Goal: Communication & Community: Connect with others

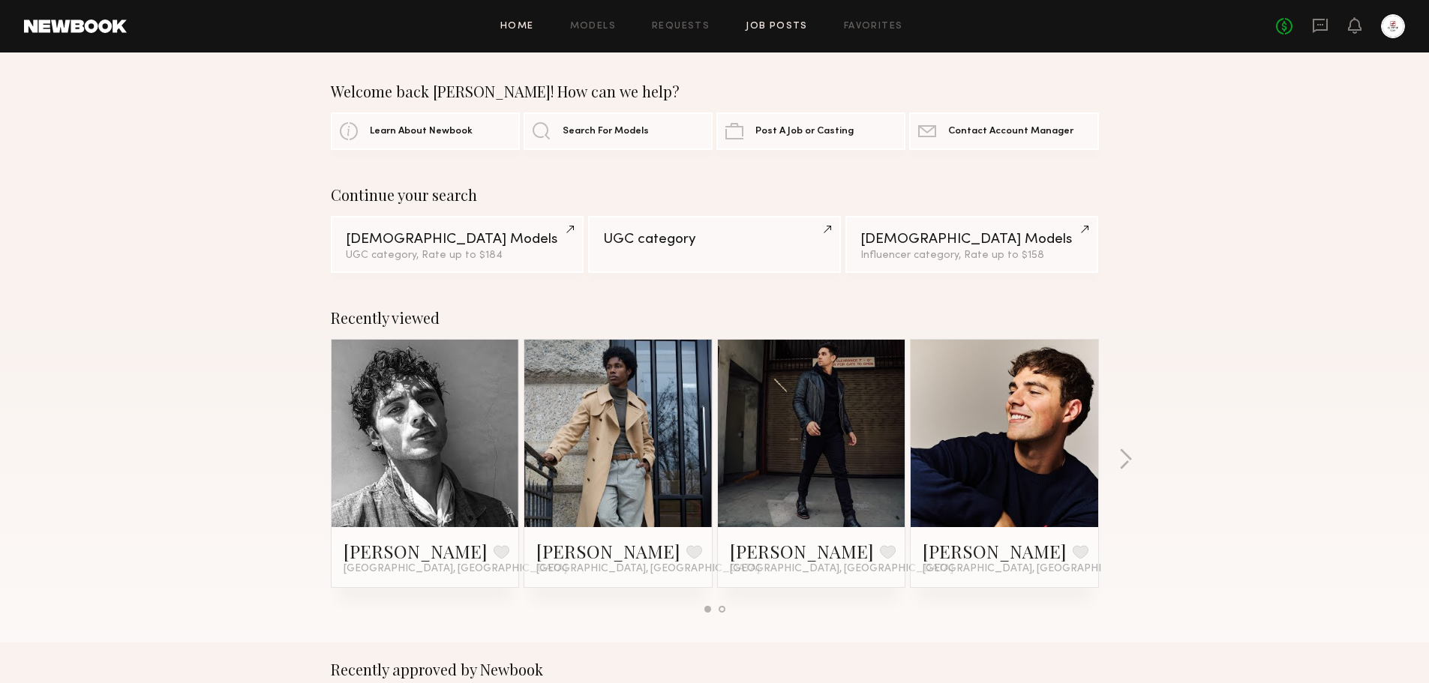
click at [788, 30] on link "Job Posts" at bounding box center [777, 27] width 62 height 10
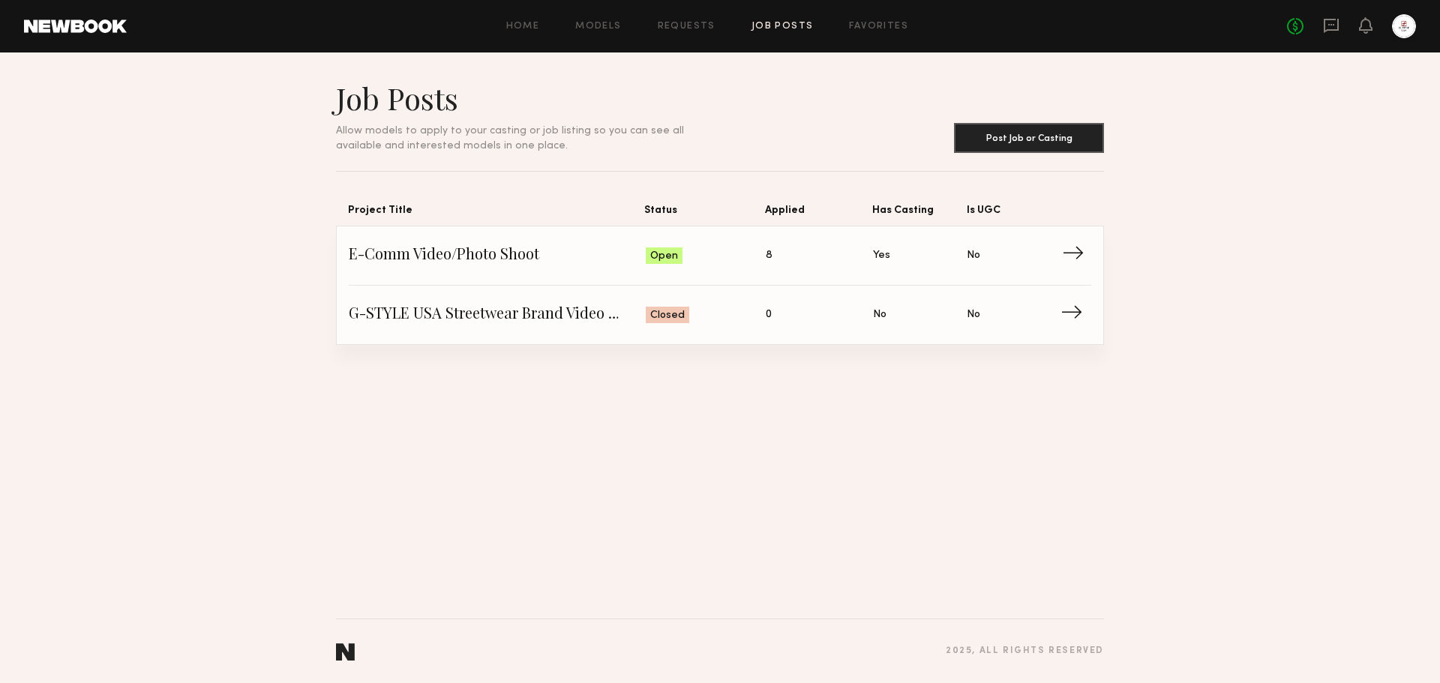
click at [1081, 262] on span "→" at bounding box center [1077, 256] width 31 height 23
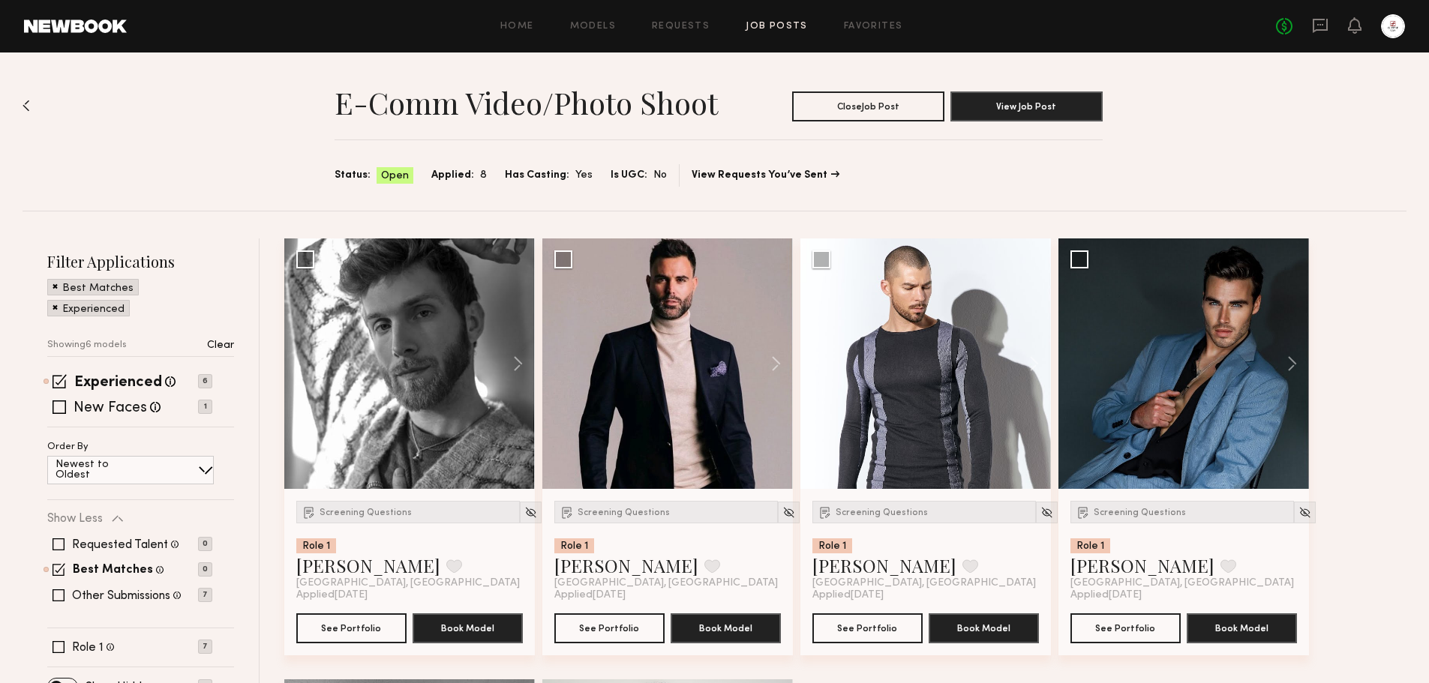
click at [224, 343] on p "Clear" at bounding box center [220, 346] width 27 height 11
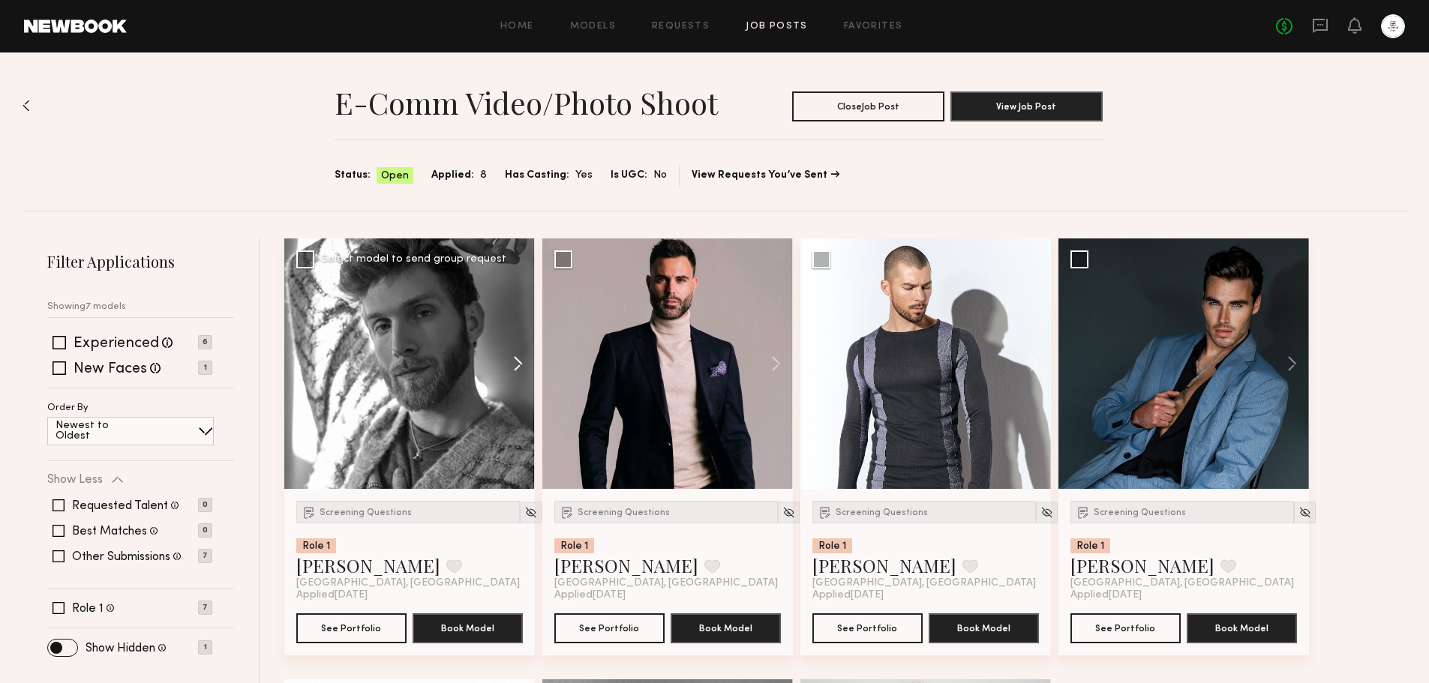
click at [518, 367] on button at bounding box center [511, 364] width 48 height 251
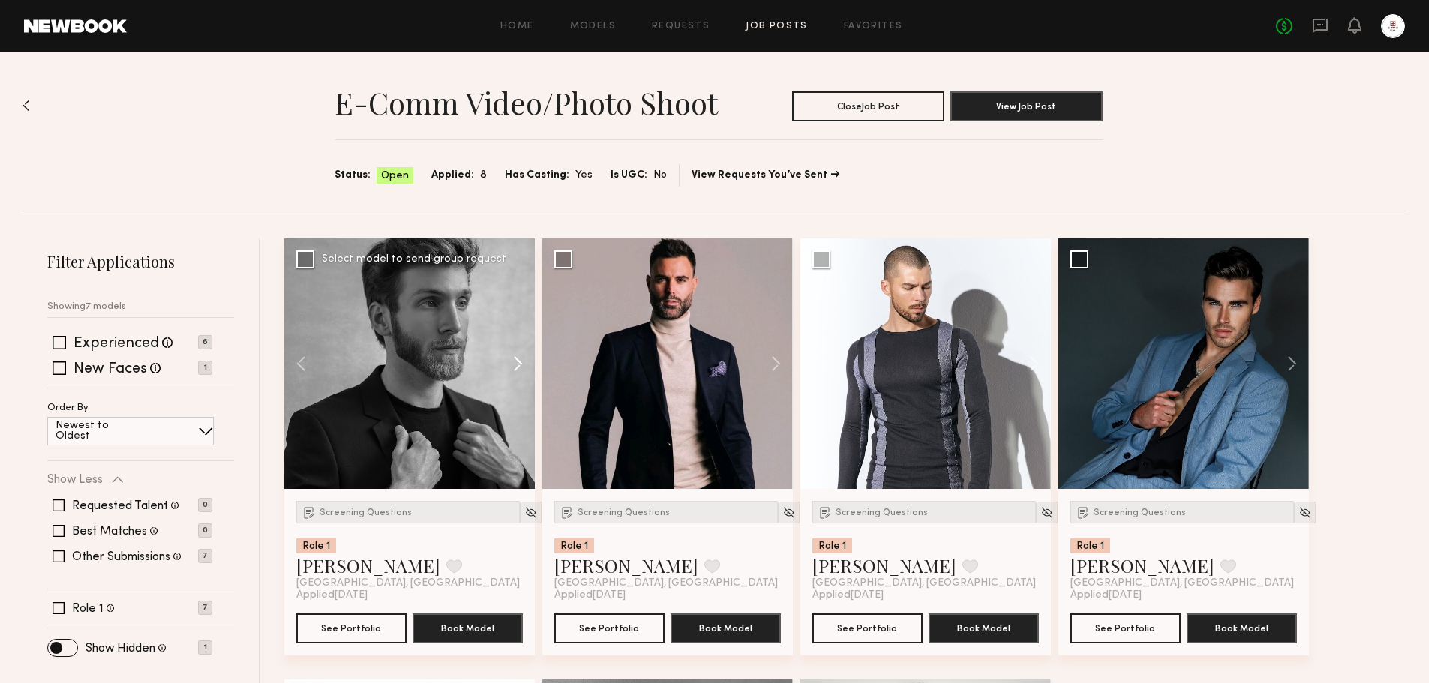
click at [518, 367] on button at bounding box center [511, 364] width 48 height 251
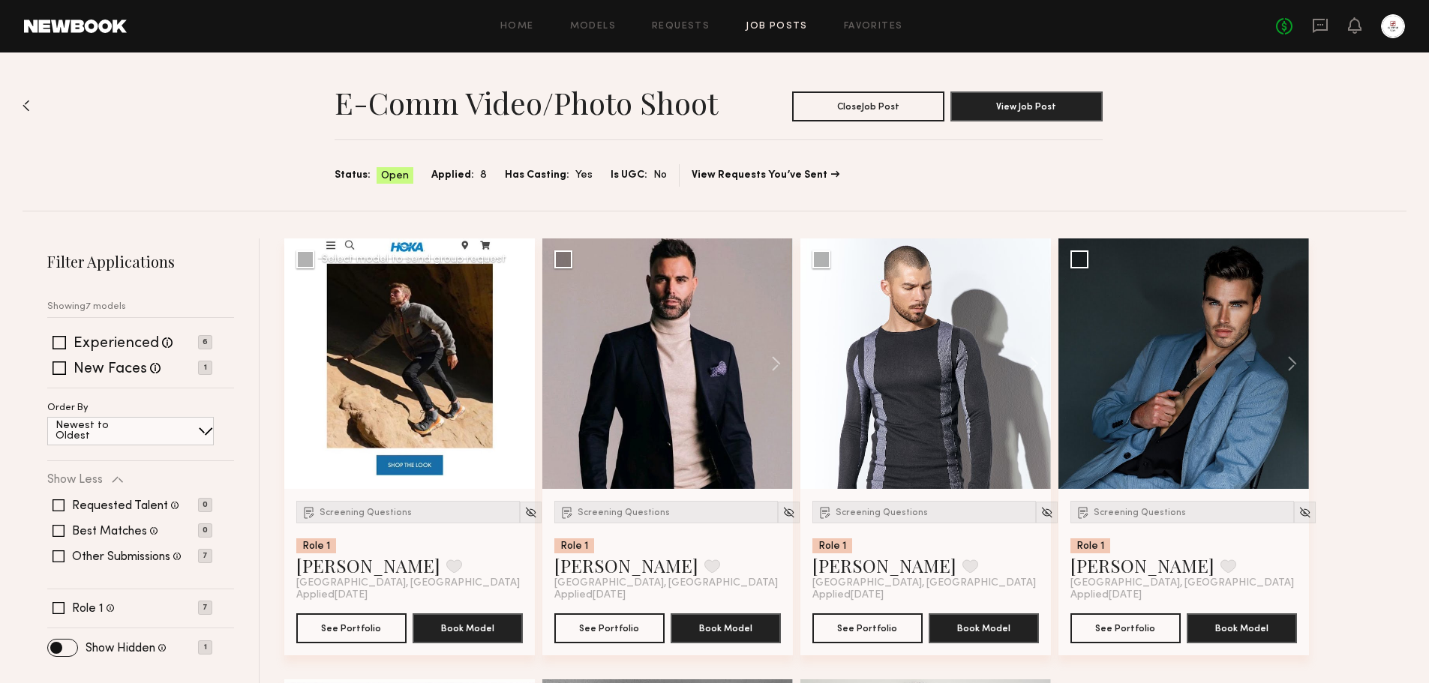
click at [518, 367] on button at bounding box center [511, 364] width 48 height 251
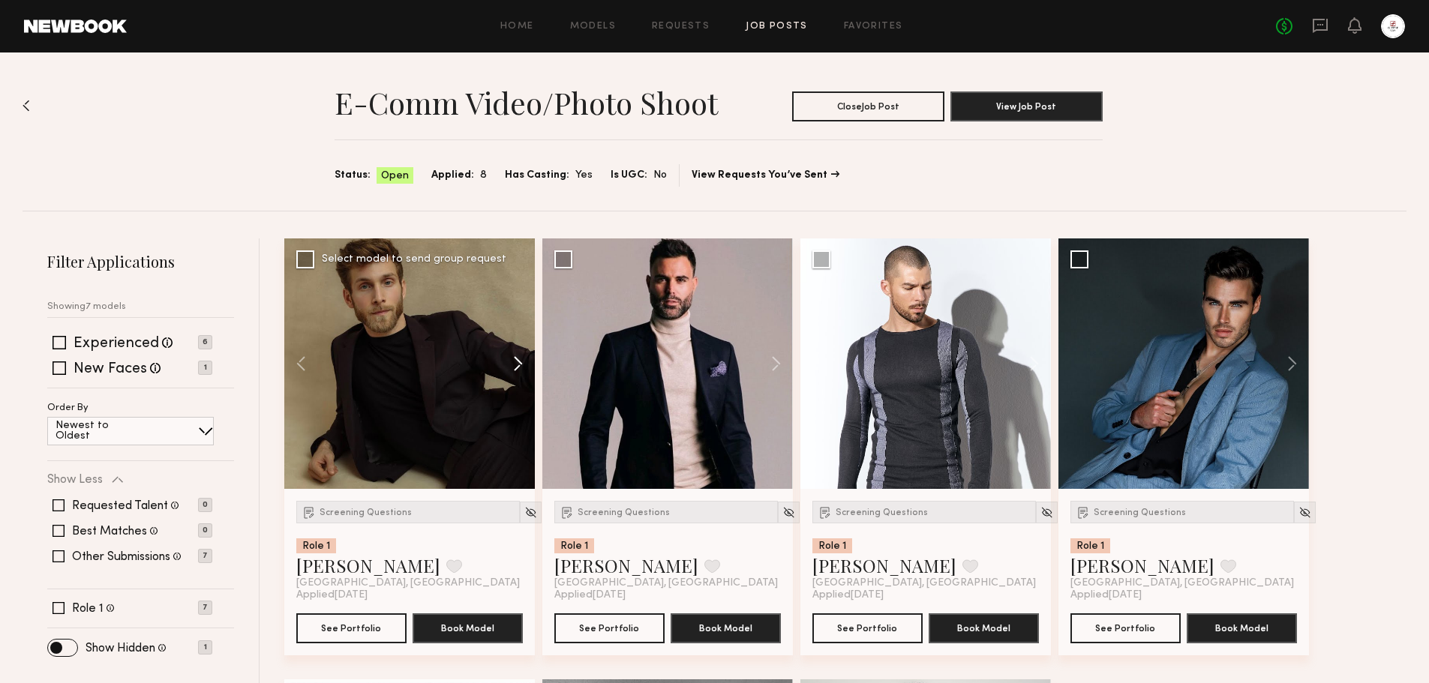
click at [518, 367] on button at bounding box center [511, 364] width 48 height 251
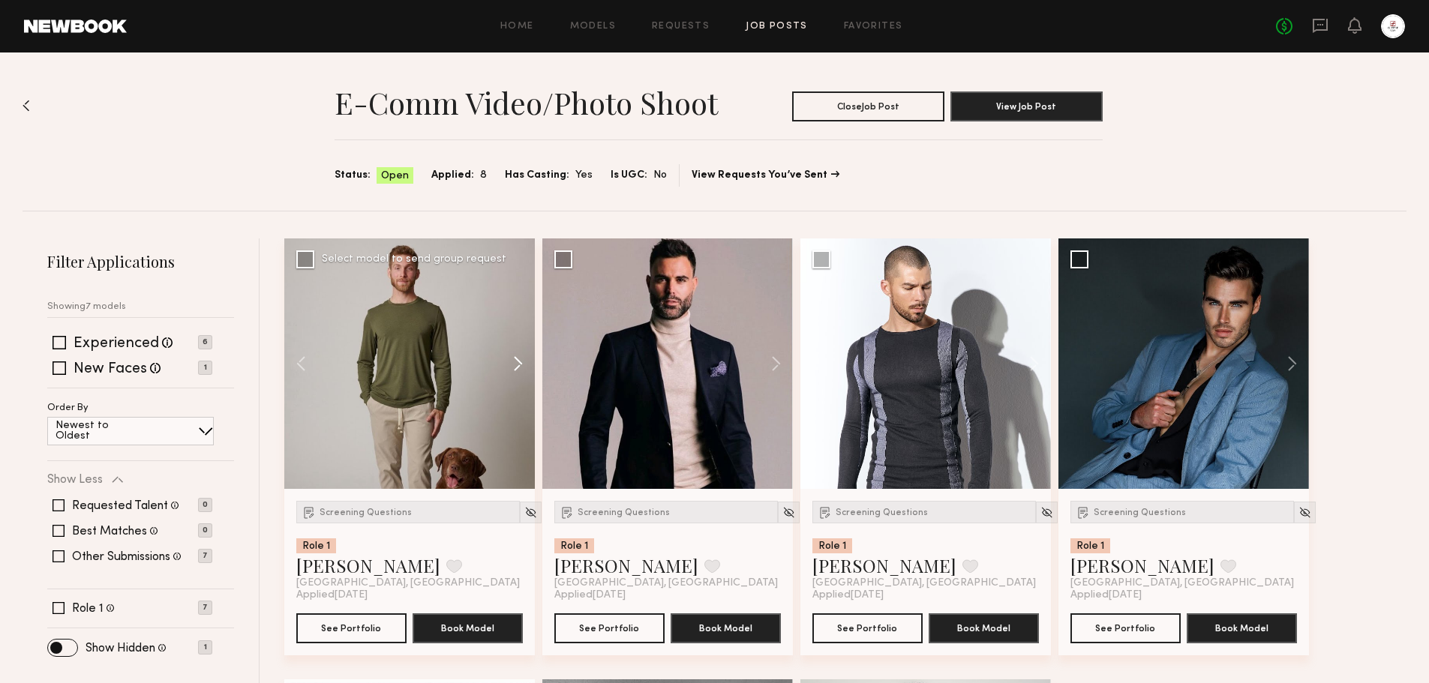
click at [518, 367] on button at bounding box center [511, 364] width 48 height 251
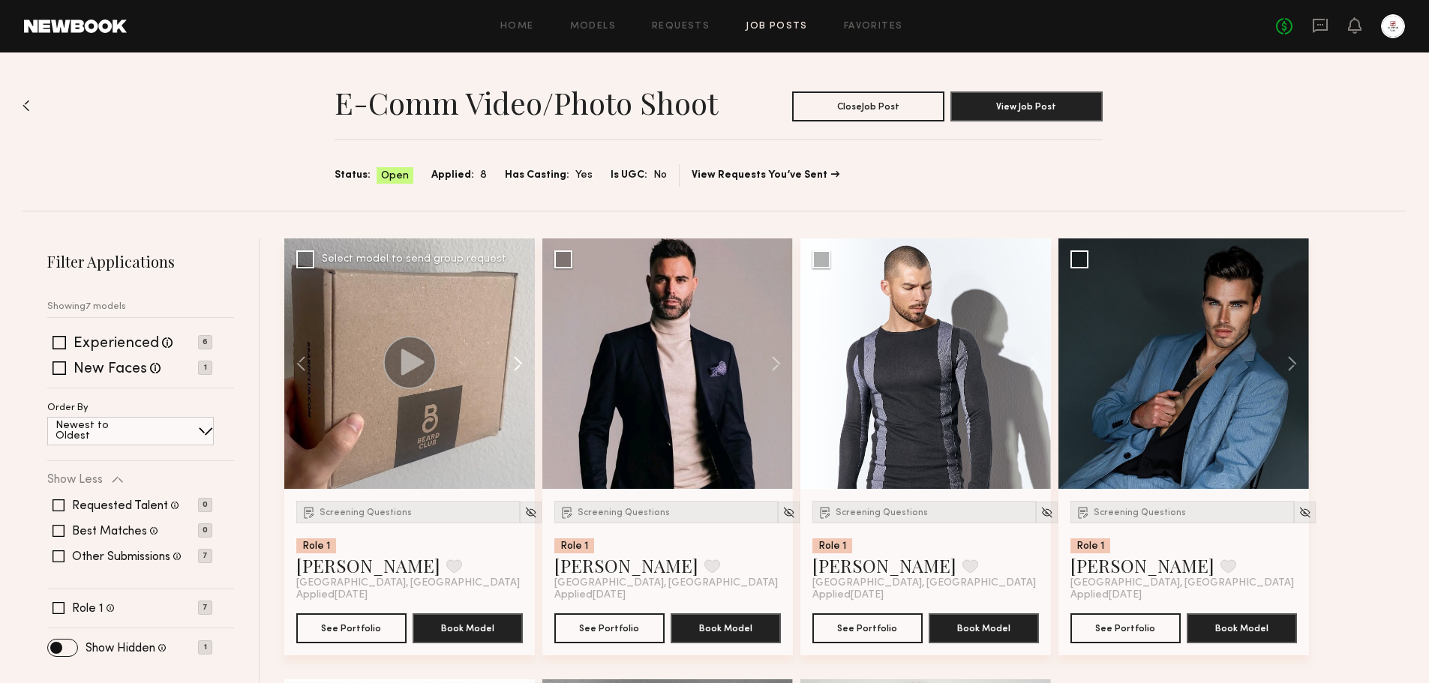
click at [518, 367] on button at bounding box center [511, 364] width 48 height 251
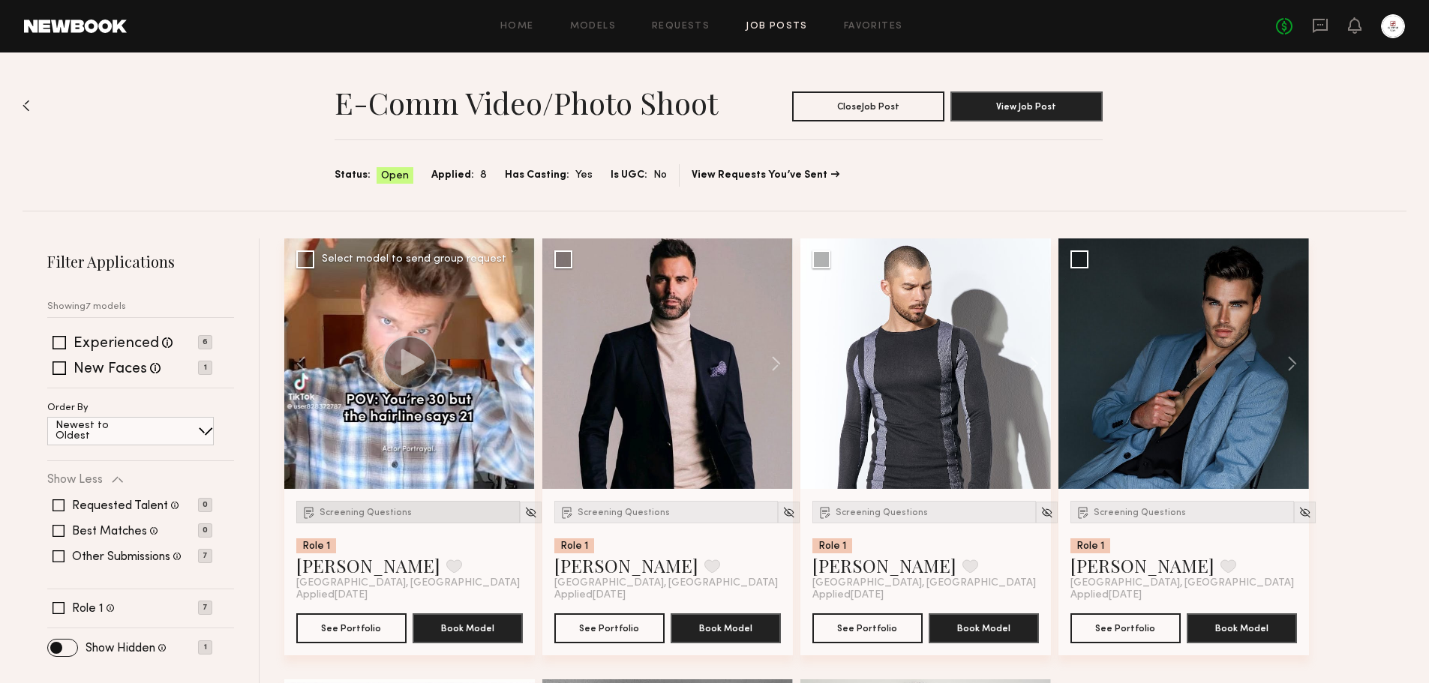
click at [374, 518] on div "Screening Questions" at bounding box center [408, 512] width 224 height 23
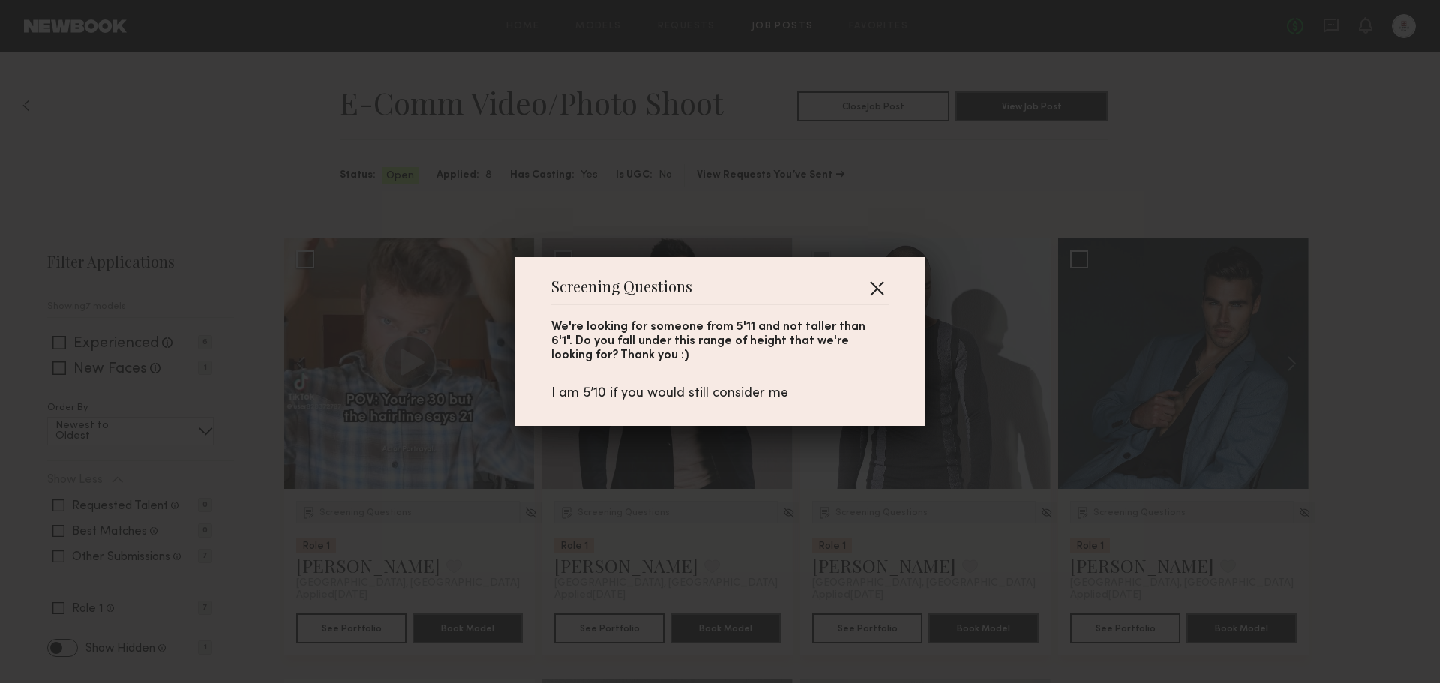
click at [871, 288] on button "button" at bounding box center [877, 288] width 24 height 24
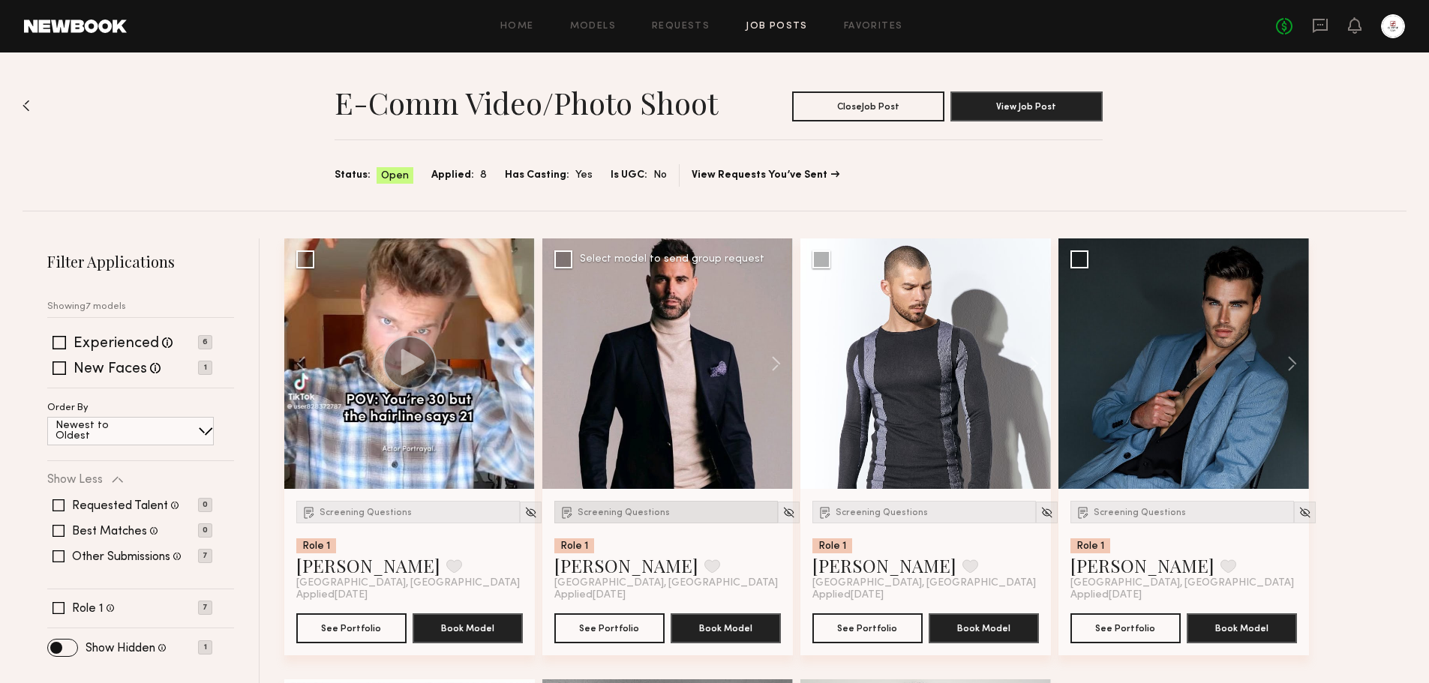
click at [632, 521] on div "Screening Questions" at bounding box center [666, 512] width 224 height 23
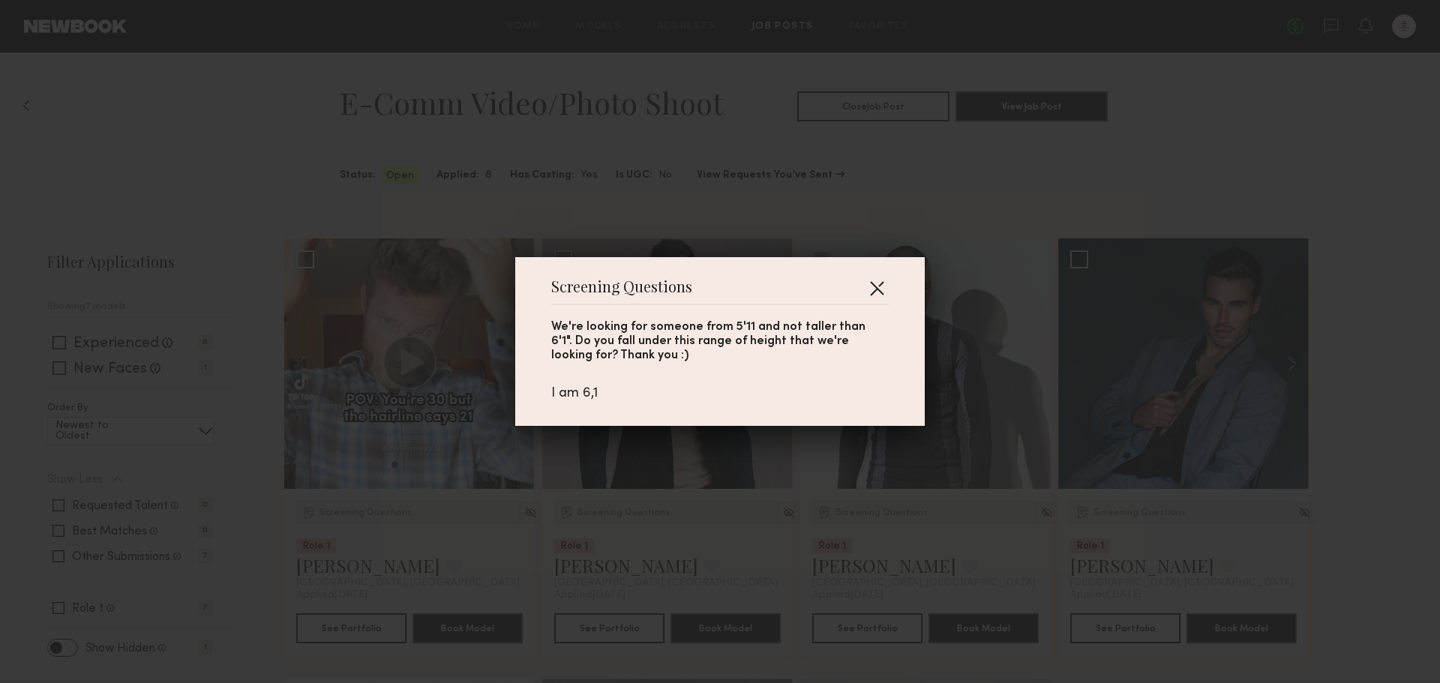
click at [876, 283] on button "button" at bounding box center [877, 288] width 24 height 24
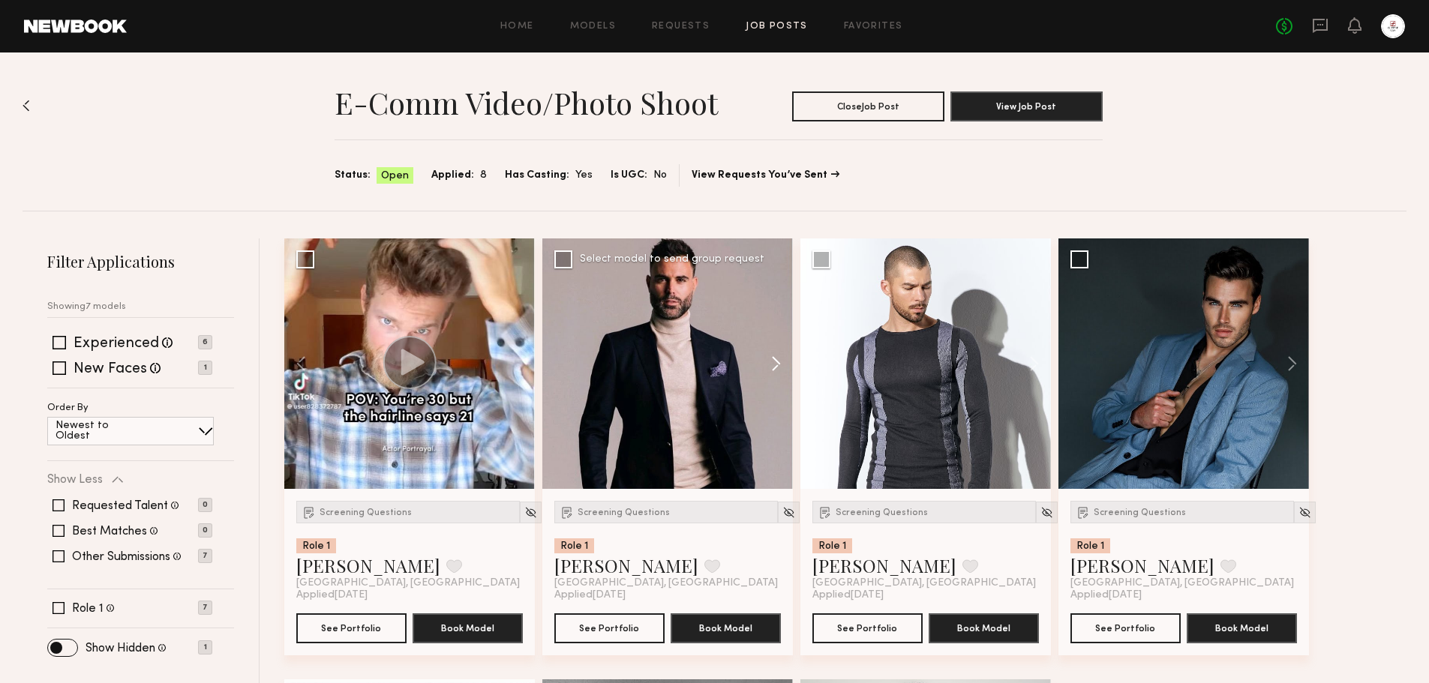
click at [769, 358] on button at bounding box center [769, 364] width 48 height 251
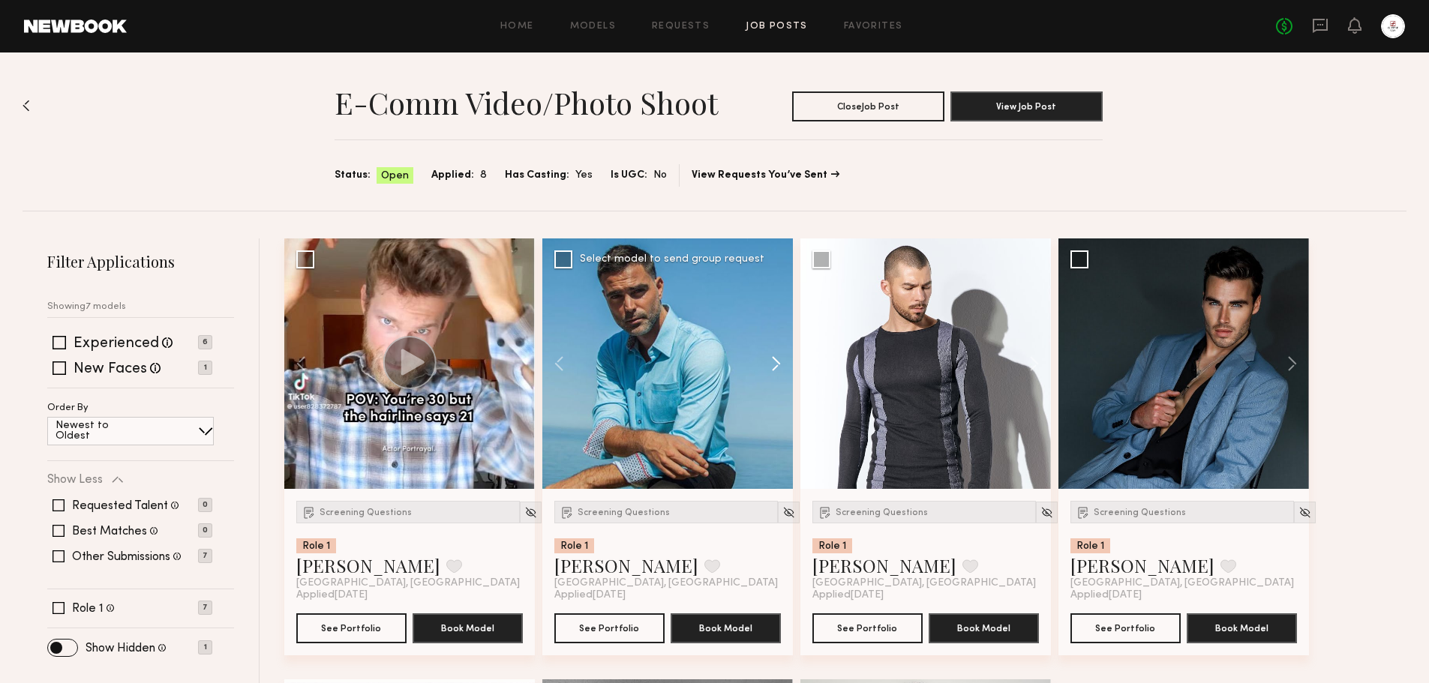
click at [773, 362] on button at bounding box center [769, 364] width 48 height 251
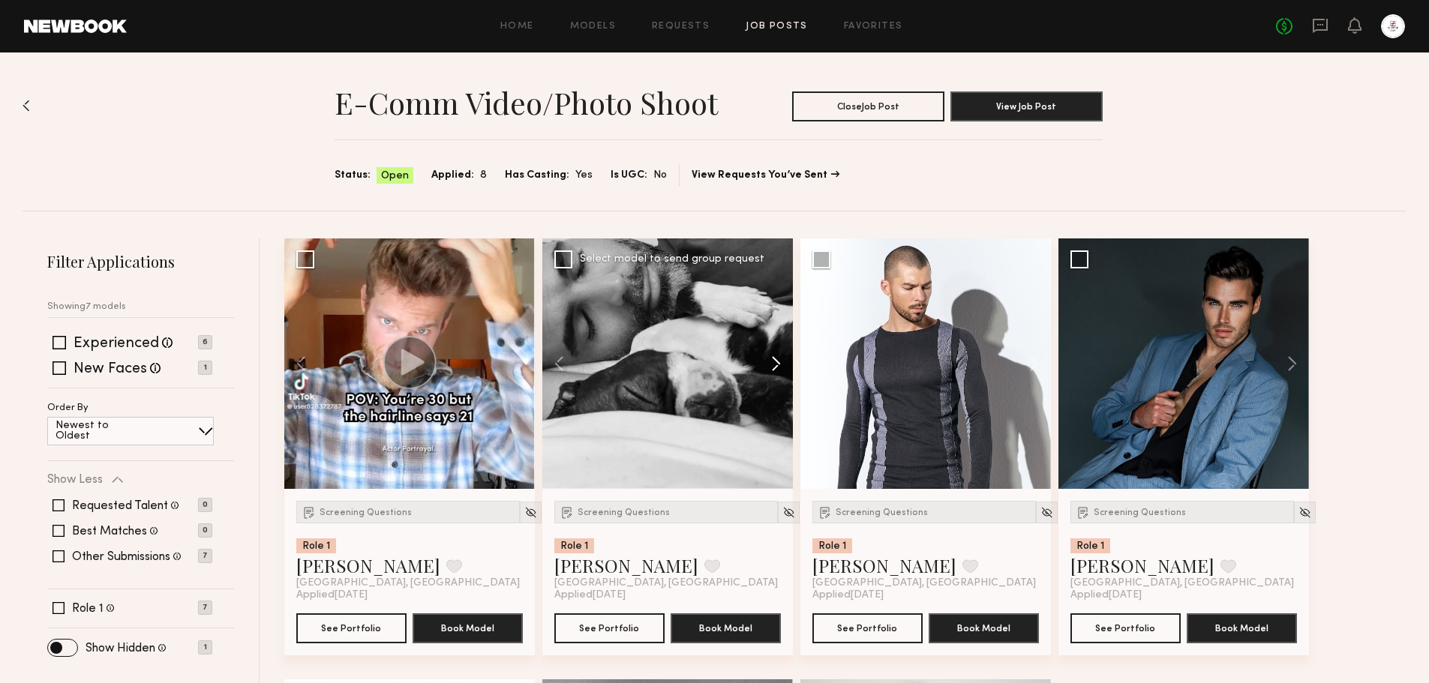
click at [773, 362] on button at bounding box center [769, 364] width 48 height 251
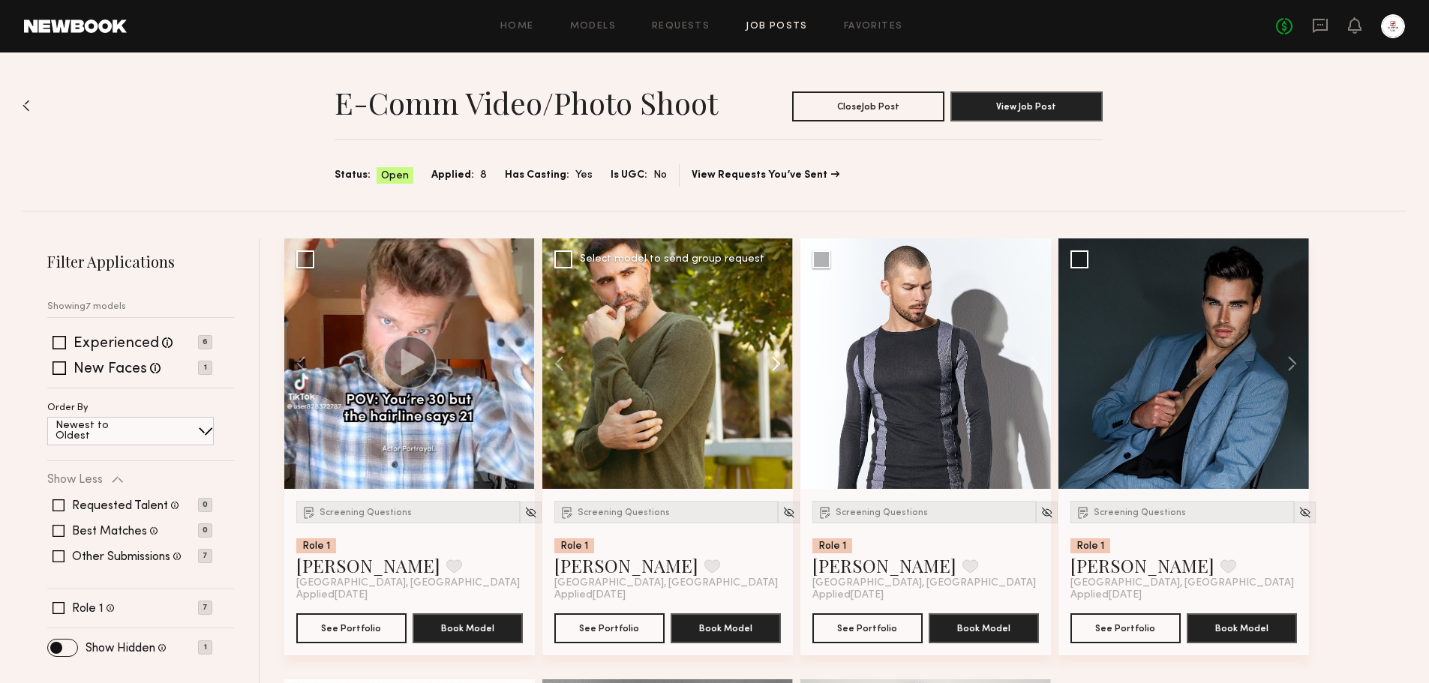
click at [773, 362] on button at bounding box center [769, 364] width 48 height 251
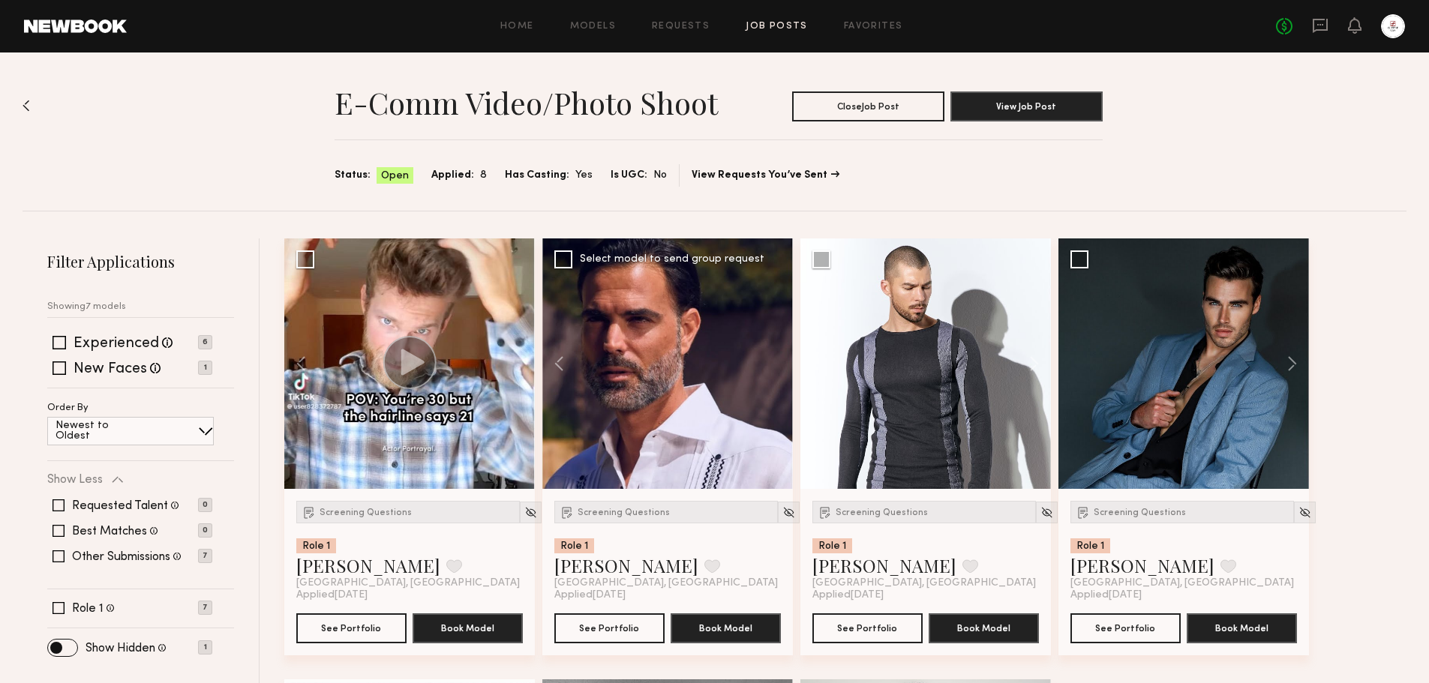
click at [773, 362] on div at bounding box center [667, 364] width 251 height 251
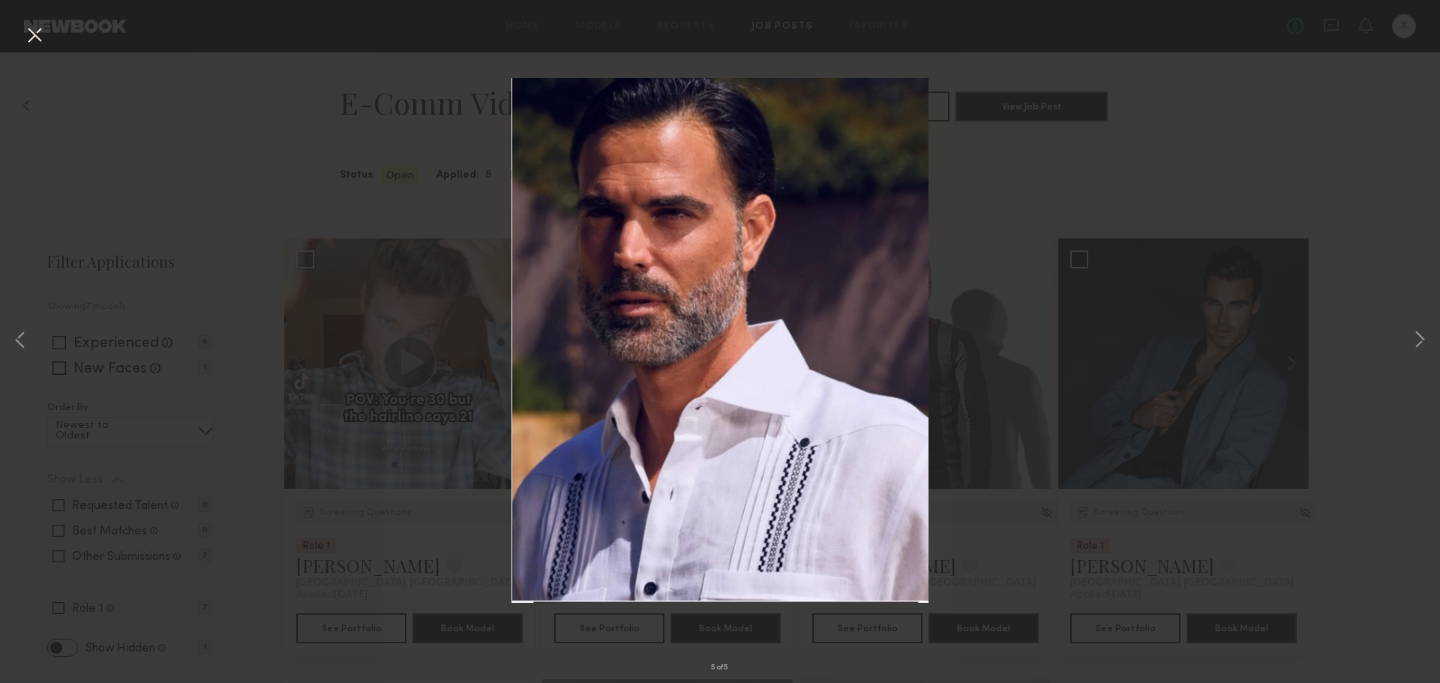
click at [1005, 389] on div "5 of 5" at bounding box center [720, 341] width 1440 height 683
click at [35, 44] on button at bounding box center [35, 36] width 24 height 27
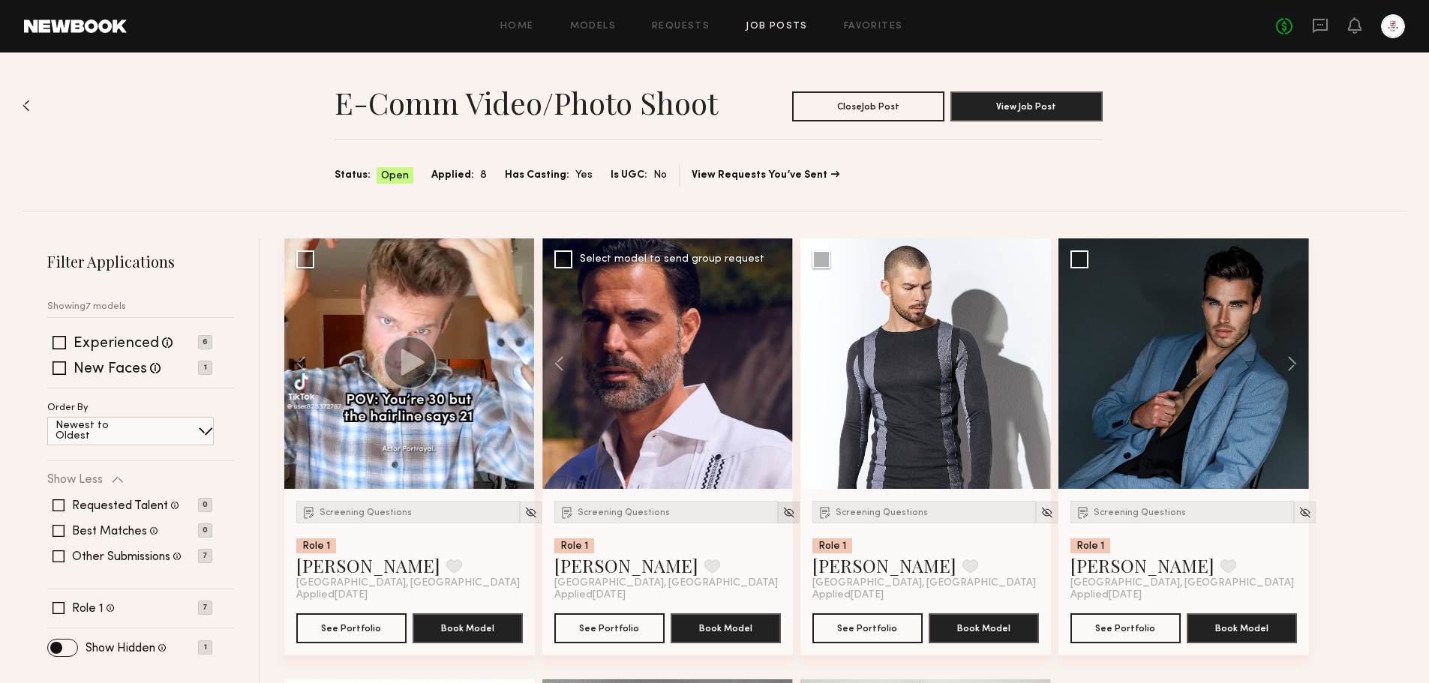
click at [783, 516] on img at bounding box center [789, 512] width 13 height 13
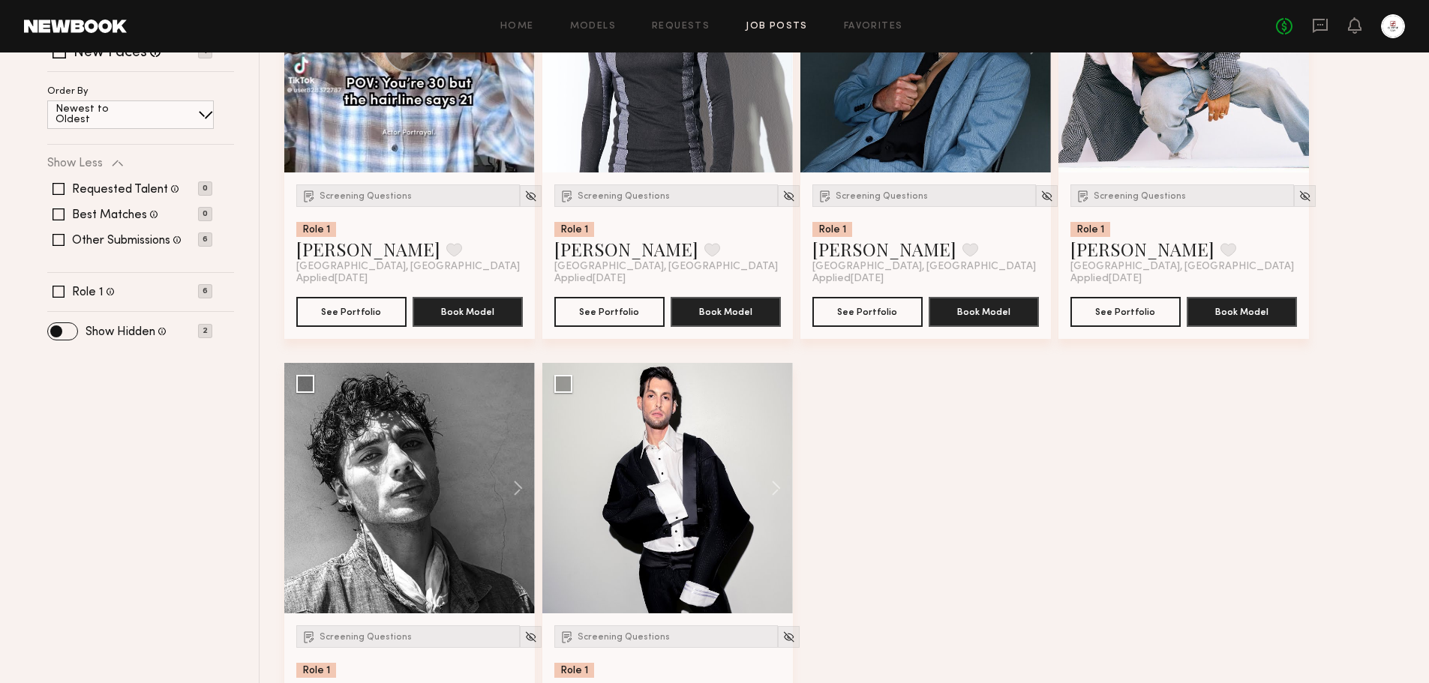
scroll to position [137, 0]
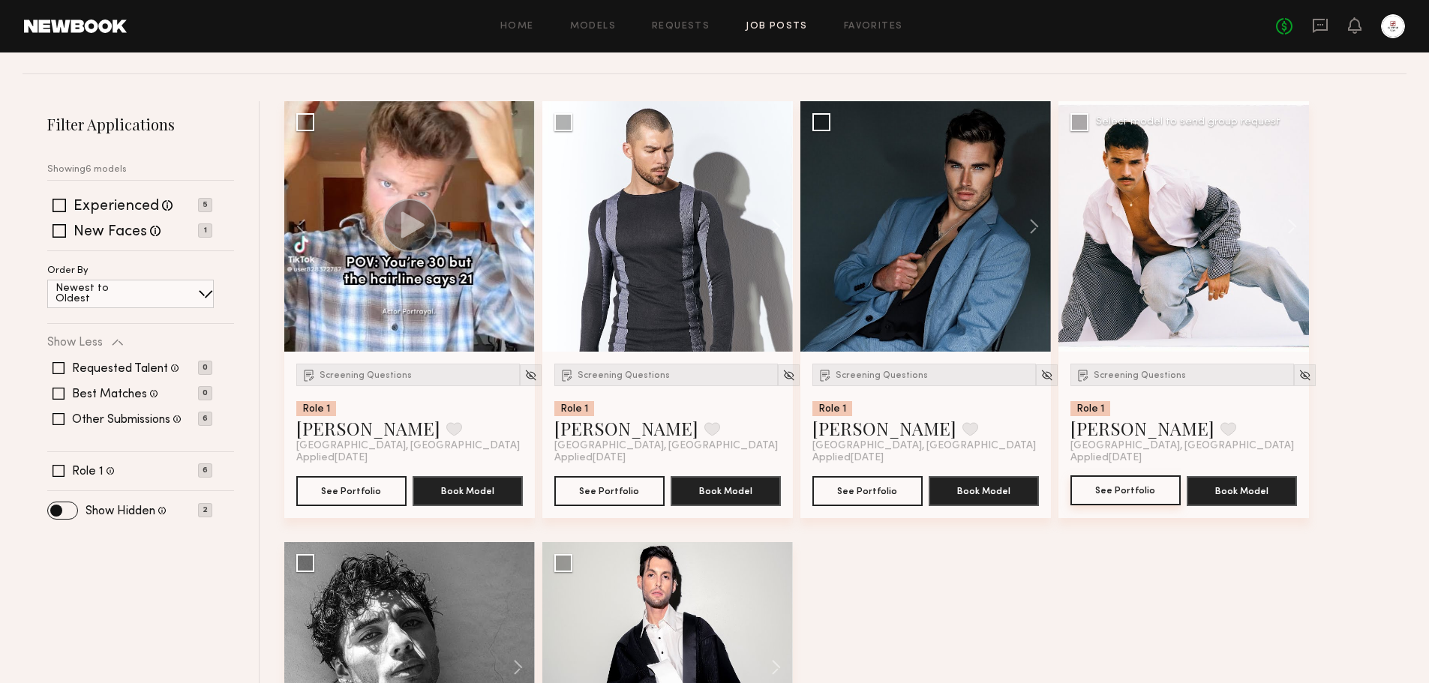
click at [1140, 498] on button "See Portfolio" at bounding box center [1126, 491] width 110 height 30
click at [1299, 378] on img at bounding box center [1305, 375] width 13 height 13
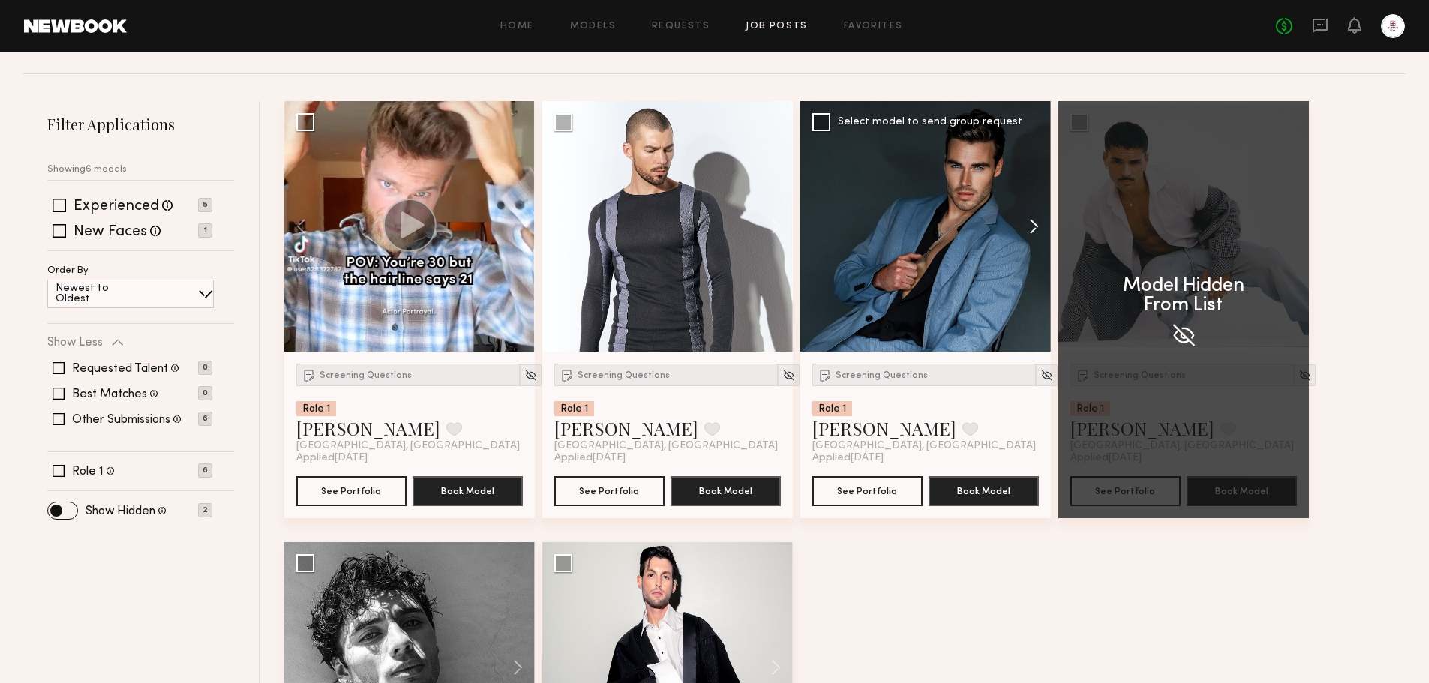
click at [1036, 224] on button at bounding box center [1027, 226] width 48 height 251
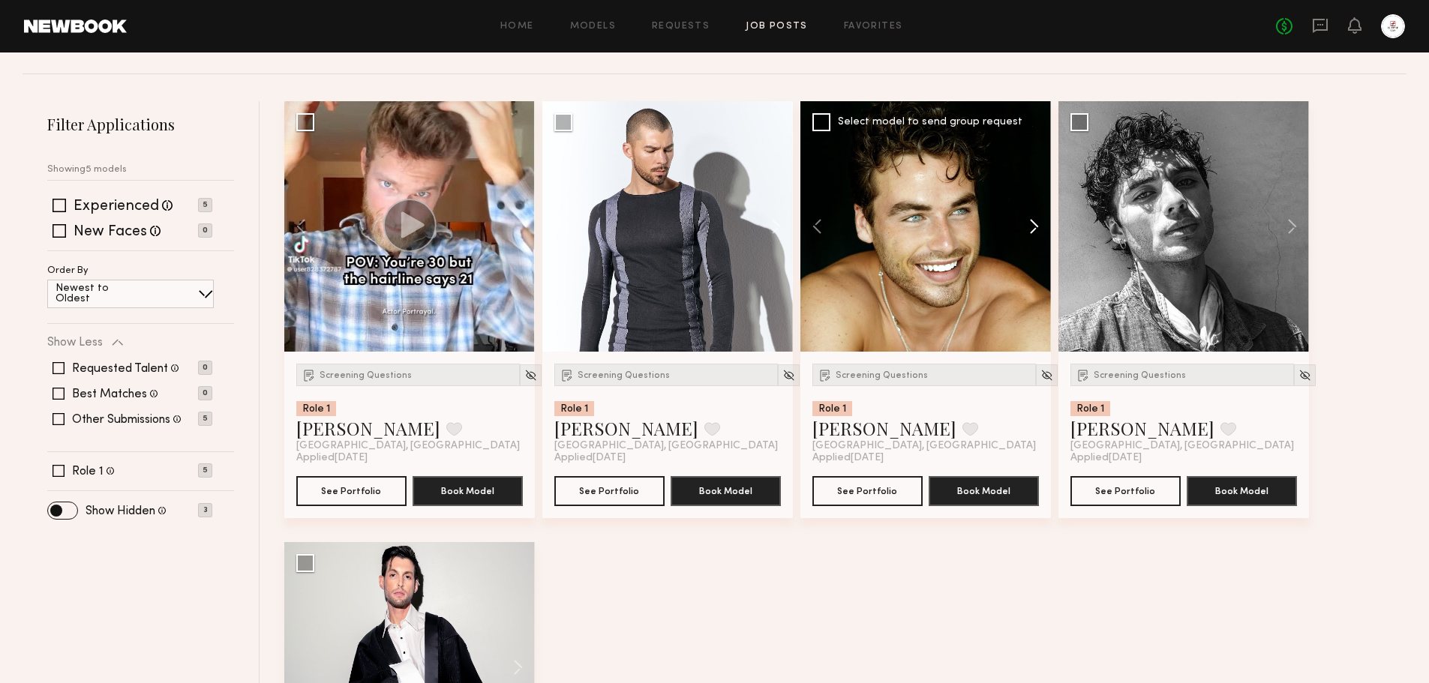
click at [1036, 224] on button at bounding box center [1027, 226] width 48 height 251
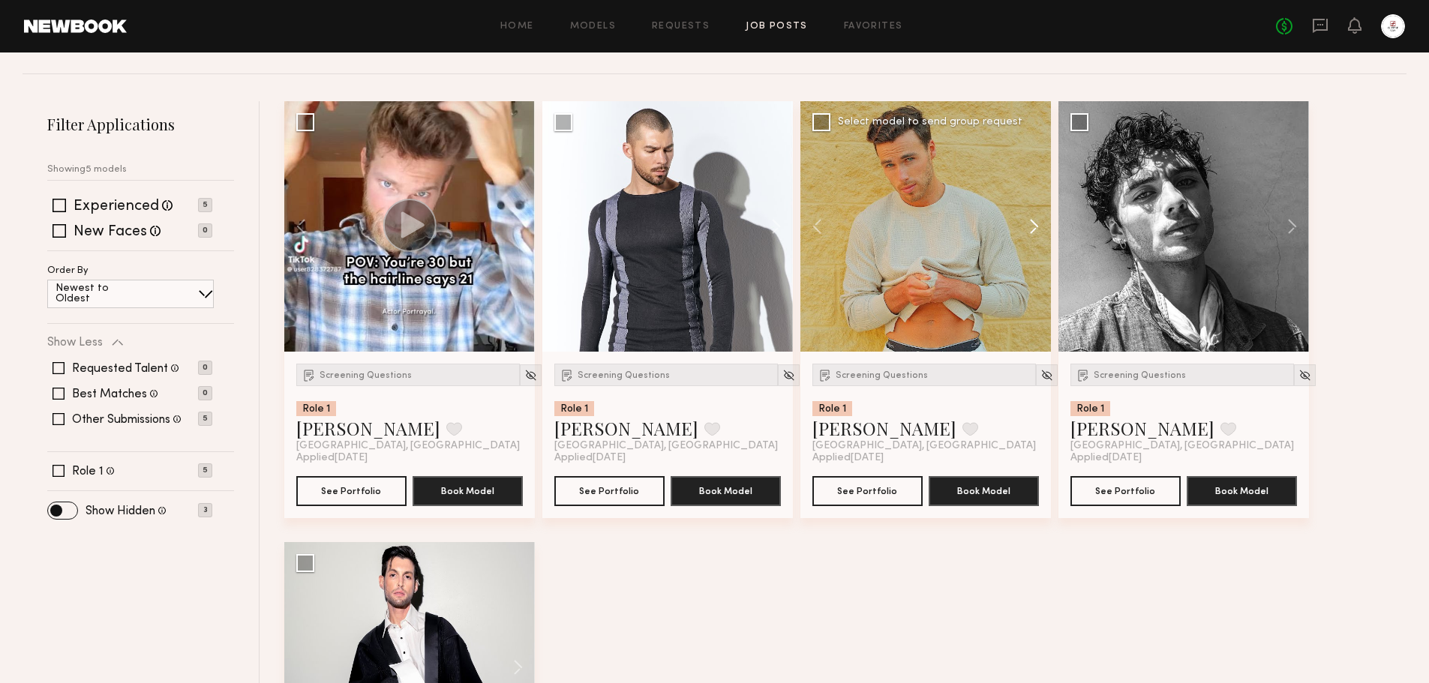
click at [1036, 224] on button at bounding box center [1027, 226] width 48 height 251
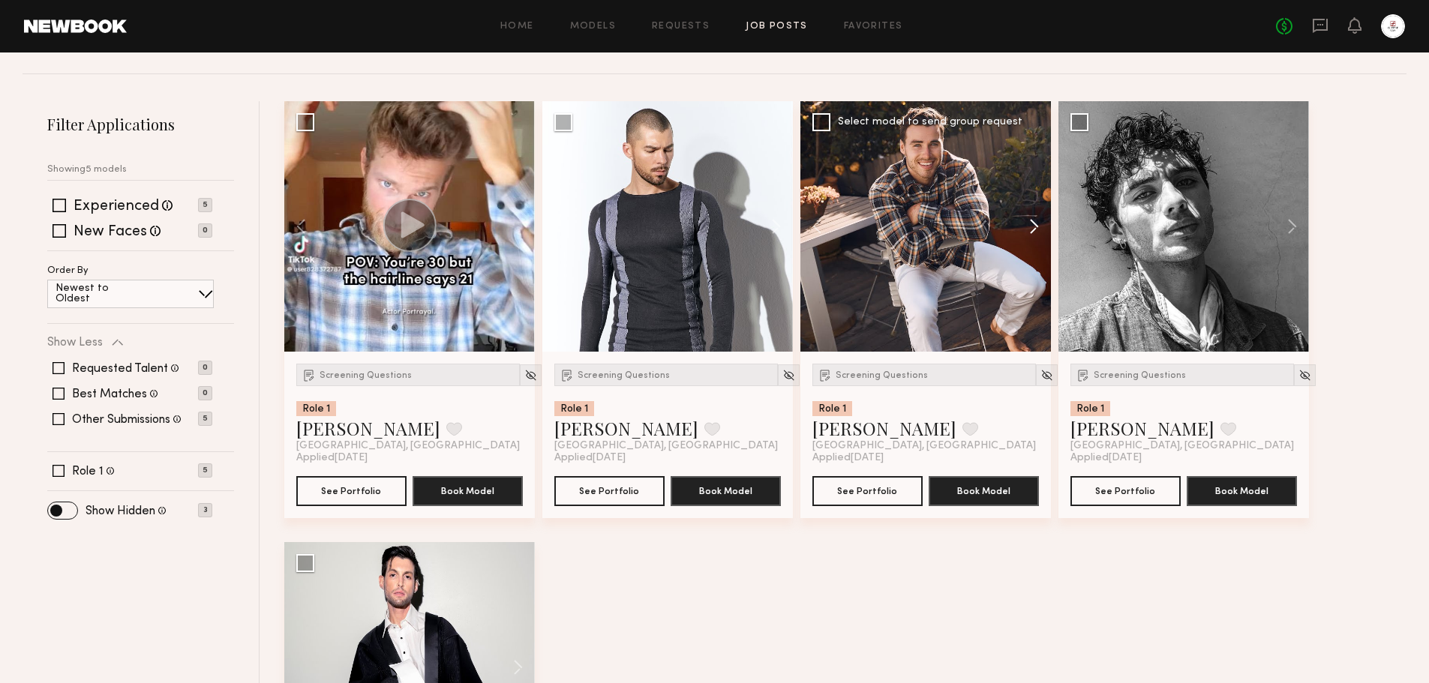
click at [1036, 224] on button at bounding box center [1027, 226] width 48 height 251
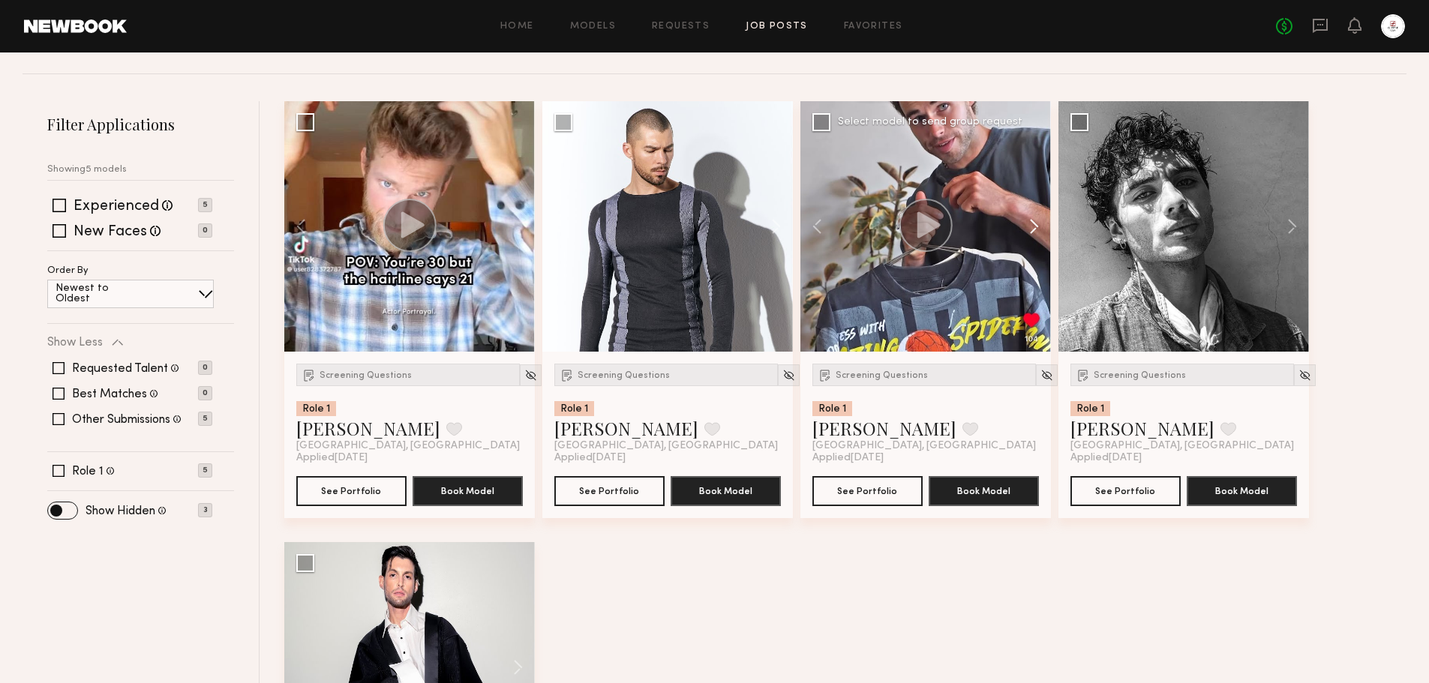
click at [1036, 224] on button at bounding box center [1027, 226] width 48 height 251
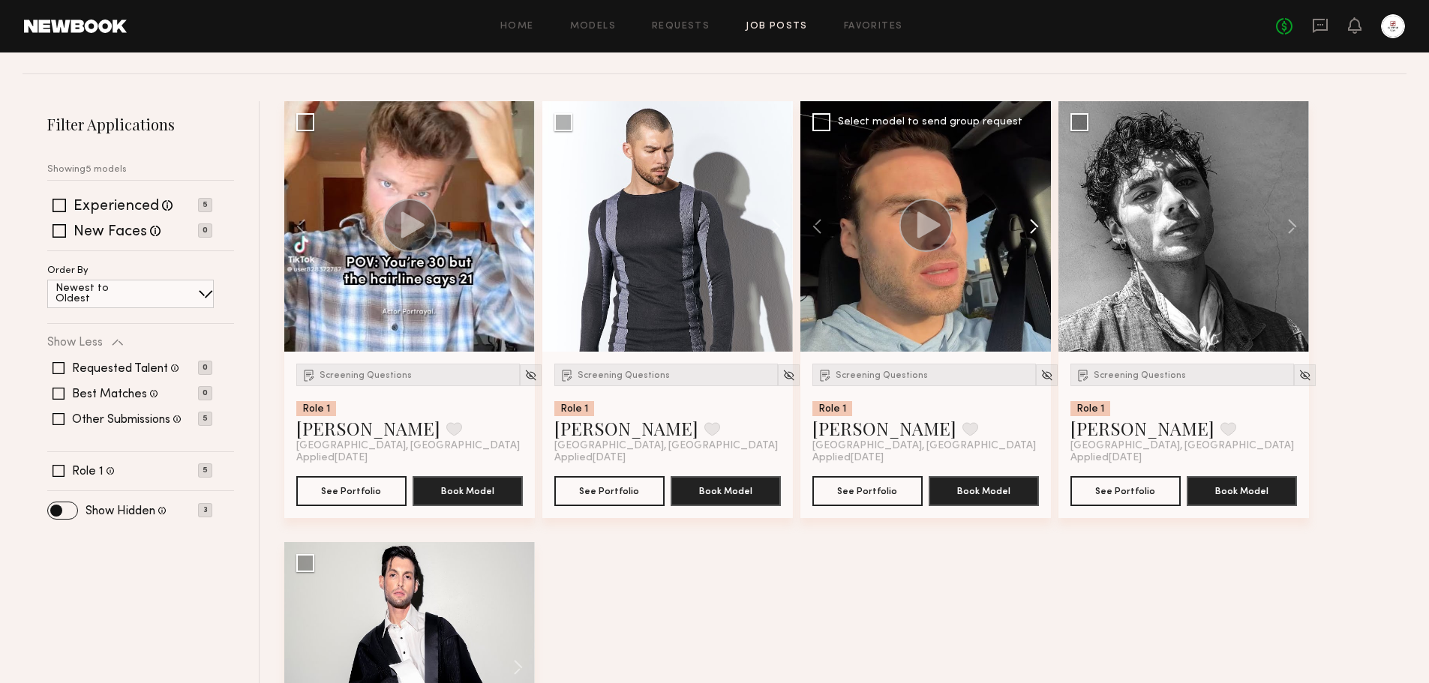
click at [1036, 224] on button at bounding box center [1027, 226] width 48 height 251
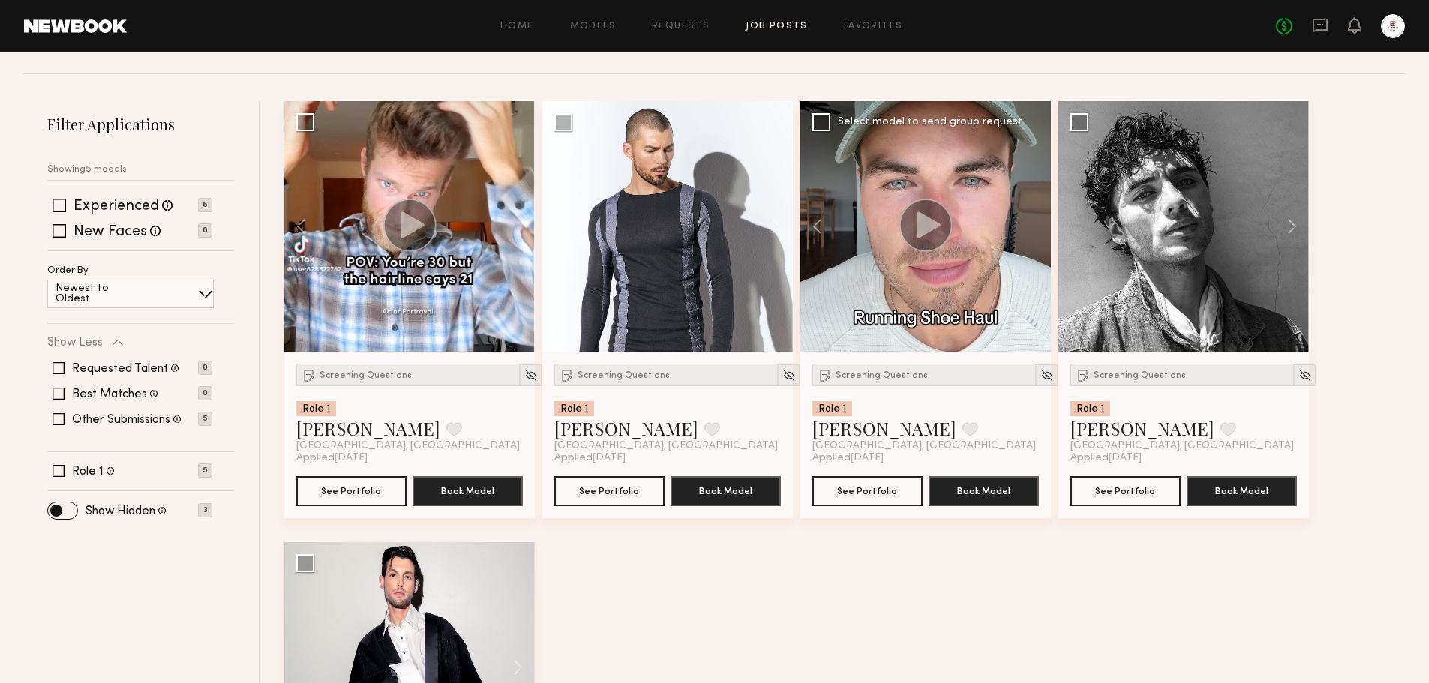
click at [1036, 224] on div at bounding box center [926, 226] width 251 height 251
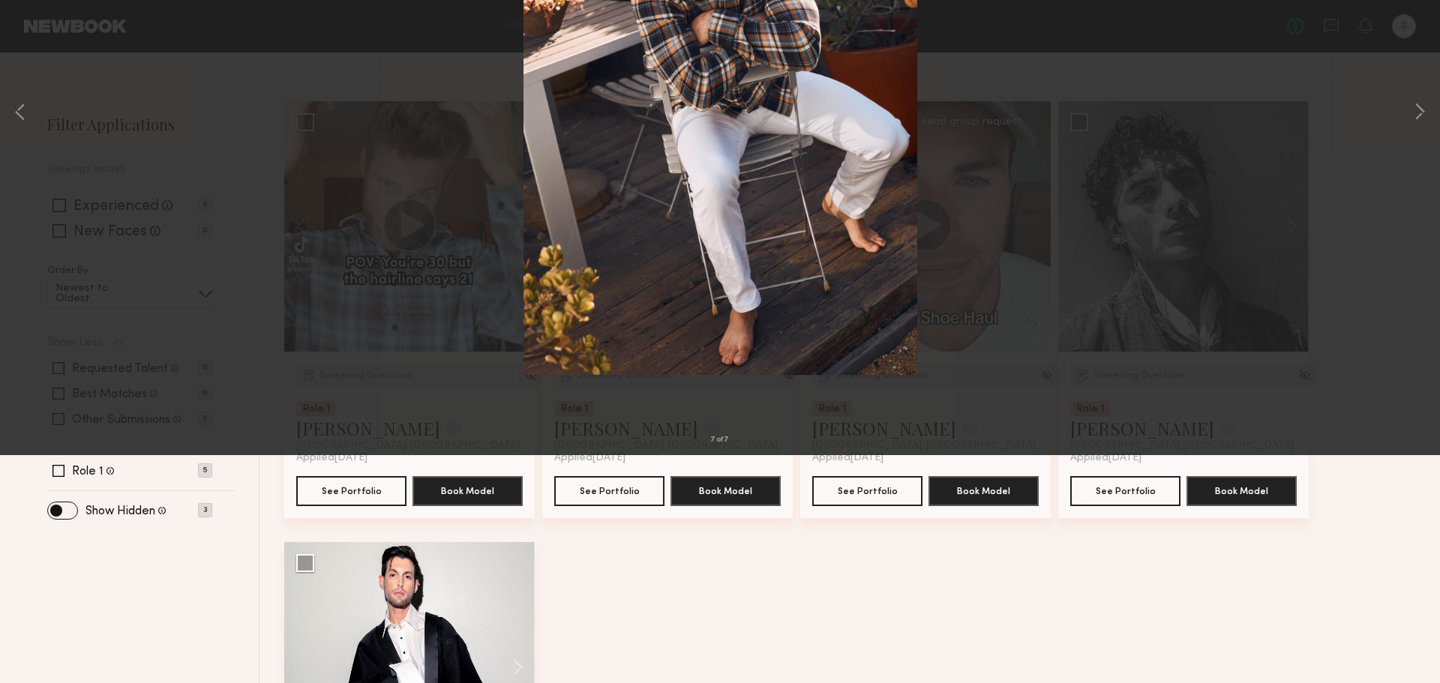
click at [41, 41] on button at bounding box center [35, 36] width 24 height 27
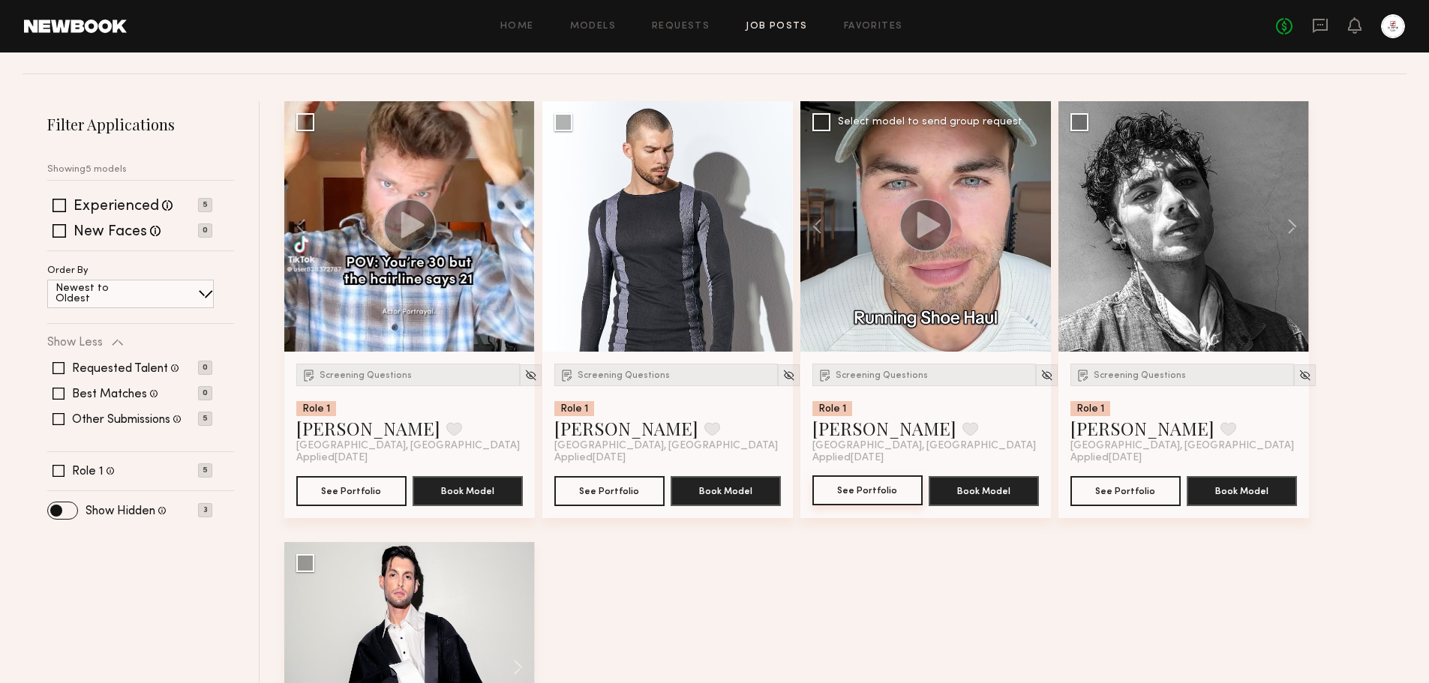
click at [864, 479] on button "See Portfolio" at bounding box center [868, 491] width 110 height 30
click at [1299, 223] on button at bounding box center [1285, 226] width 48 height 251
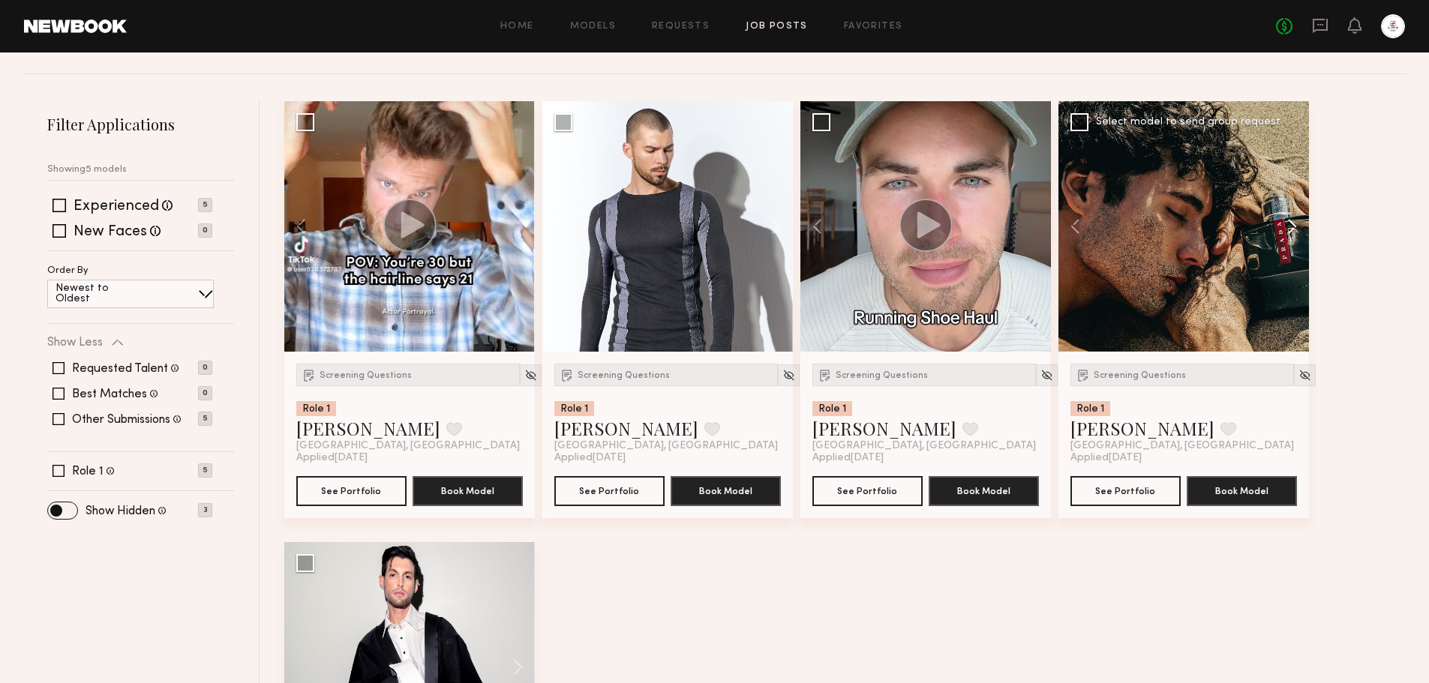
click at [1293, 225] on button at bounding box center [1285, 226] width 48 height 251
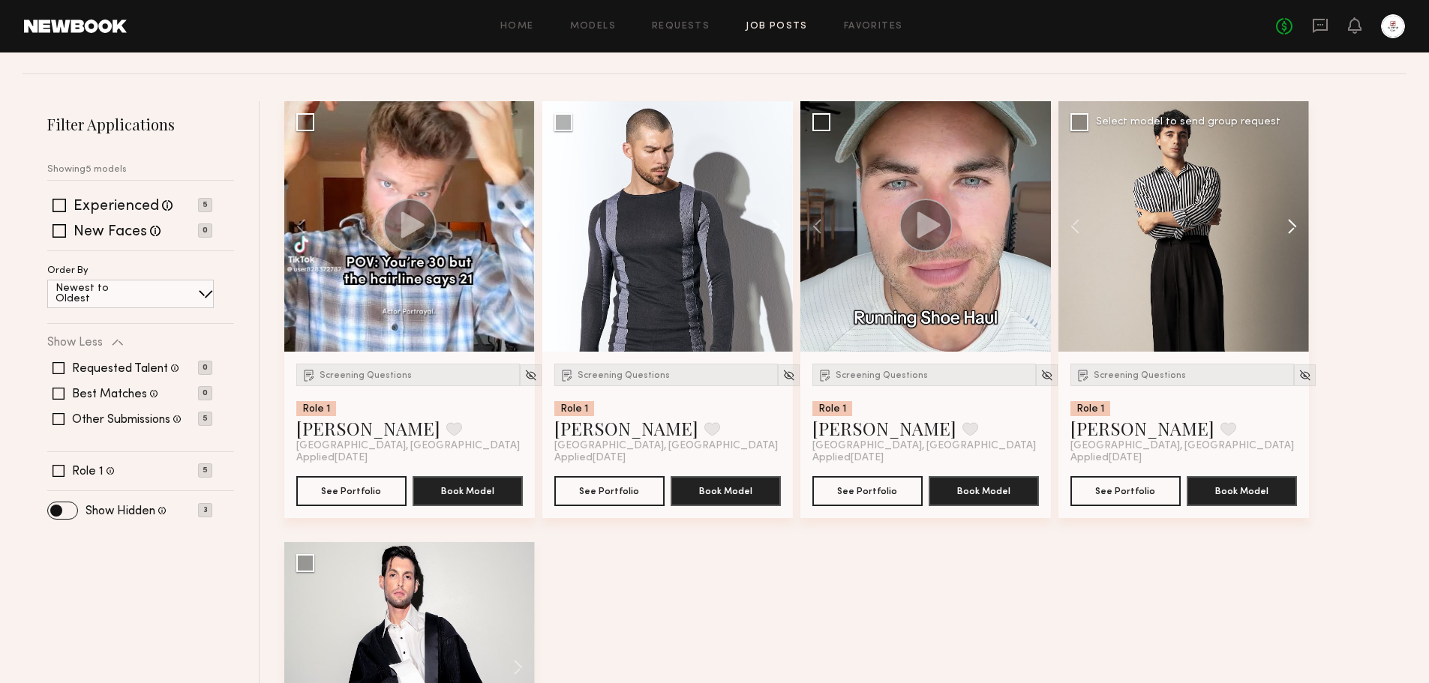
click at [1293, 225] on button at bounding box center [1285, 226] width 48 height 251
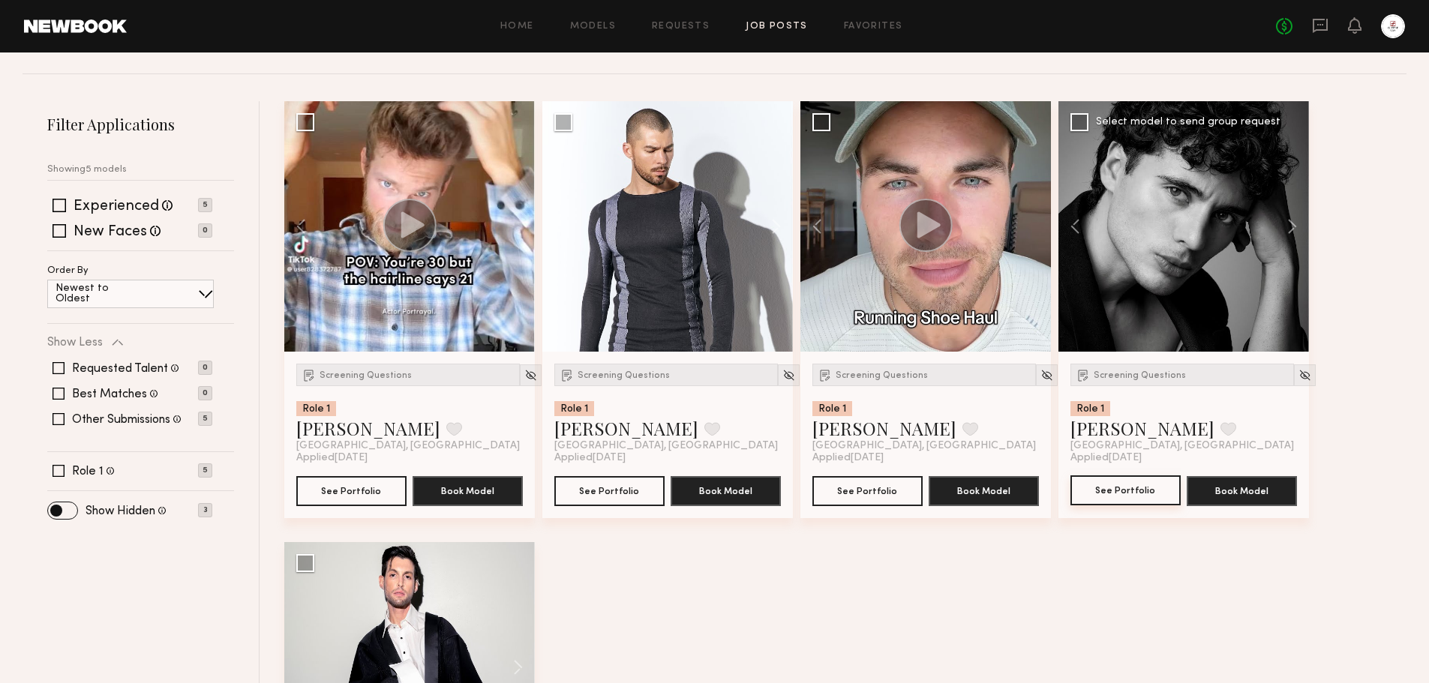
click at [1134, 491] on button "See Portfolio" at bounding box center [1126, 491] width 110 height 30
click at [605, 383] on div "Screening Questions" at bounding box center [666, 375] width 224 height 23
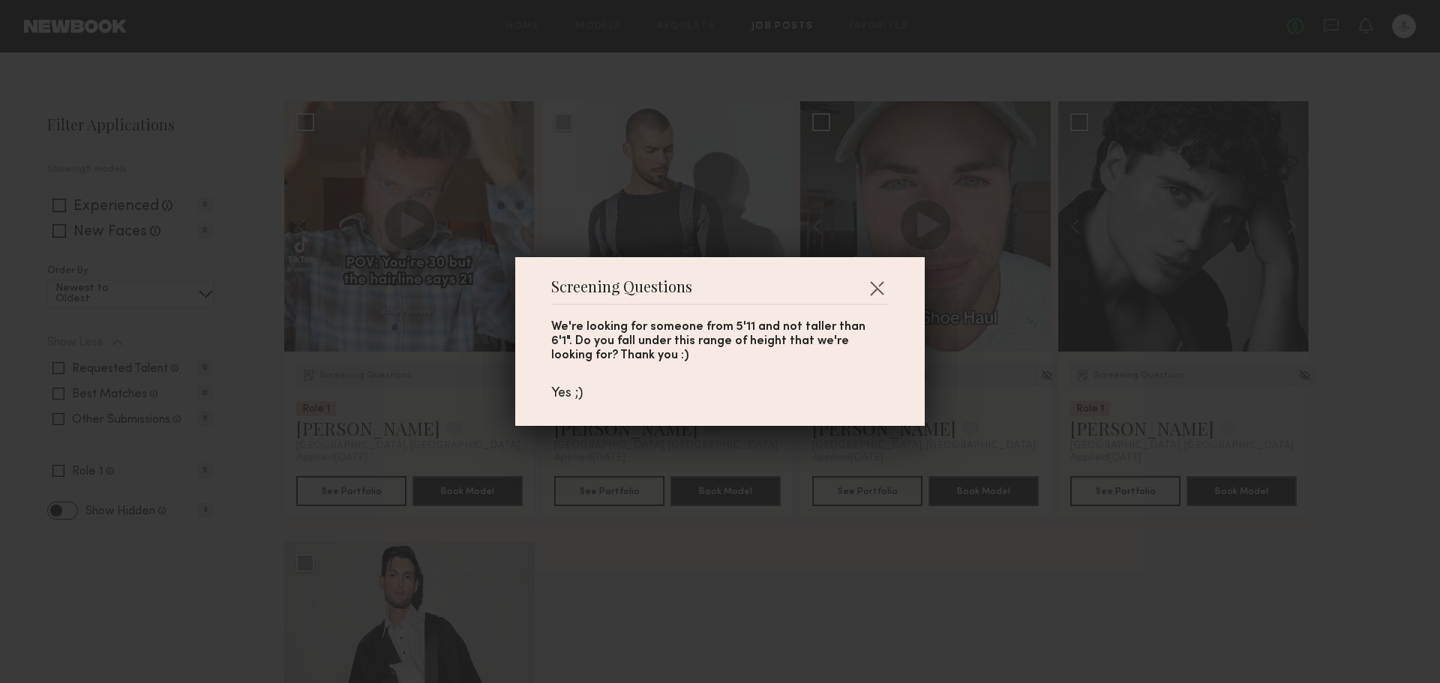
click at [728, 505] on div "Screening Questions We're looking for someone from 5'11 and not taller than 6'1…" at bounding box center [720, 341] width 1440 height 683
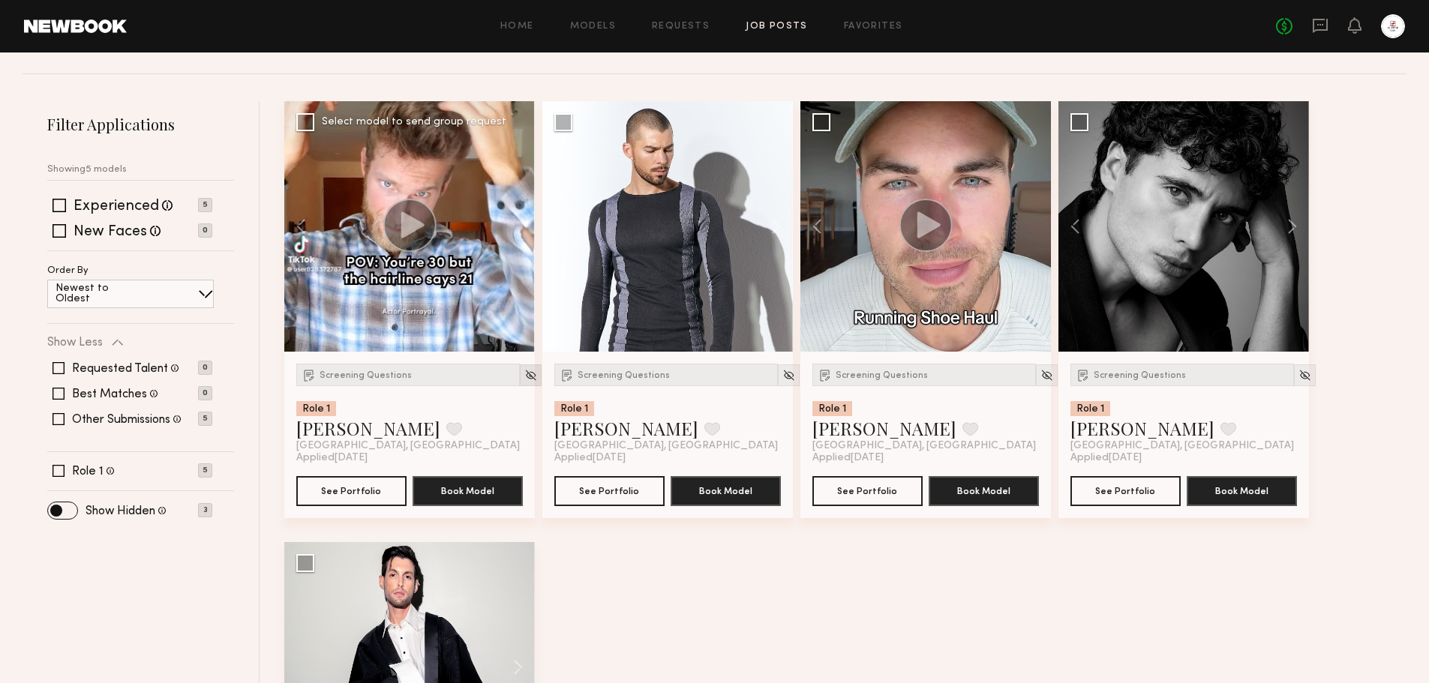
click at [524, 374] on img at bounding box center [530, 375] width 13 height 13
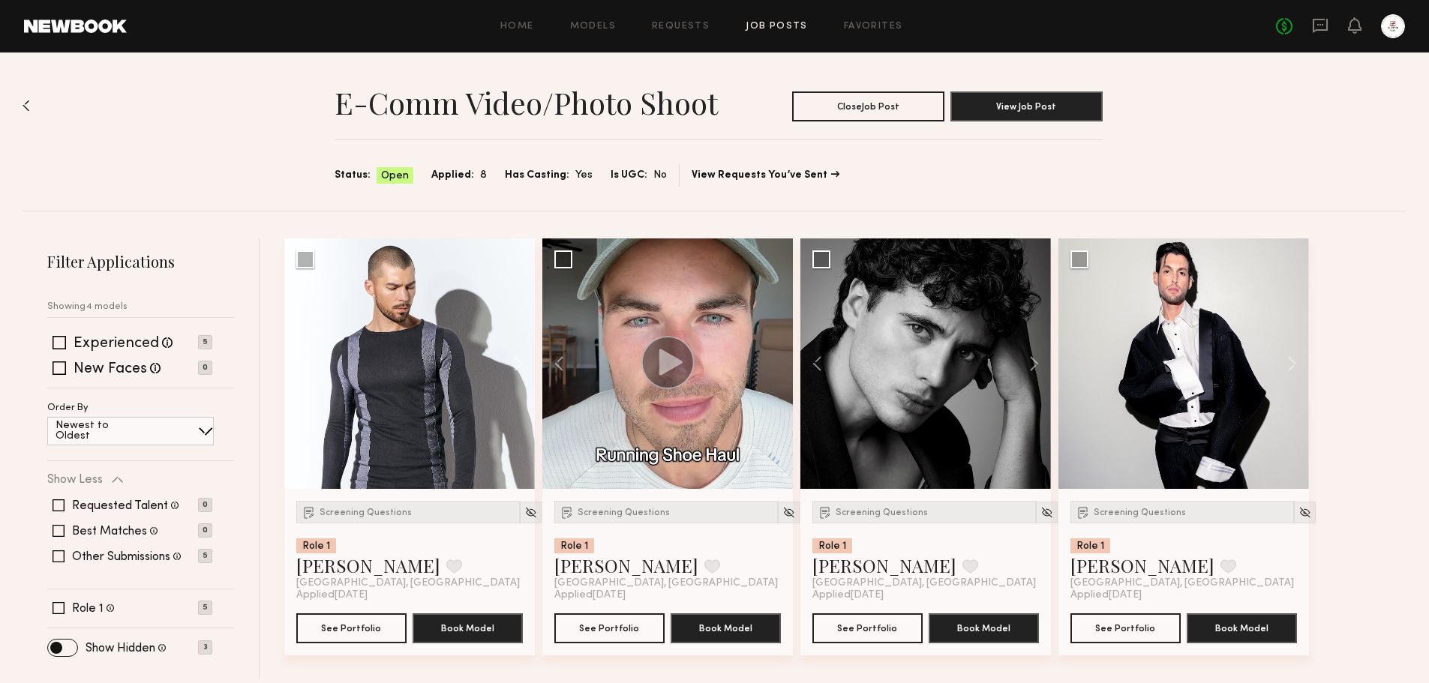
scroll to position [0, 0]
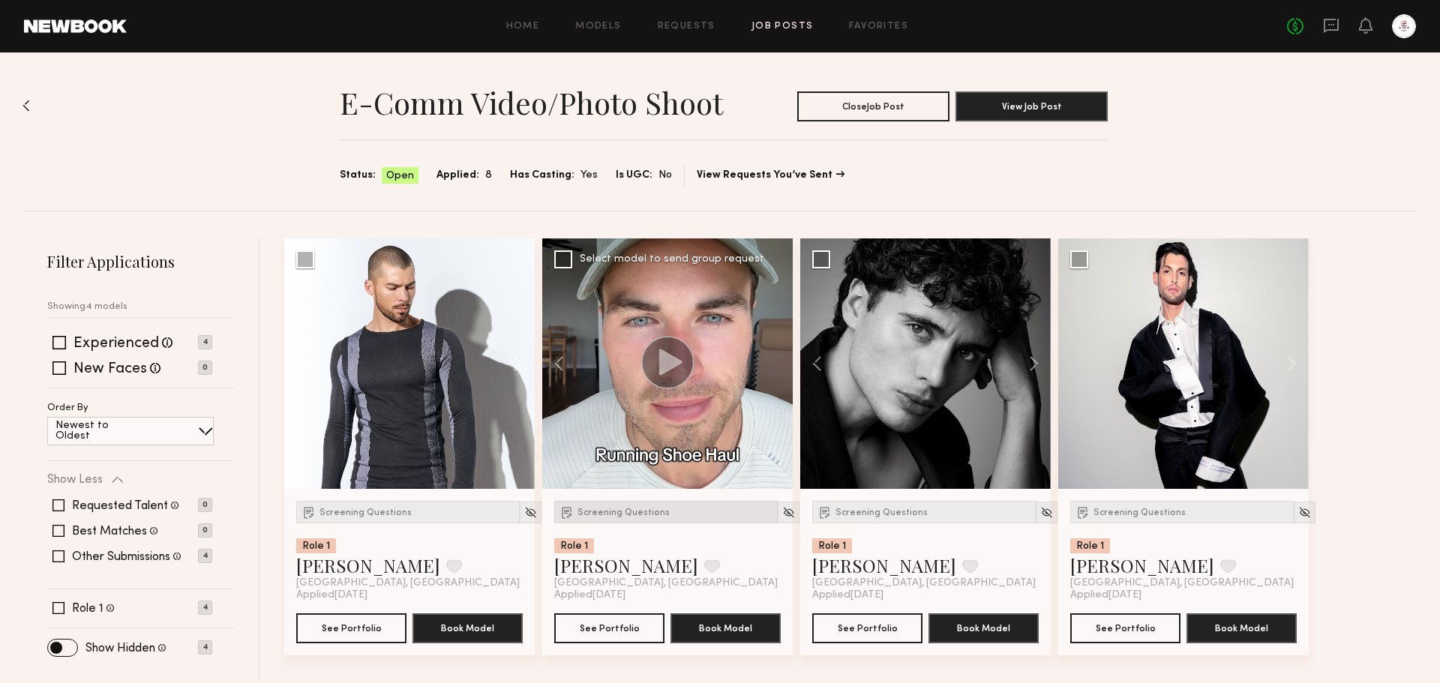
click at [613, 516] on span "Screening Questions" at bounding box center [624, 513] width 92 height 9
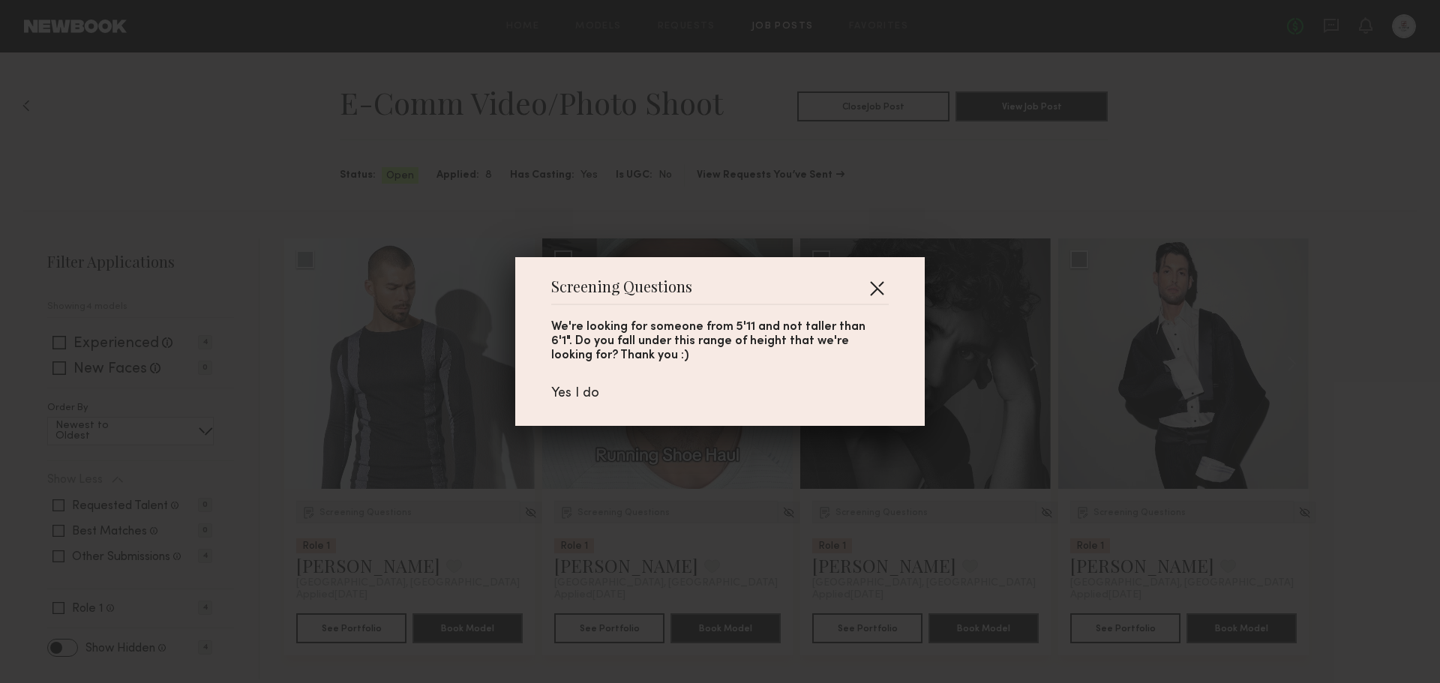
click at [881, 290] on button "button" at bounding box center [877, 288] width 24 height 24
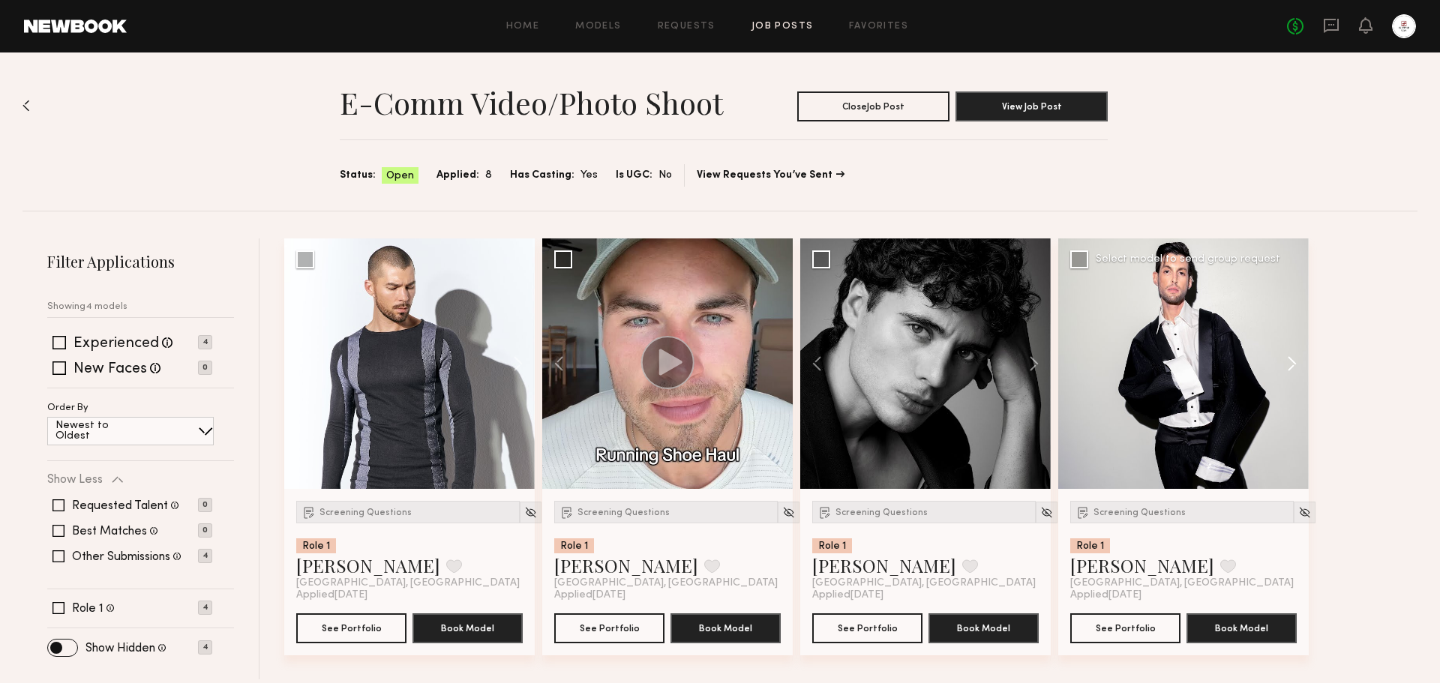
click at [1288, 363] on button at bounding box center [1285, 364] width 48 height 251
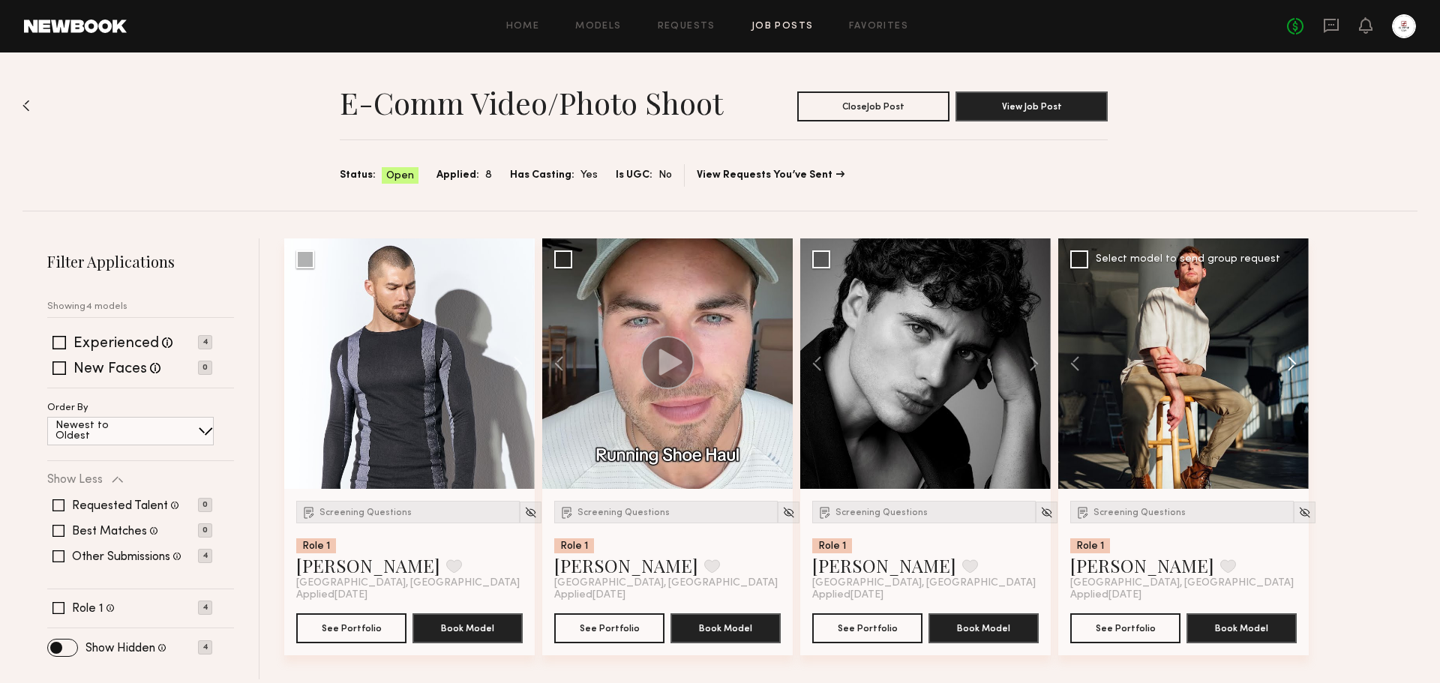
click at [1288, 363] on button at bounding box center [1285, 364] width 48 height 251
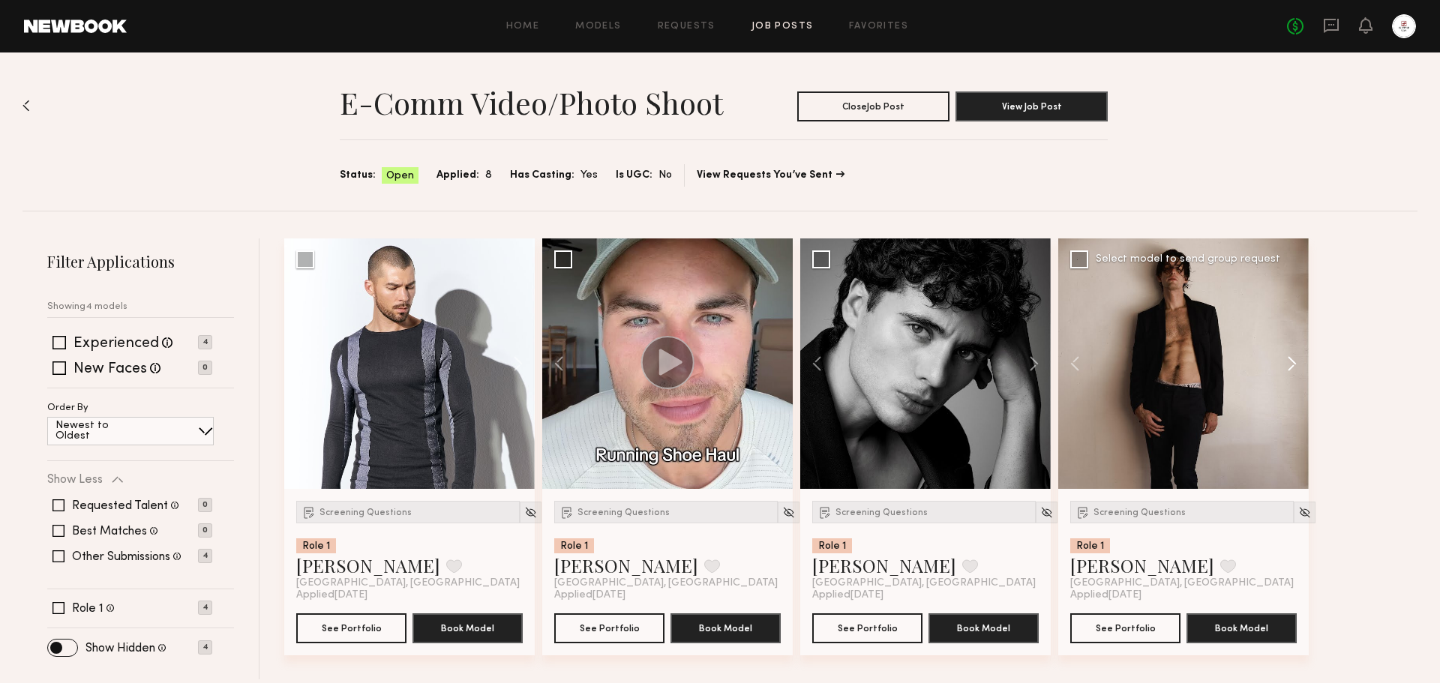
click at [1288, 363] on button at bounding box center [1285, 364] width 48 height 251
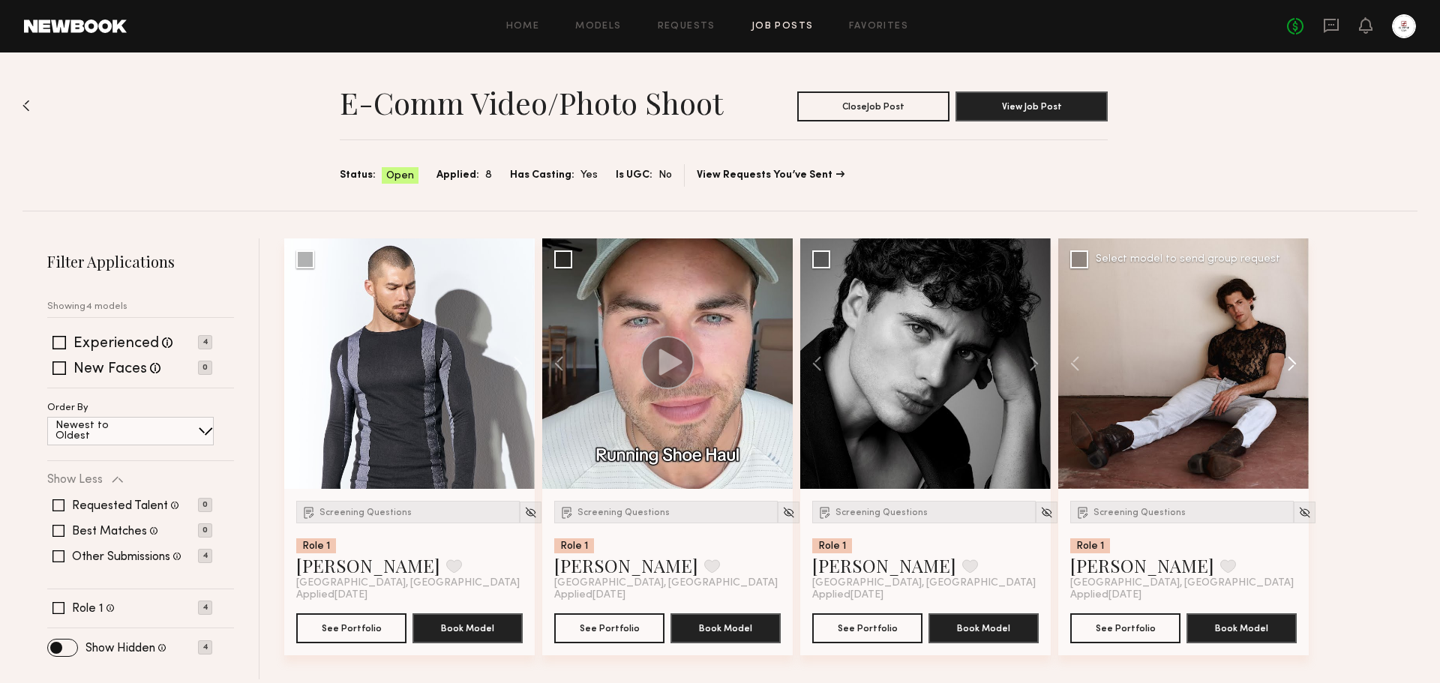
click at [1288, 363] on button at bounding box center [1285, 364] width 48 height 251
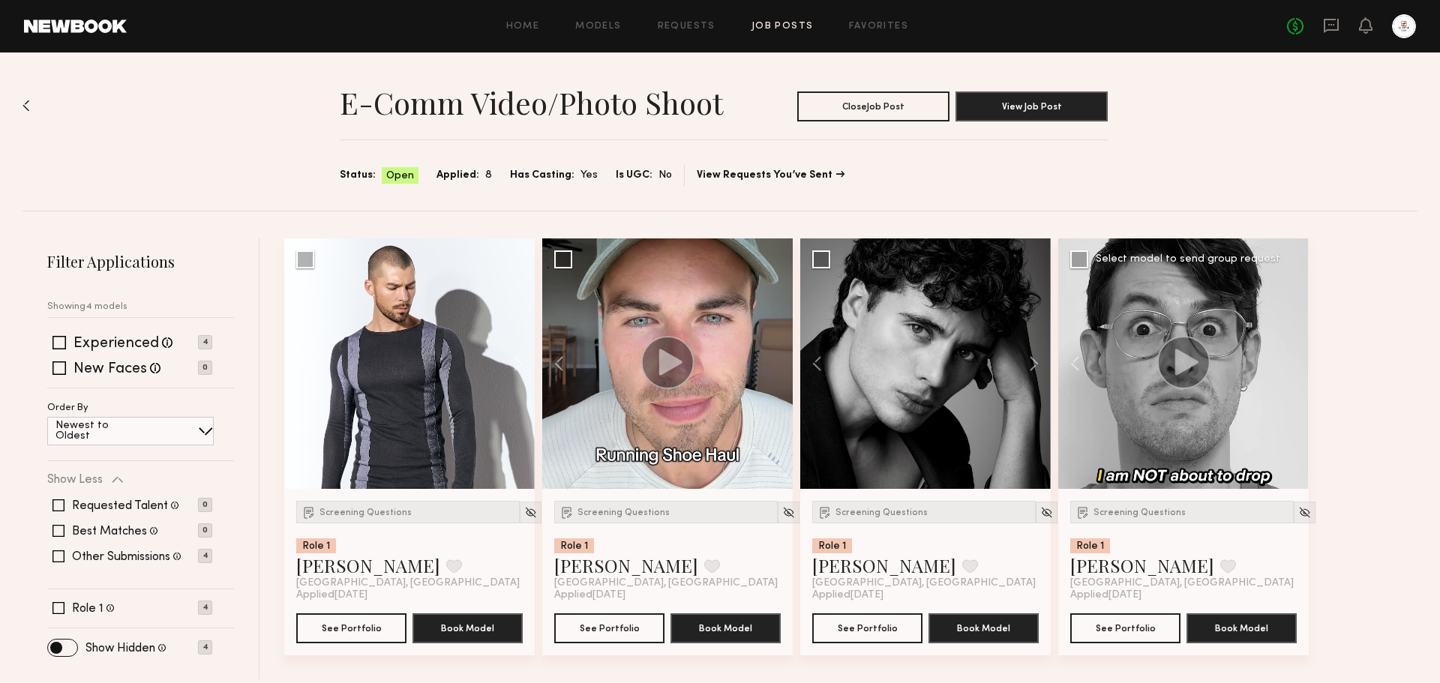
click at [1288, 363] on div at bounding box center [1184, 364] width 251 height 251
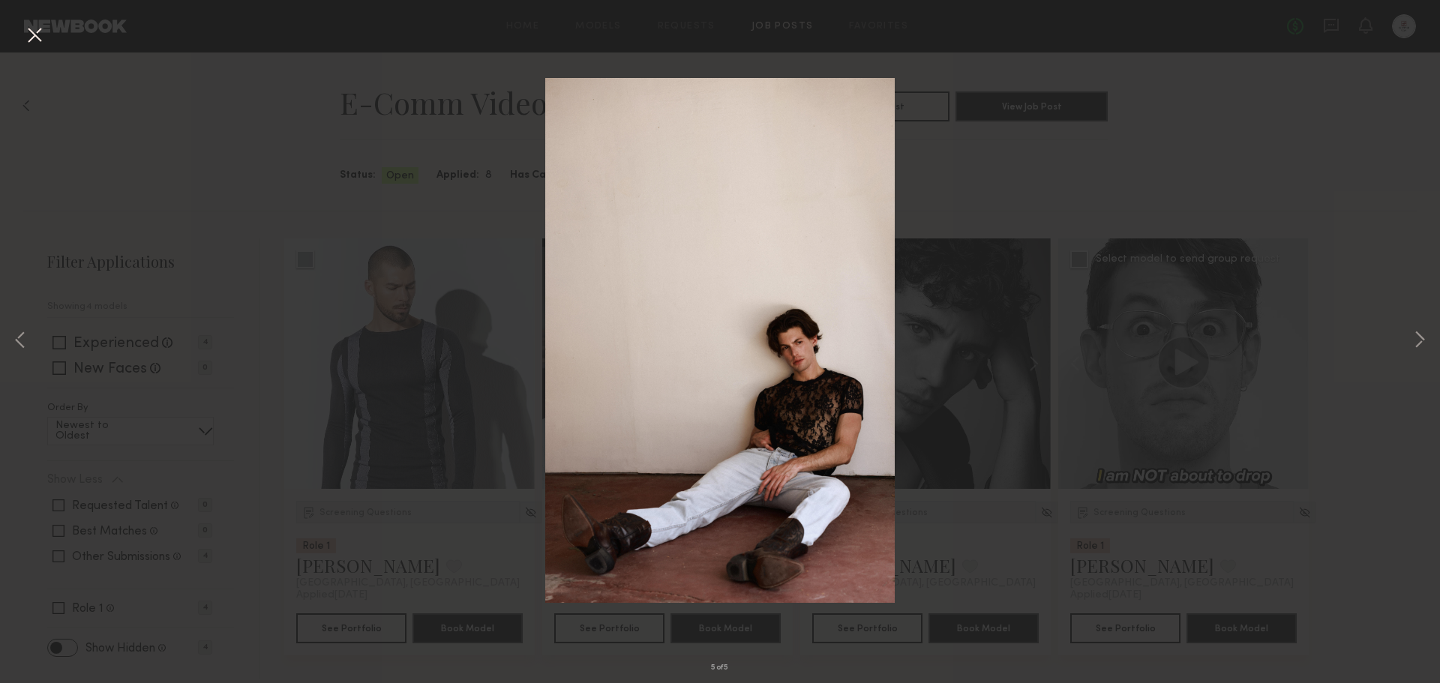
click at [32, 40] on button at bounding box center [35, 36] width 24 height 27
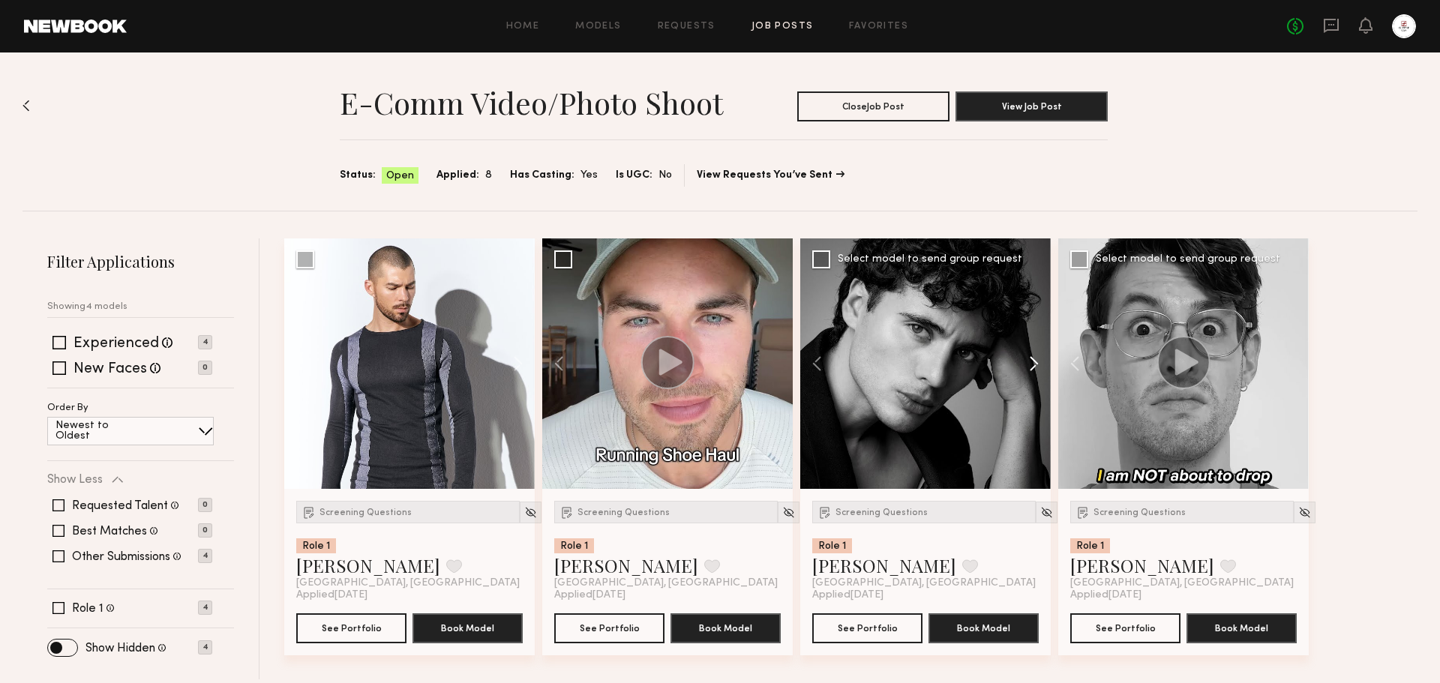
click at [1029, 358] on button at bounding box center [1027, 364] width 48 height 251
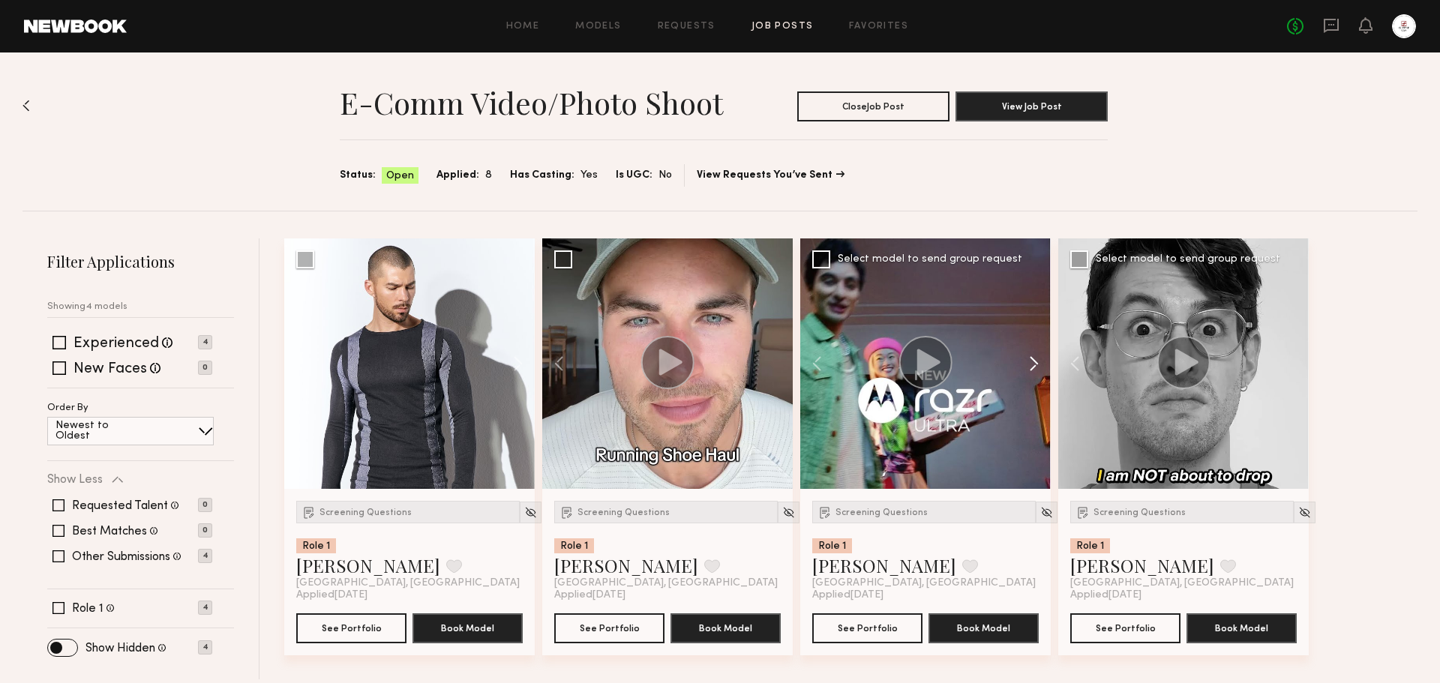
click at [1029, 358] on button at bounding box center [1027, 364] width 48 height 251
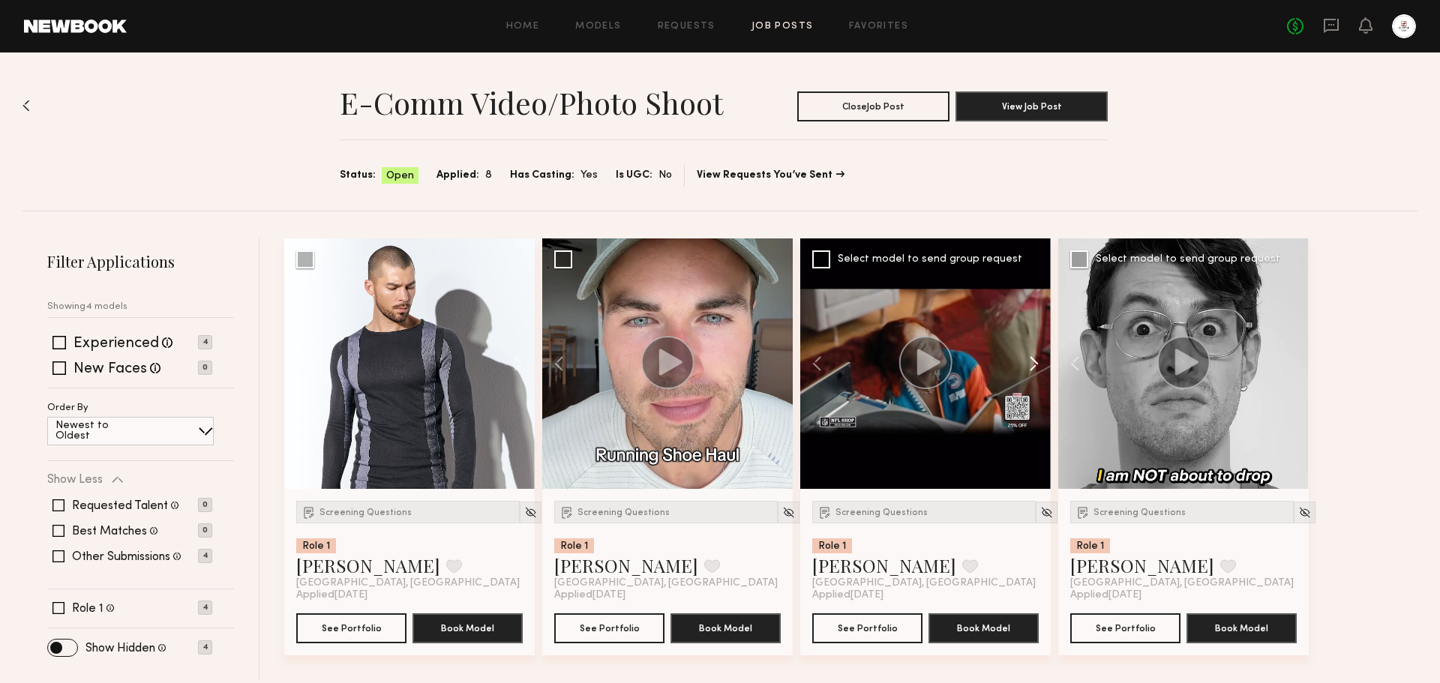
click at [1029, 358] on button at bounding box center [1027, 364] width 48 height 251
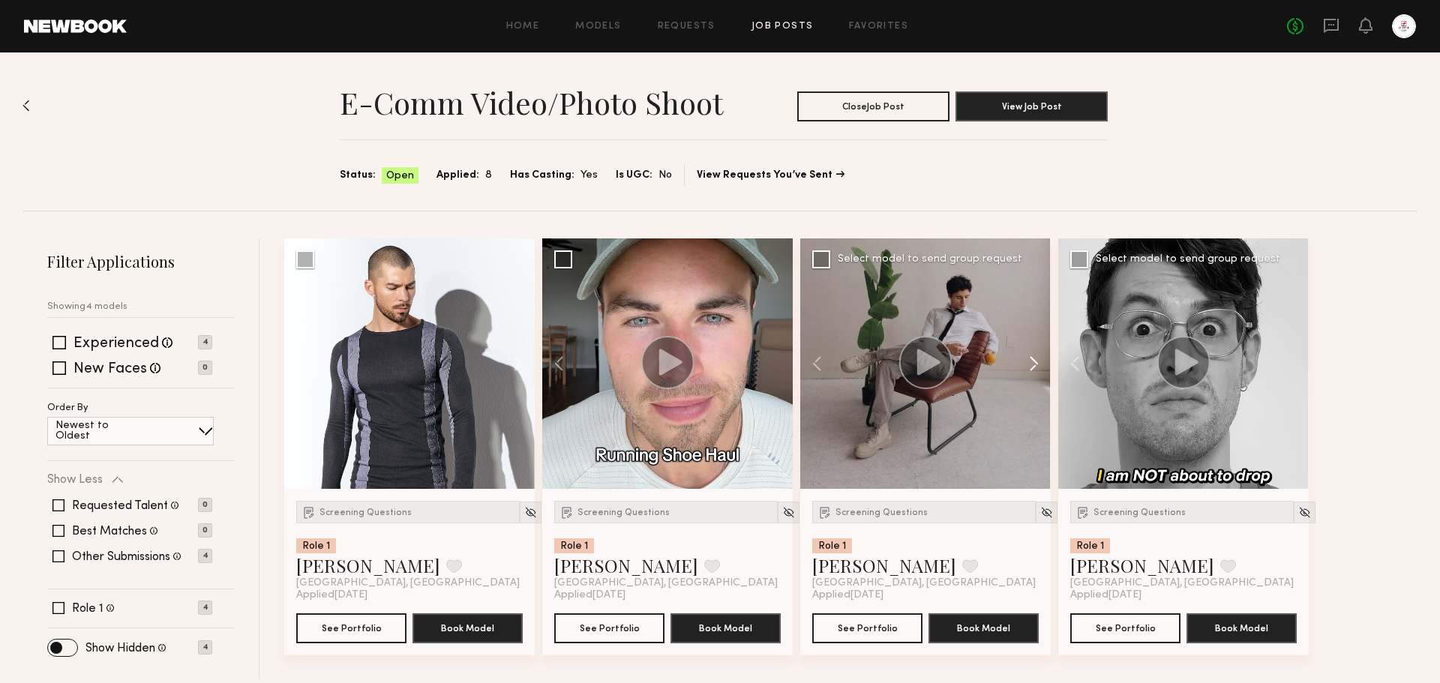
click at [1029, 358] on button at bounding box center [1027, 364] width 48 height 251
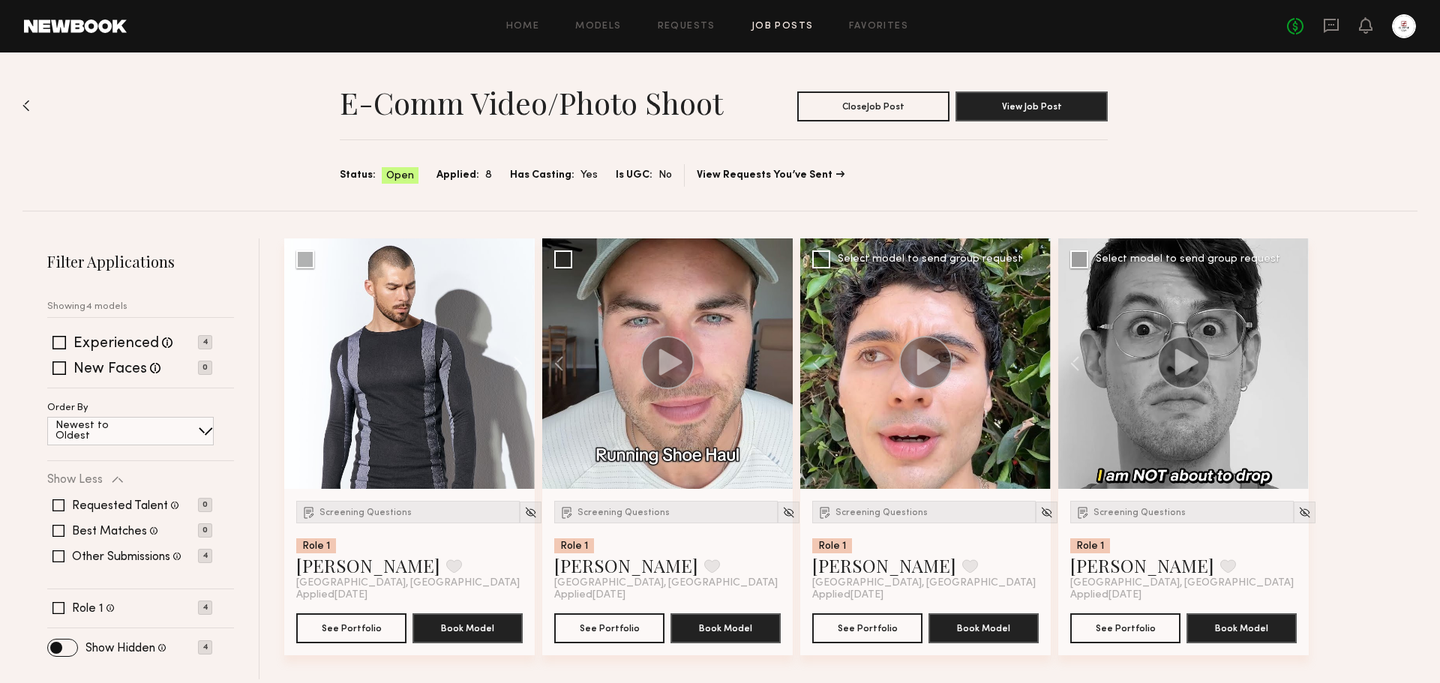
click at [1029, 358] on div at bounding box center [926, 364] width 251 height 251
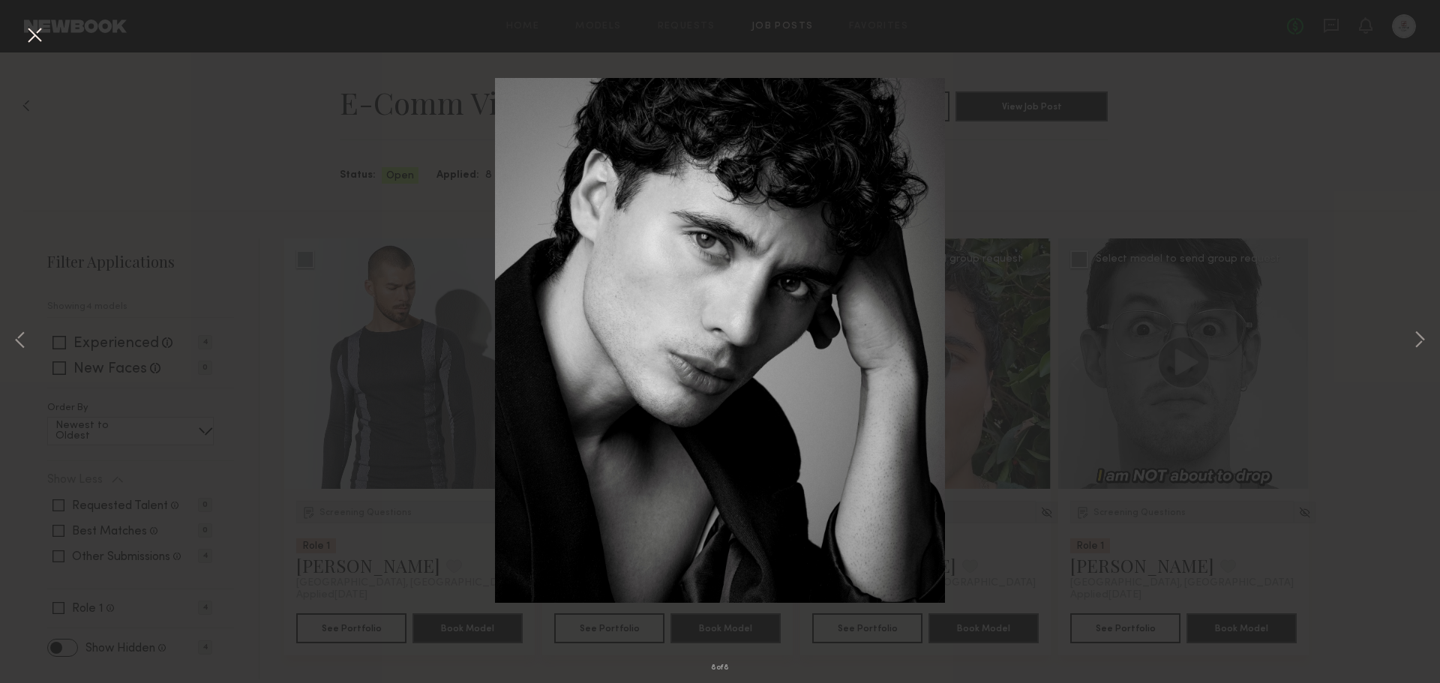
click at [36, 36] on button at bounding box center [35, 36] width 24 height 27
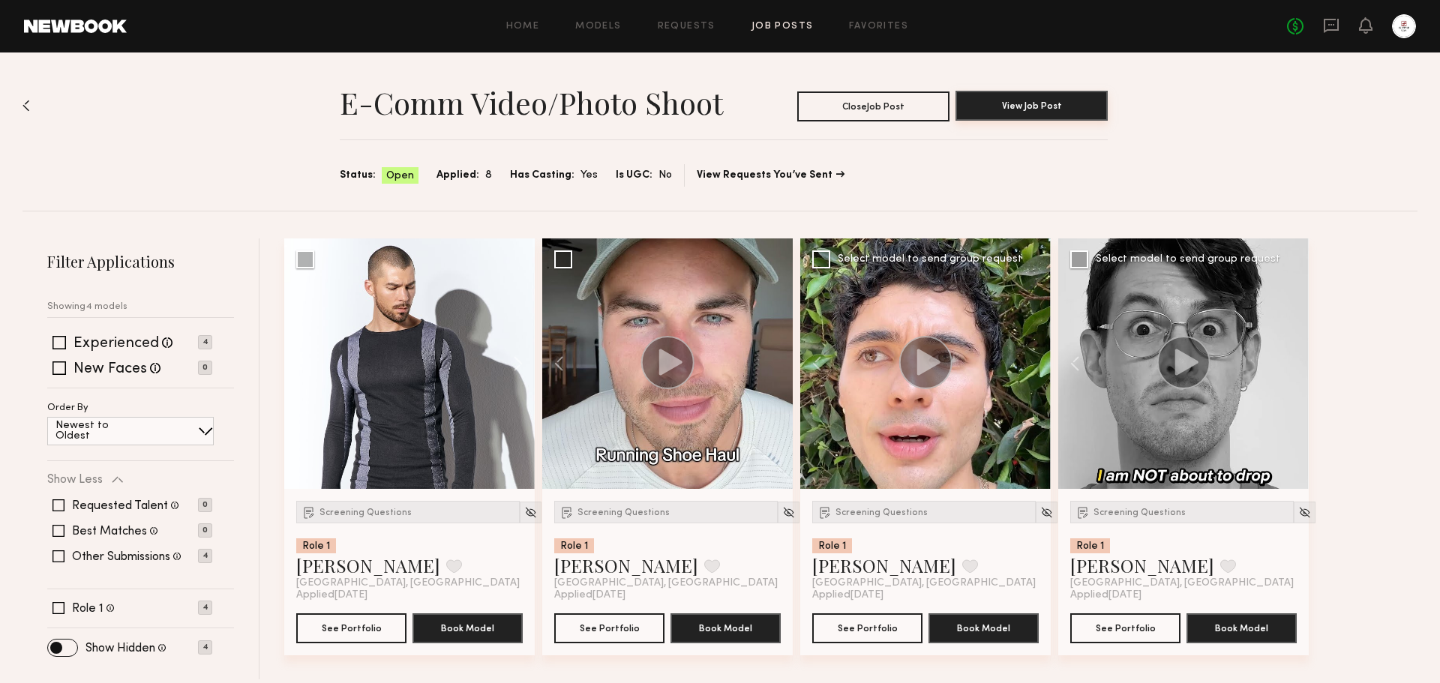
click at [1013, 101] on button "View Job Post" at bounding box center [1032, 106] width 152 height 30
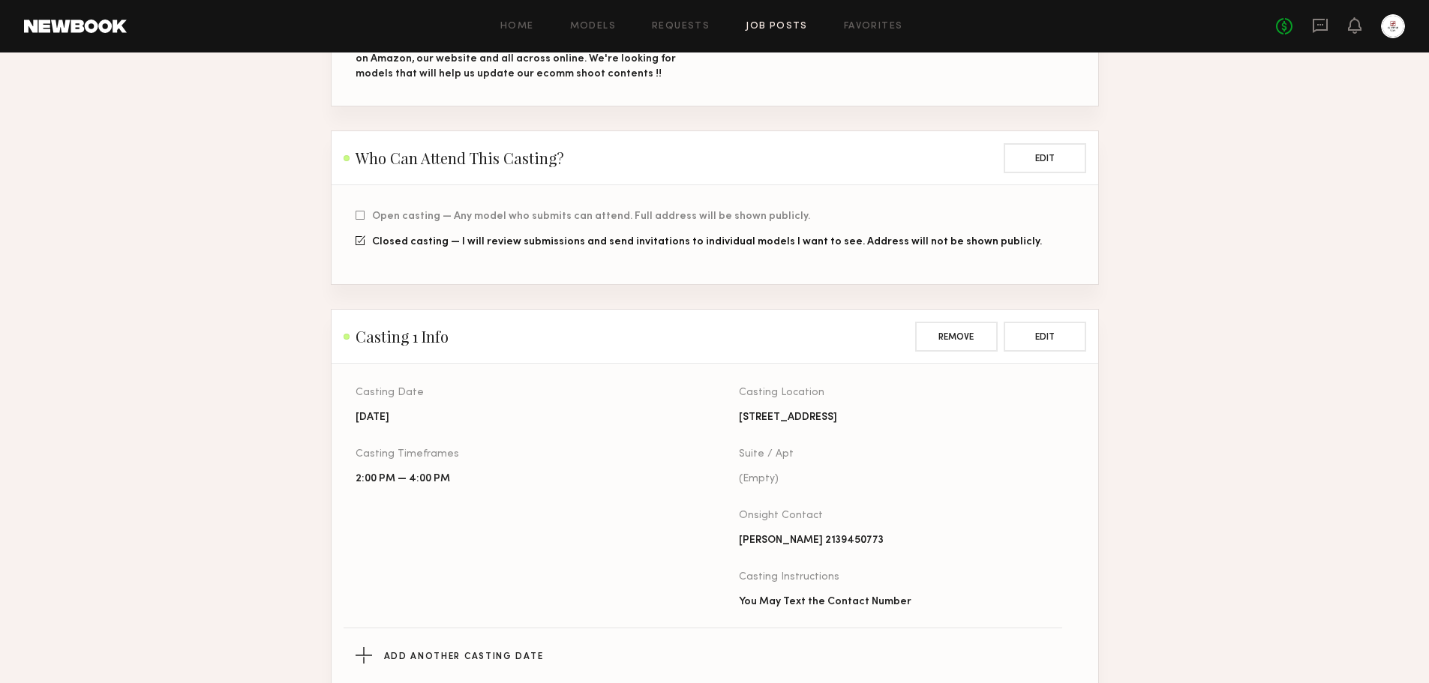
scroll to position [375, 0]
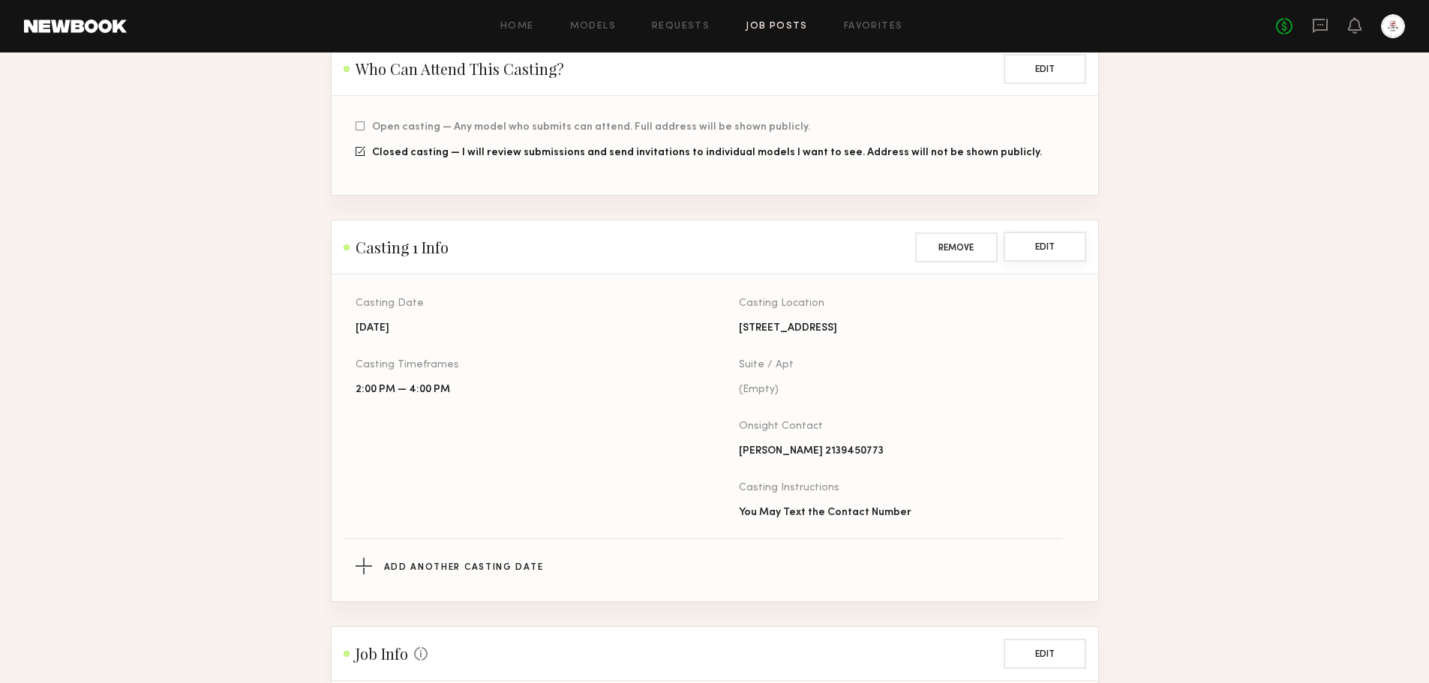
click at [1065, 256] on button "Edit" at bounding box center [1045, 247] width 83 height 30
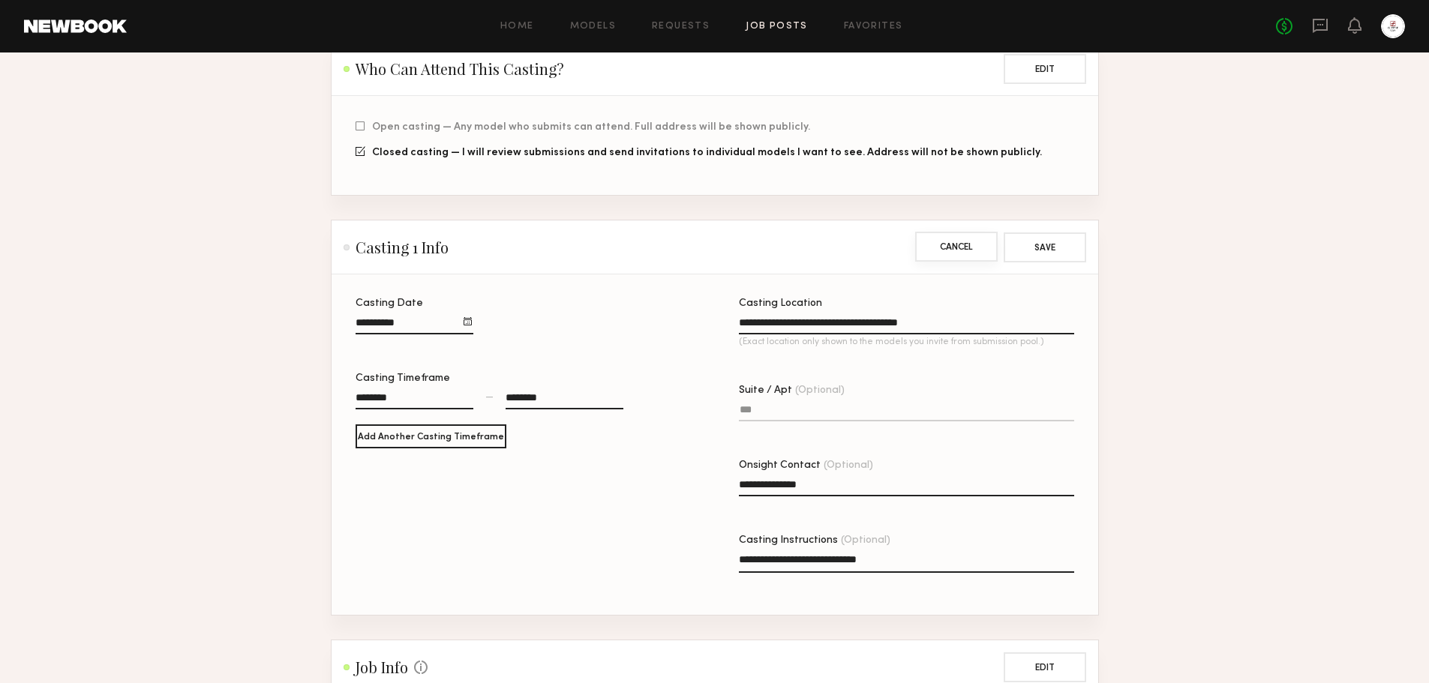
click at [968, 248] on button "Cancel" at bounding box center [956, 247] width 83 height 30
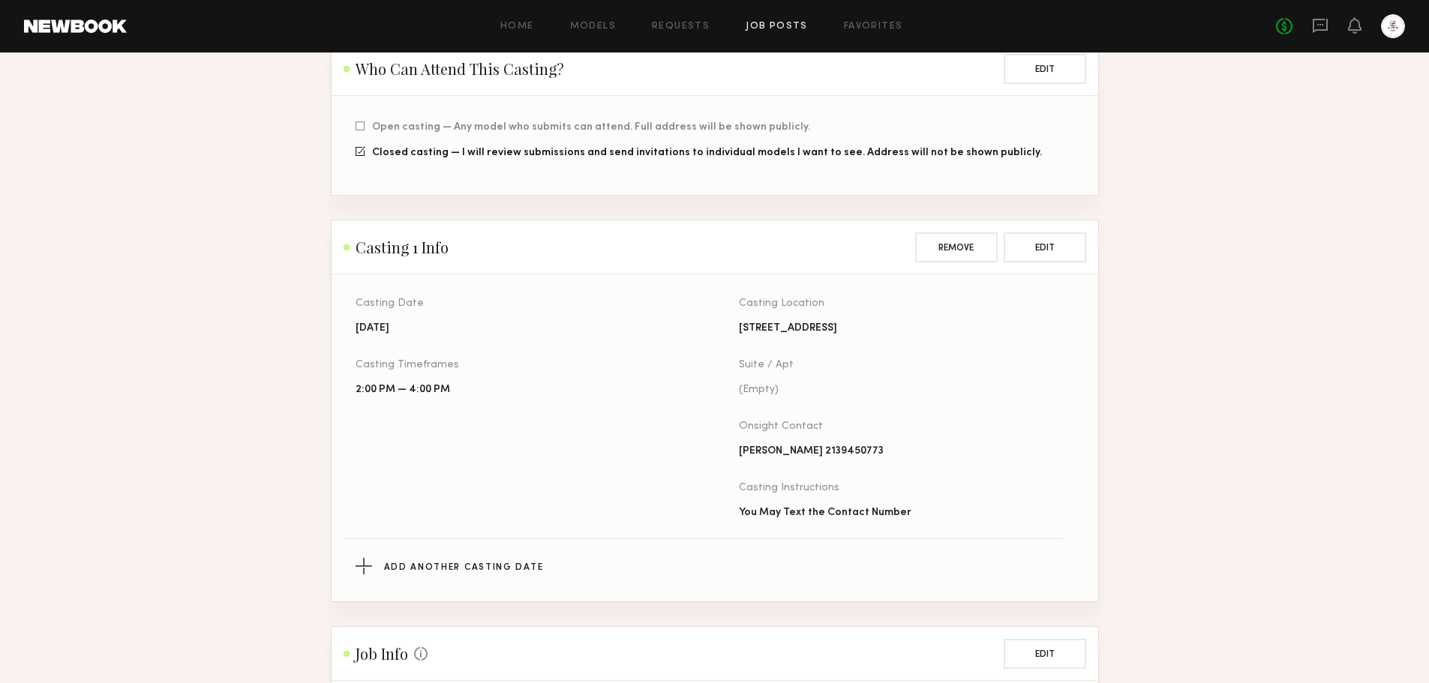
click at [1202, 398] on section "E-Comm Video/Photo Shoot Project Info This information can no longer be edited.…" at bounding box center [714, 592] width 1429 height 1777
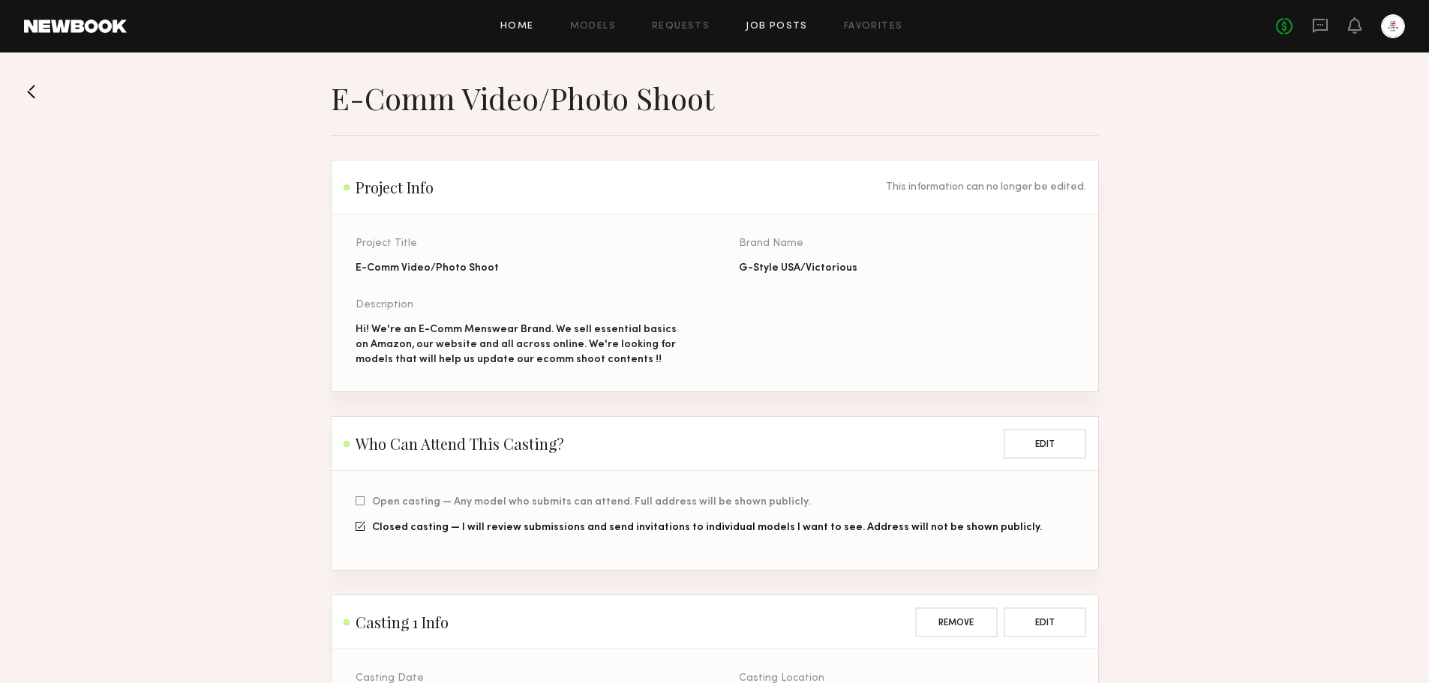
click at [516, 30] on link "Home" at bounding box center [517, 27] width 34 height 10
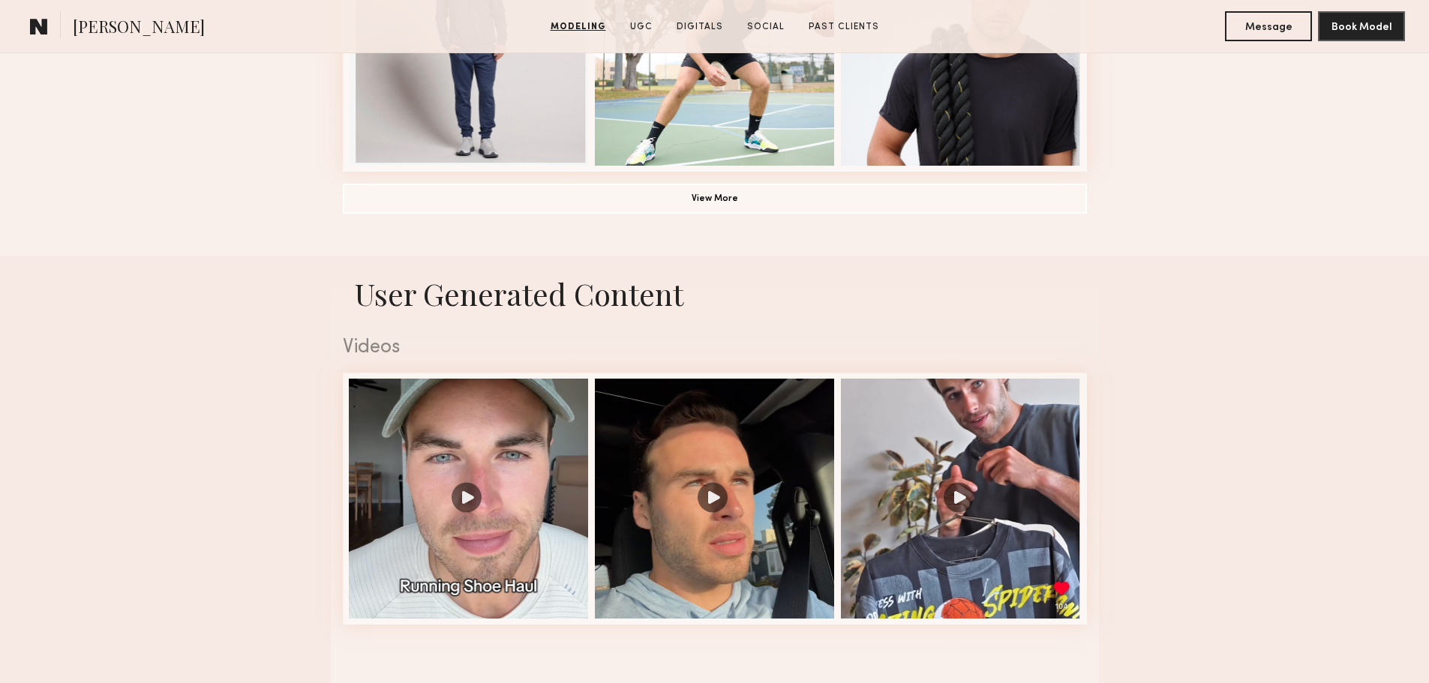
scroll to position [1125, 0]
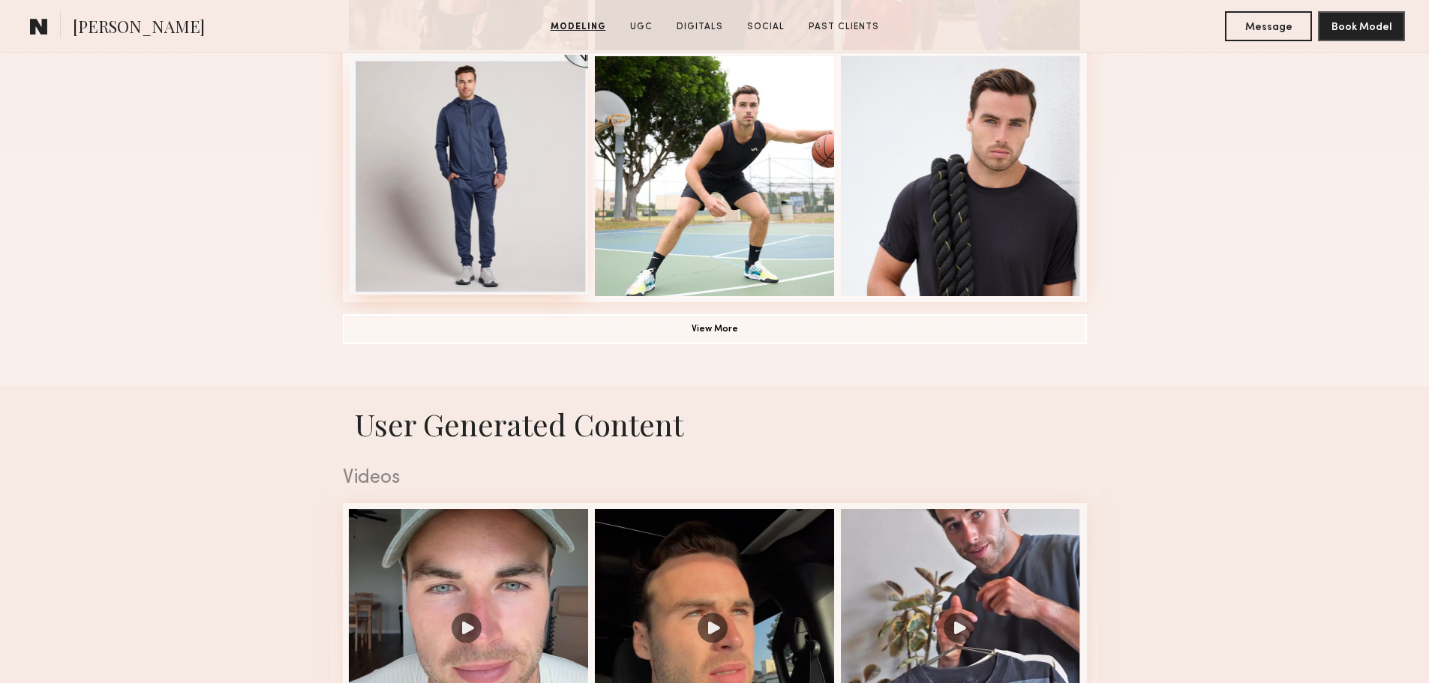
click at [471, 197] on div at bounding box center [469, 175] width 240 height 240
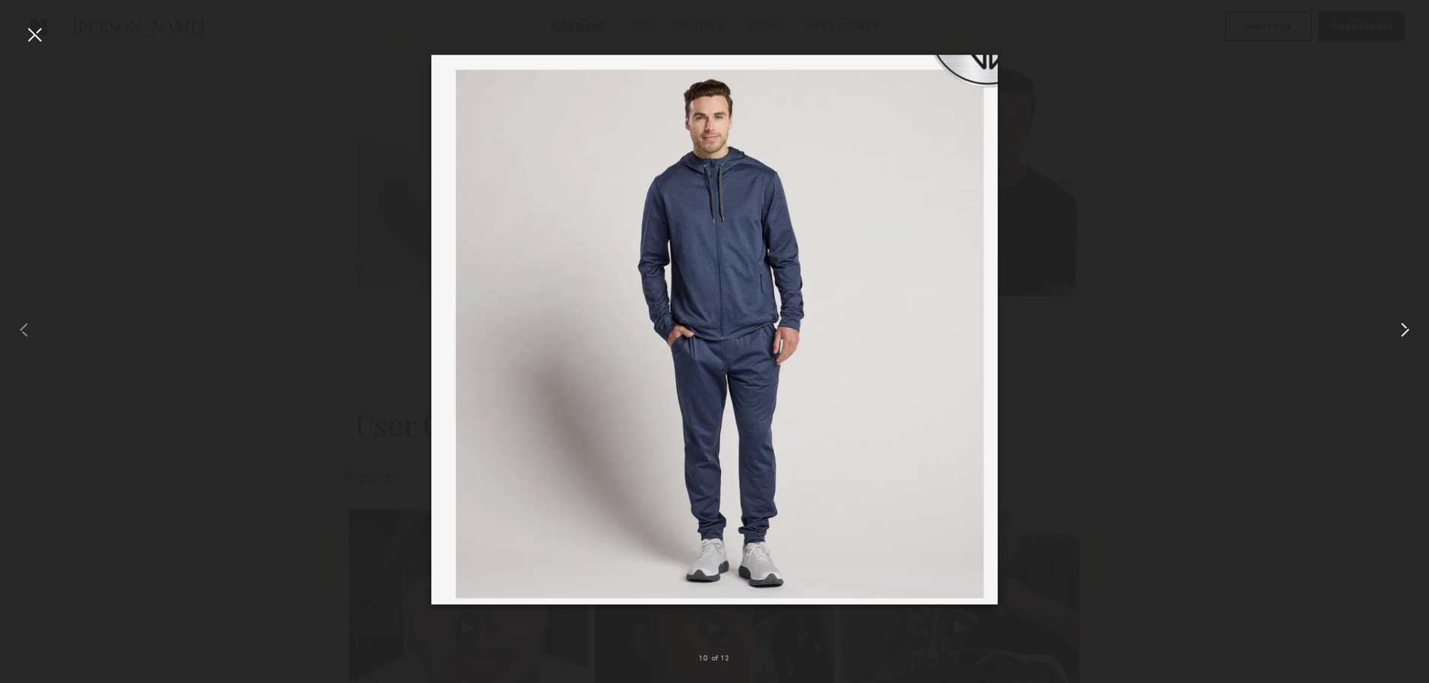
click at [1404, 334] on common-icon at bounding box center [1405, 330] width 24 height 24
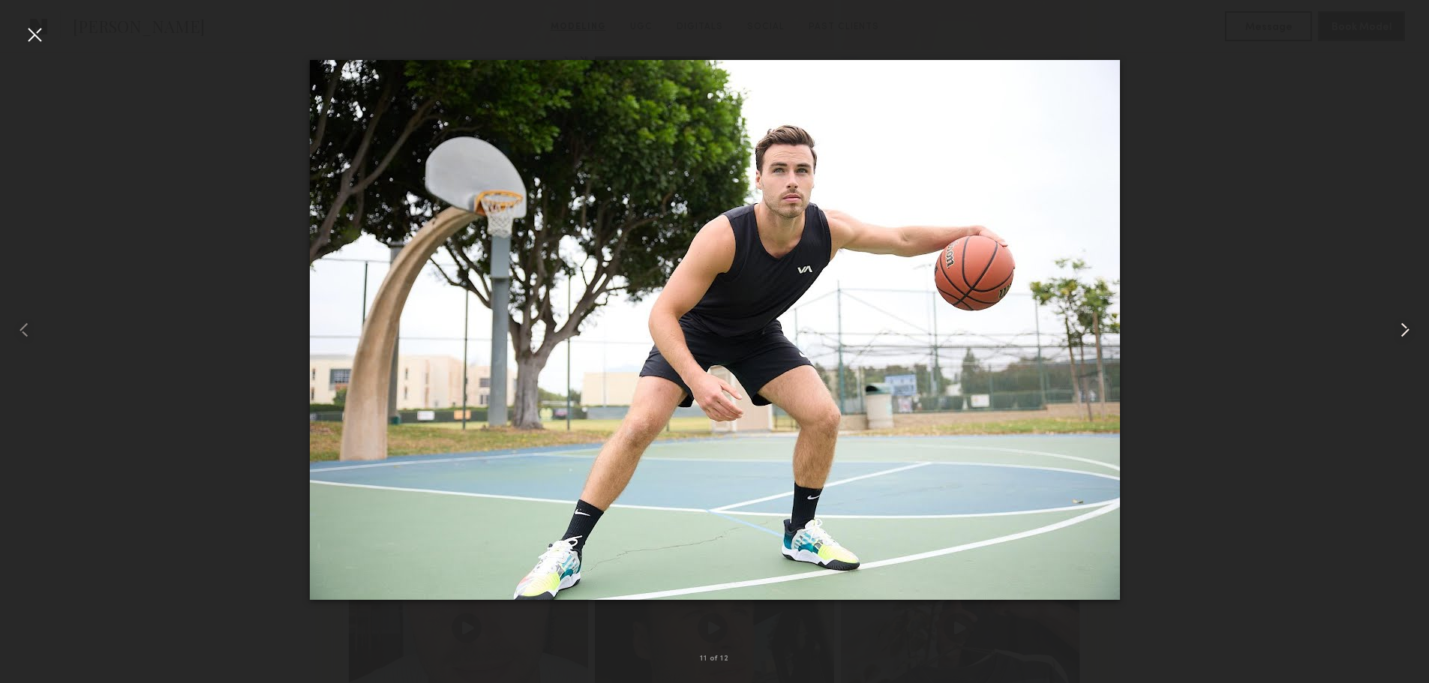
click at [1404, 334] on common-icon at bounding box center [1405, 330] width 24 height 24
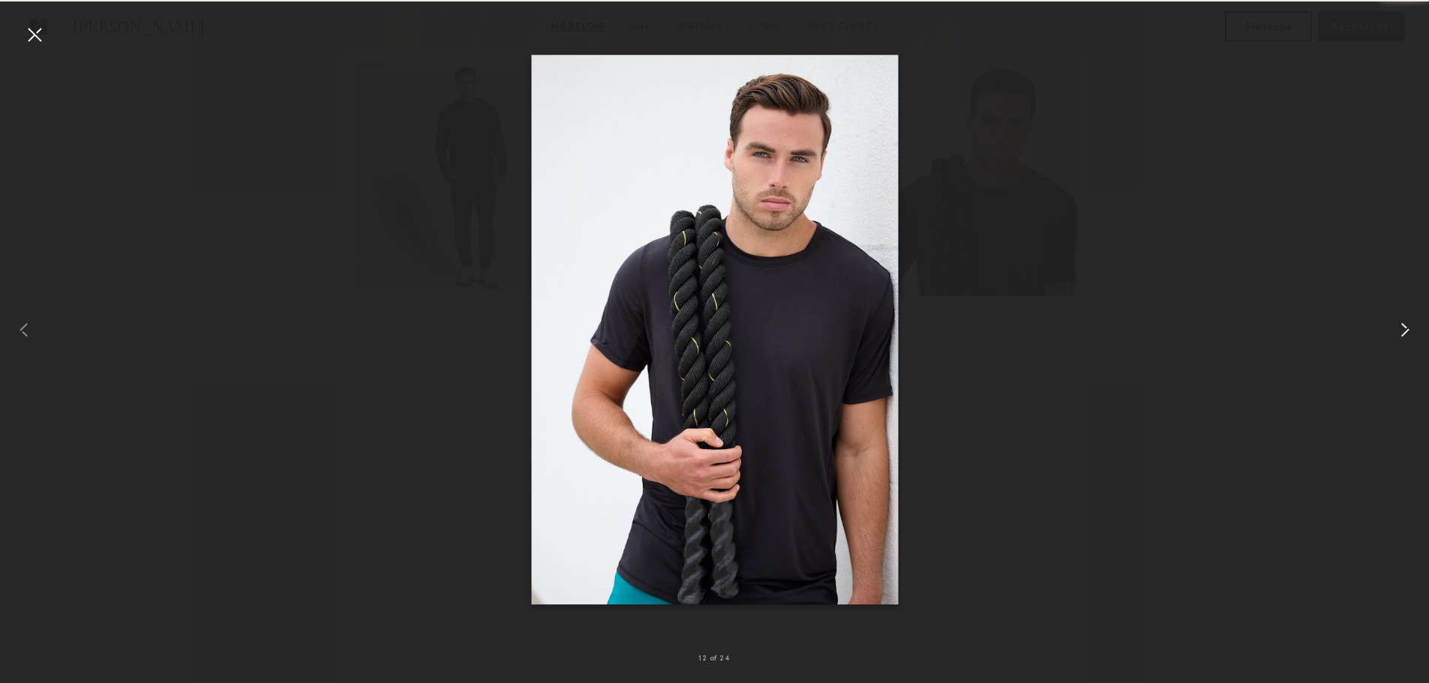
click at [1404, 334] on common-icon at bounding box center [1405, 330] width 24 height 24
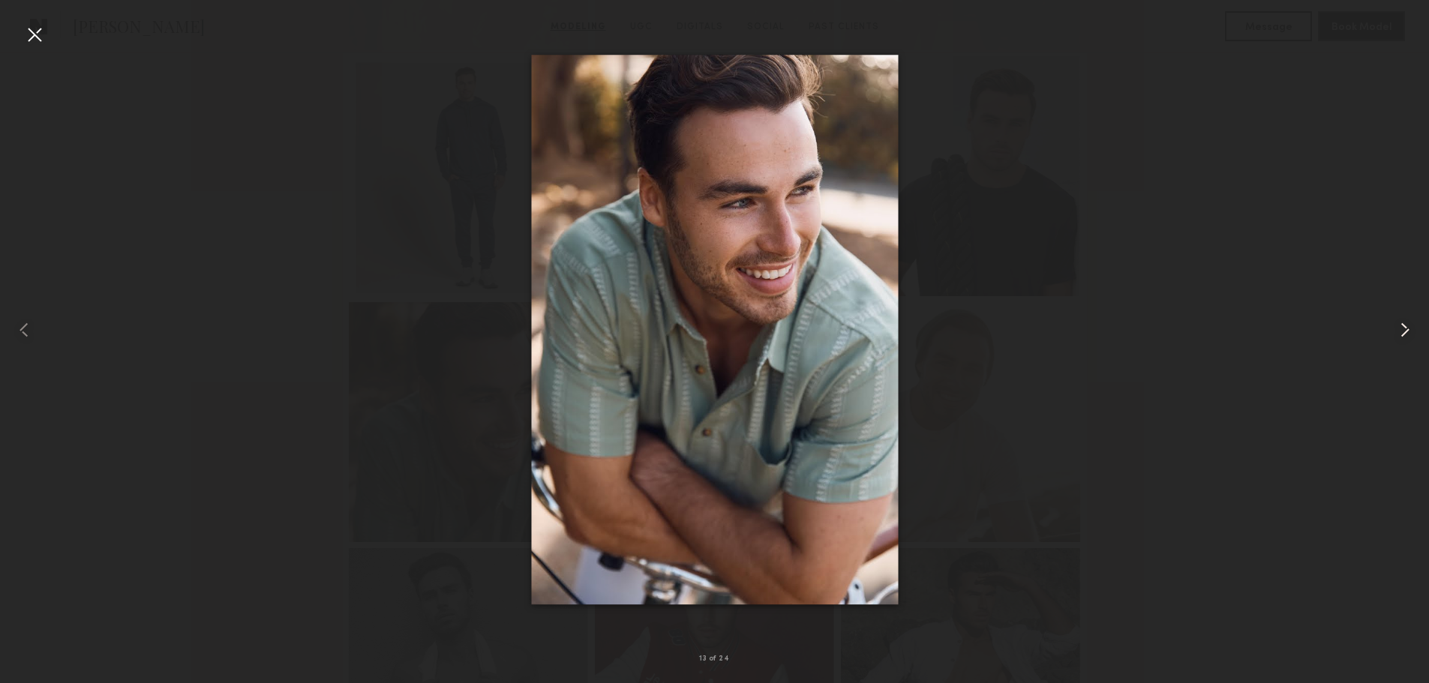
click at [1404, 334] on common-icon at bounding box center [1405, 330] width 24 height 24
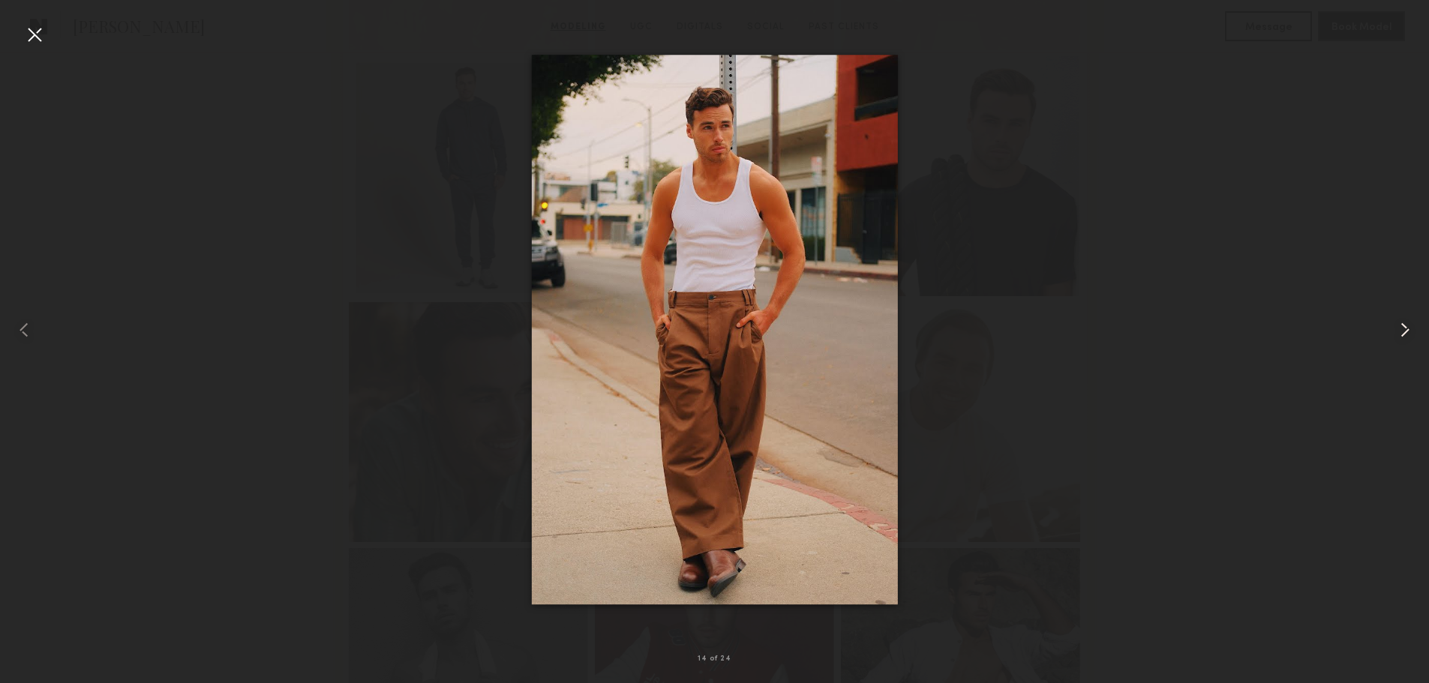
click at [1404, 332] on common-icon at bounding box center [1405, 330] width 24 height 24
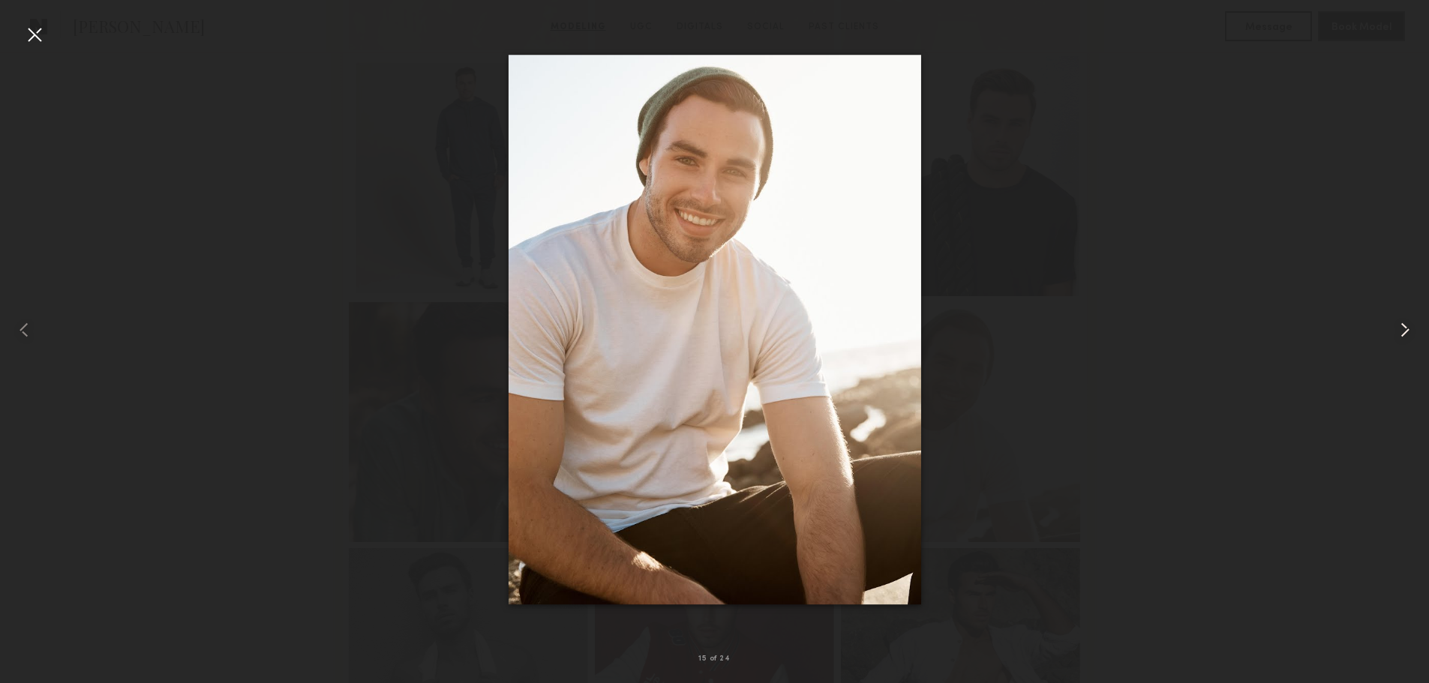
click at [1404, 332] on common-icon at bounding box center [1405, 330] width 24 height 24
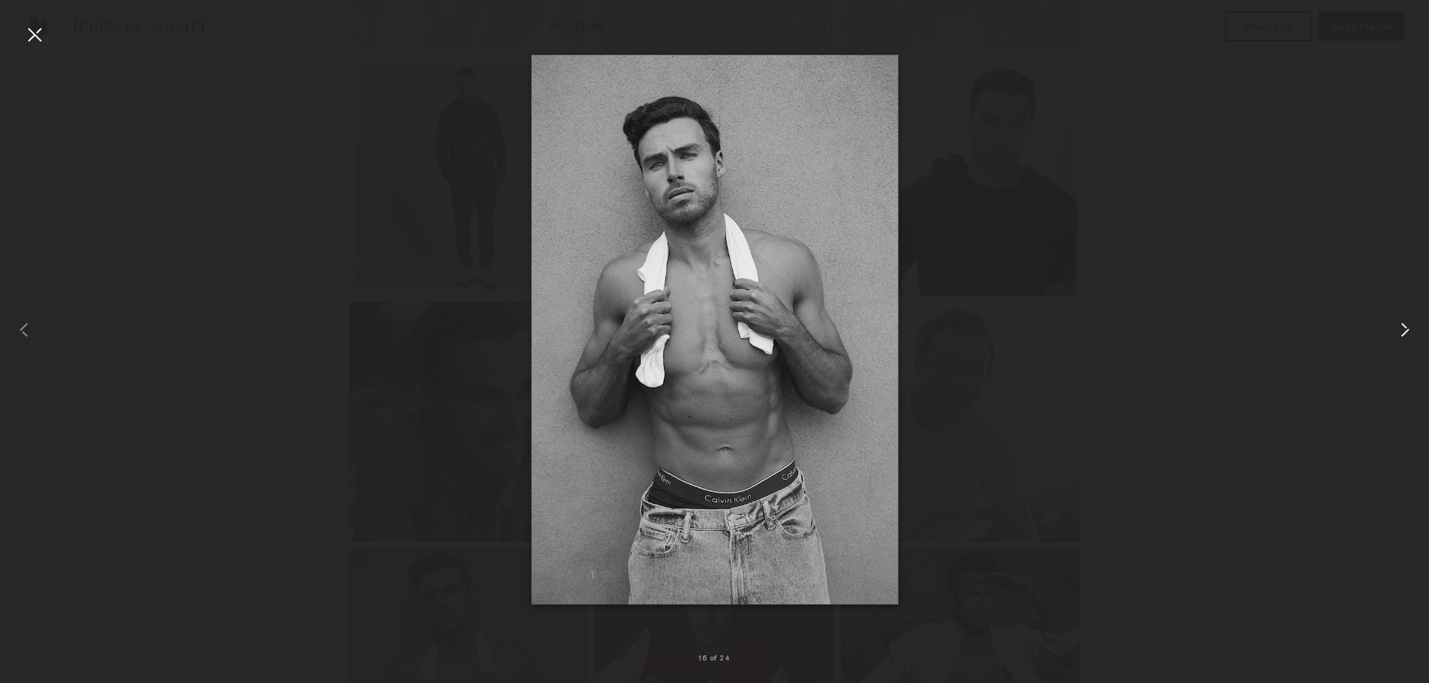
click at [1404, 332] on common-icon at bounding box center [1405, 330] width 24 height 24
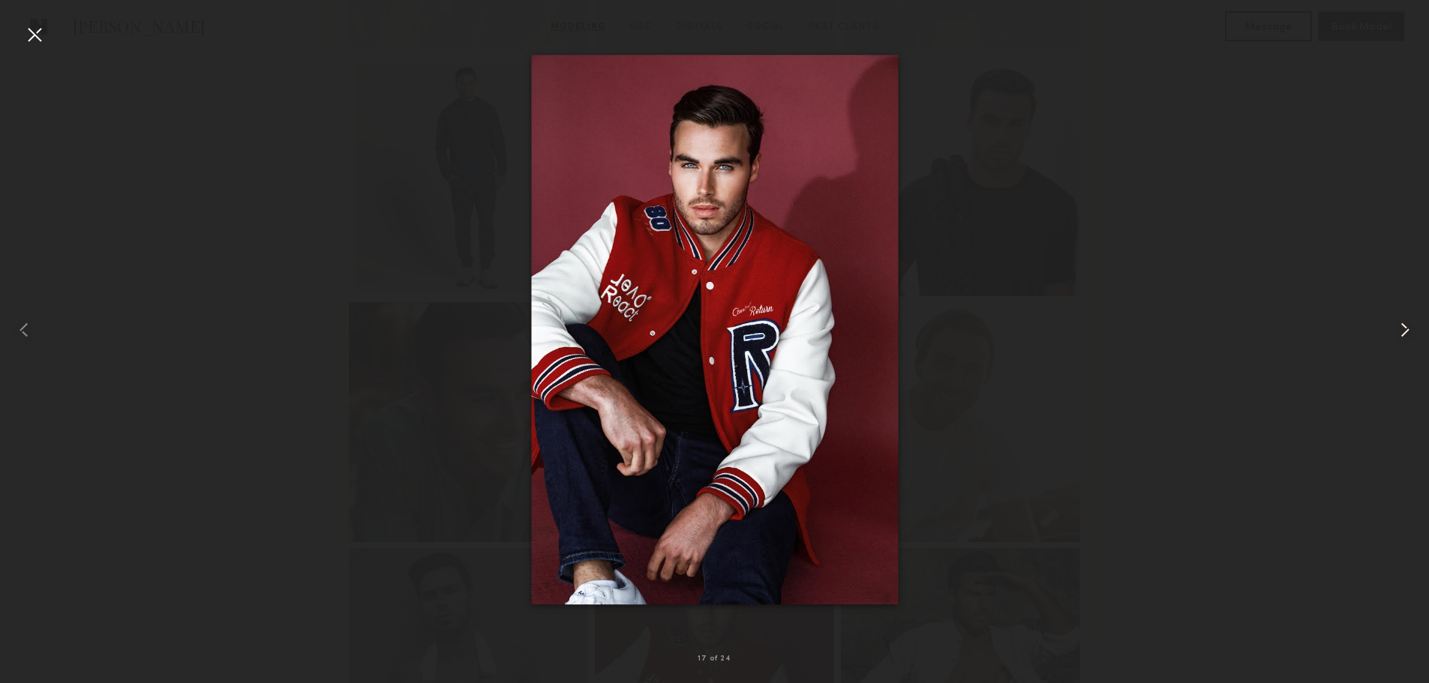
click at [1404, 332] on common-icon at bounding box center [1405, 330] width 24 height 24
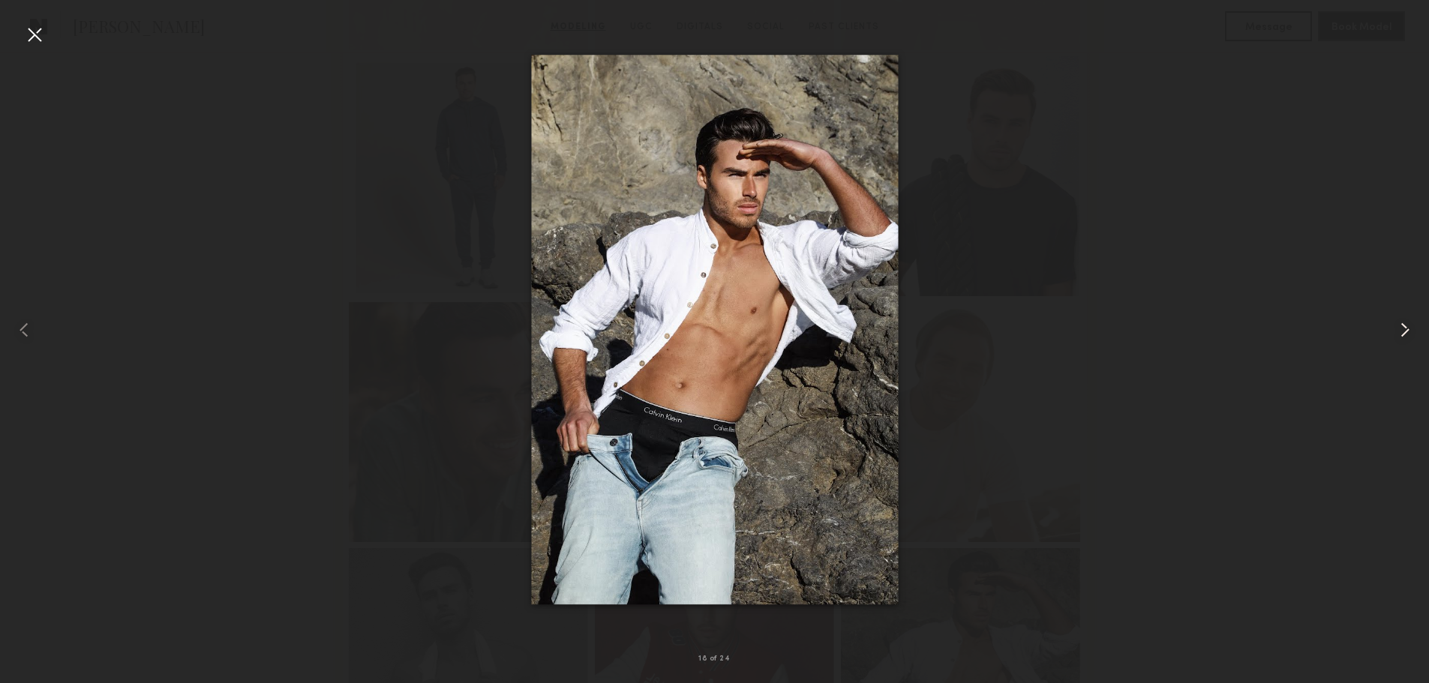
click at [1404, 332] on common-icon at bounding box center [1405, 330] width 24 height 24
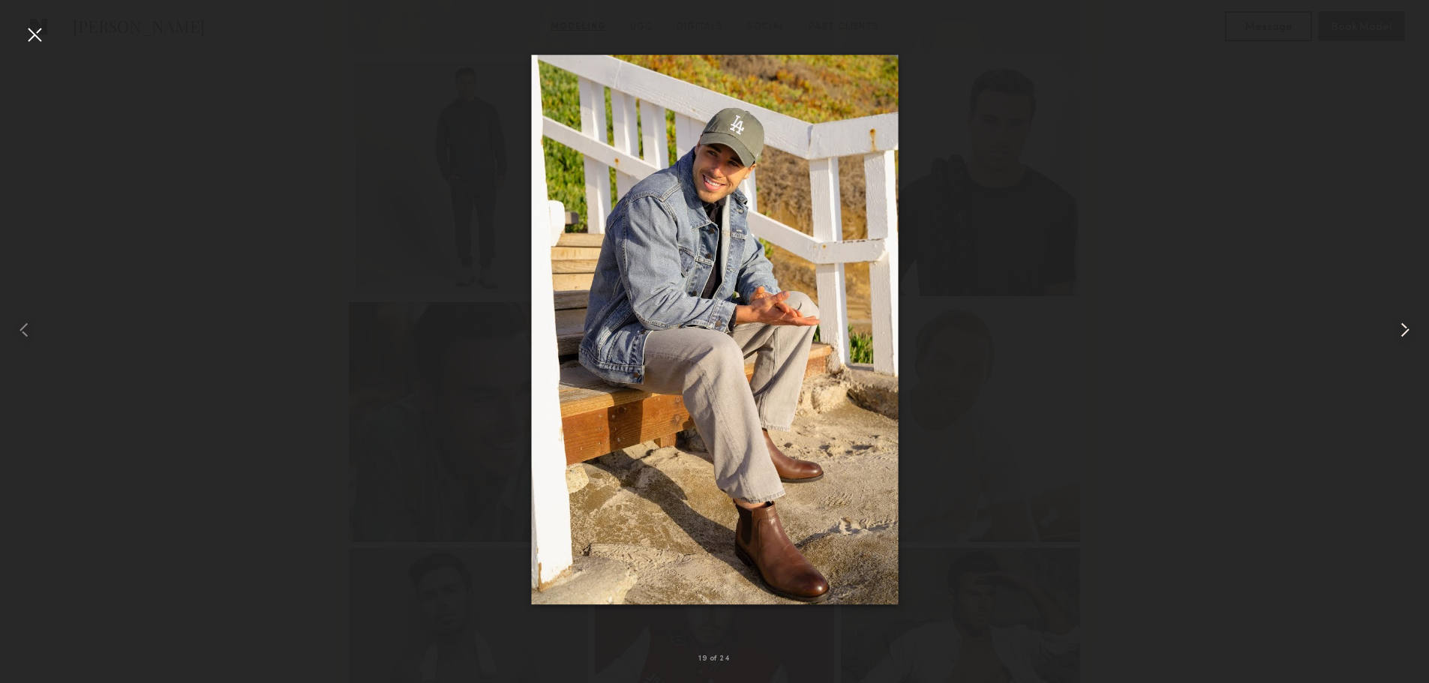
click at [1404, 332] on common-icon at bounding box center [1405, 330] width 24 height 24
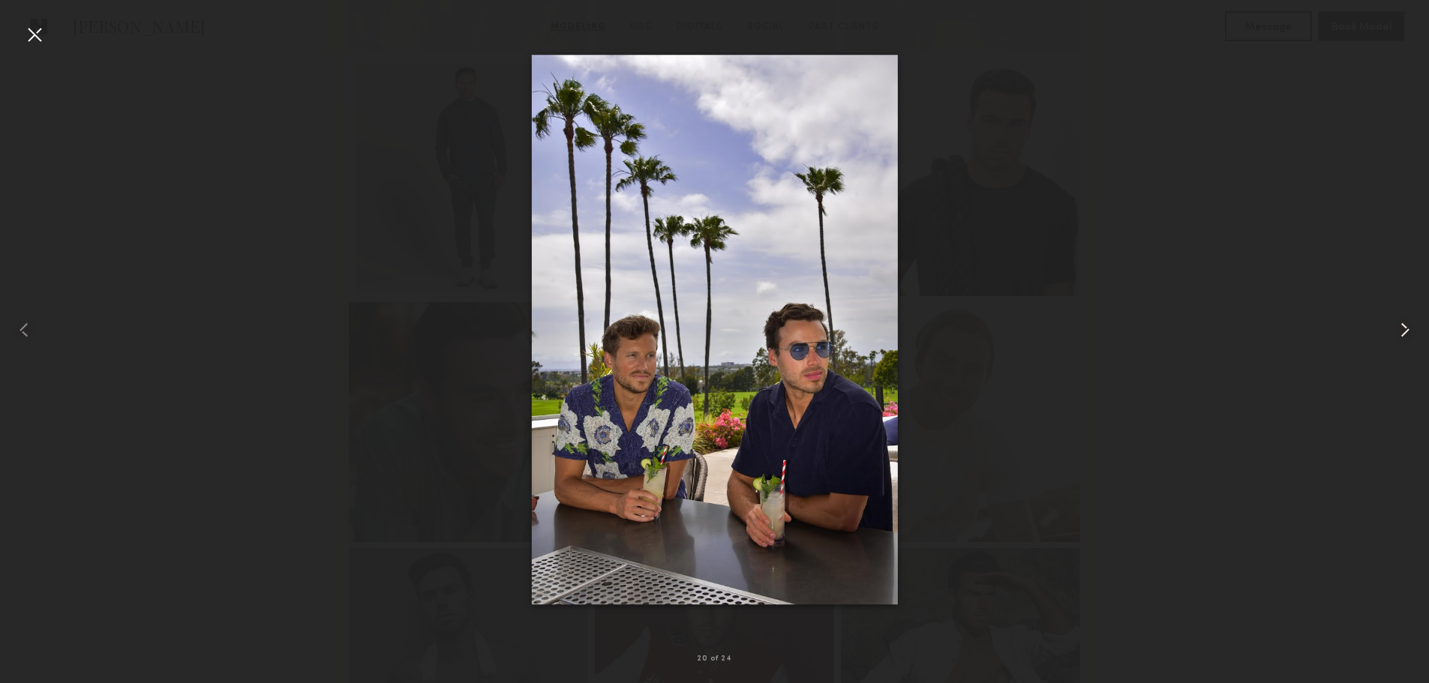
click at [1404, 332] on common-icon at bounding box center [1405, 330] width 24 height 24
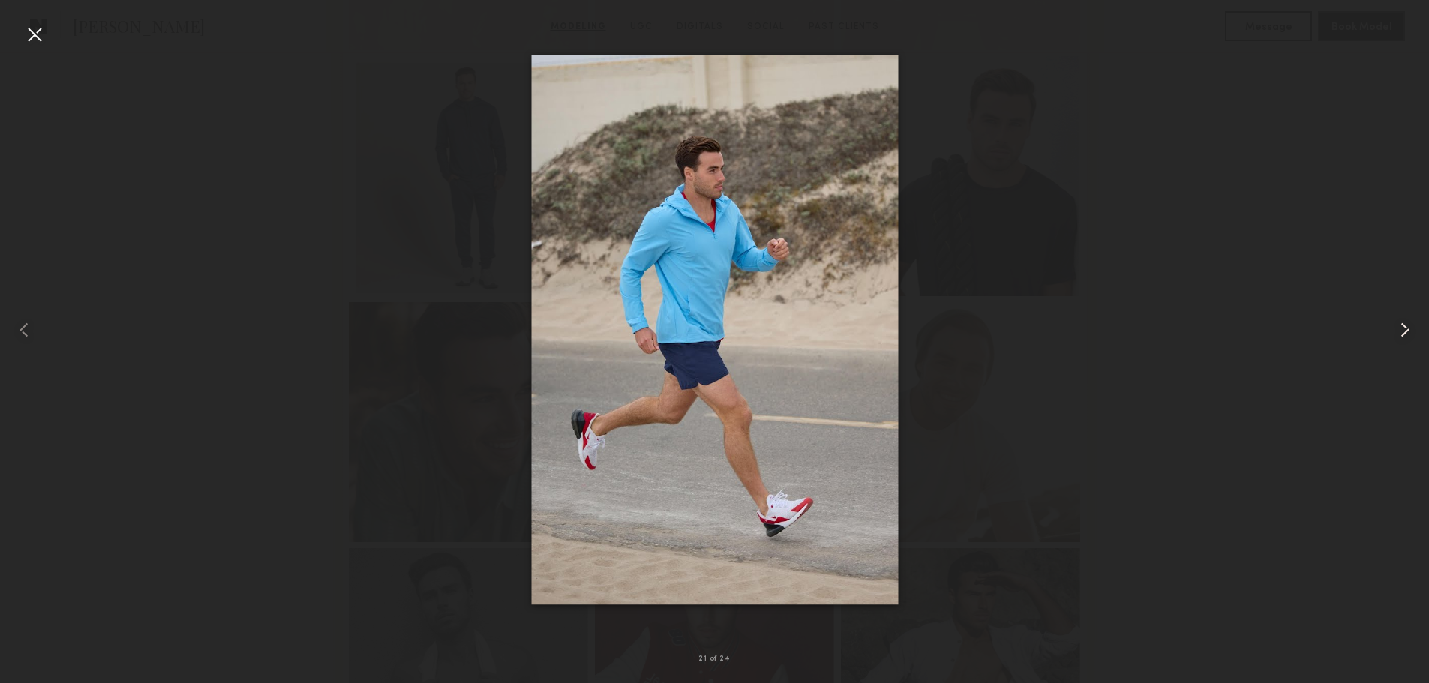
click at [1404, 332] on common-icon at bounding box center [1405, 330] width 24 height 24
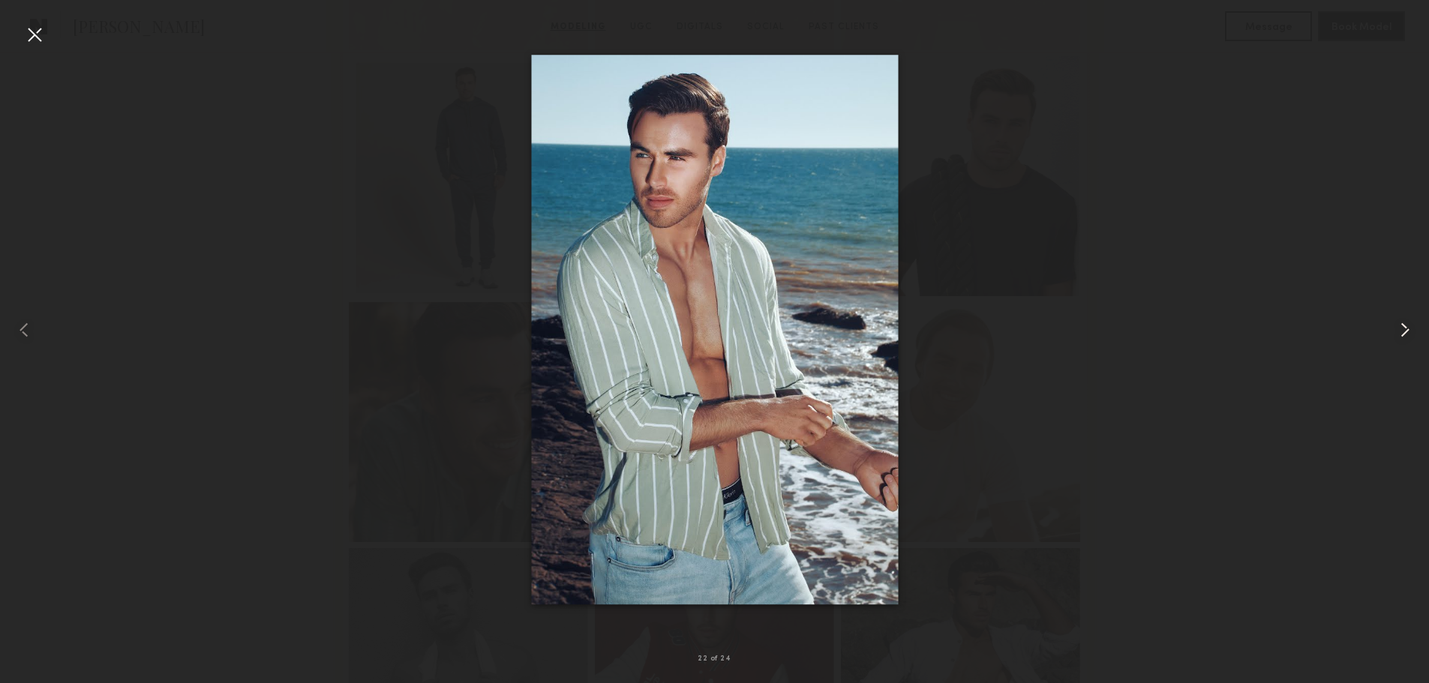
click at [1404, 332] on common-icon at bounding box center [1405, 330] width 24 height 24
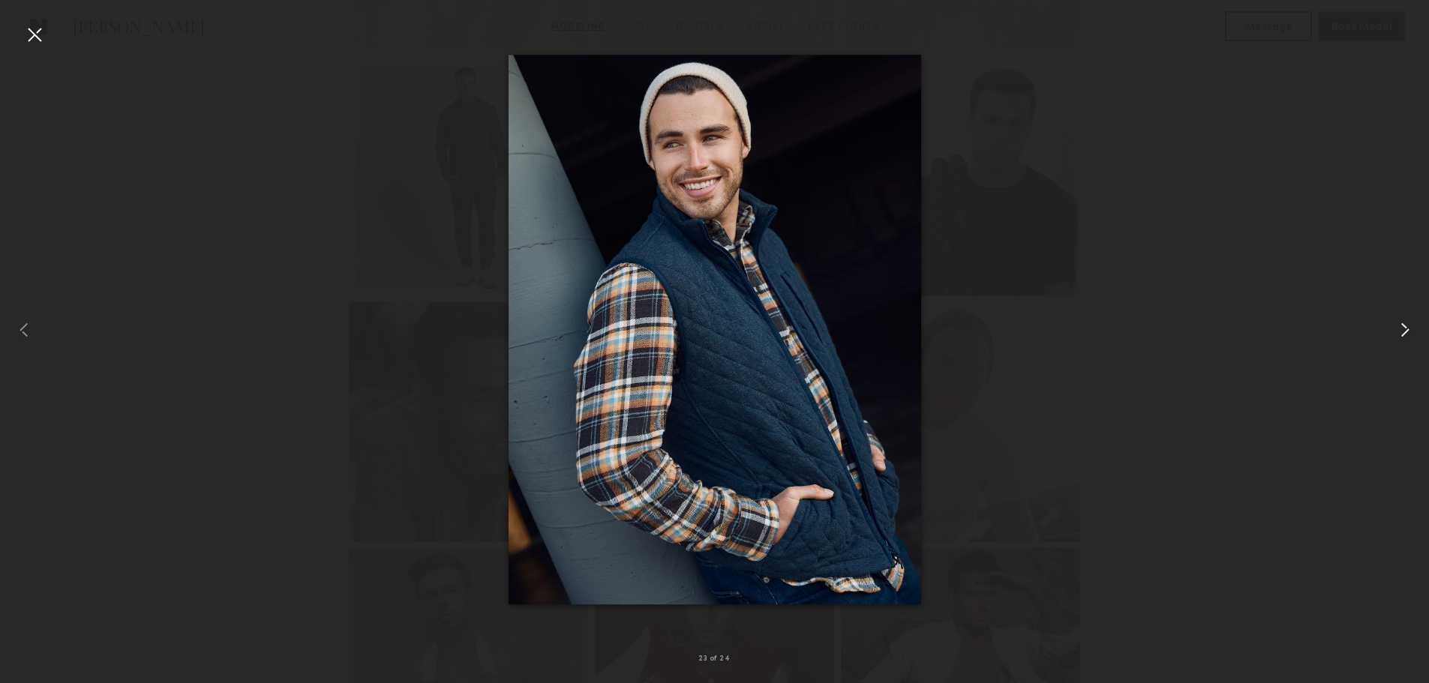
click at [1404, 332] on common-icon at bounding box center [1405, 330] width 24 height 24
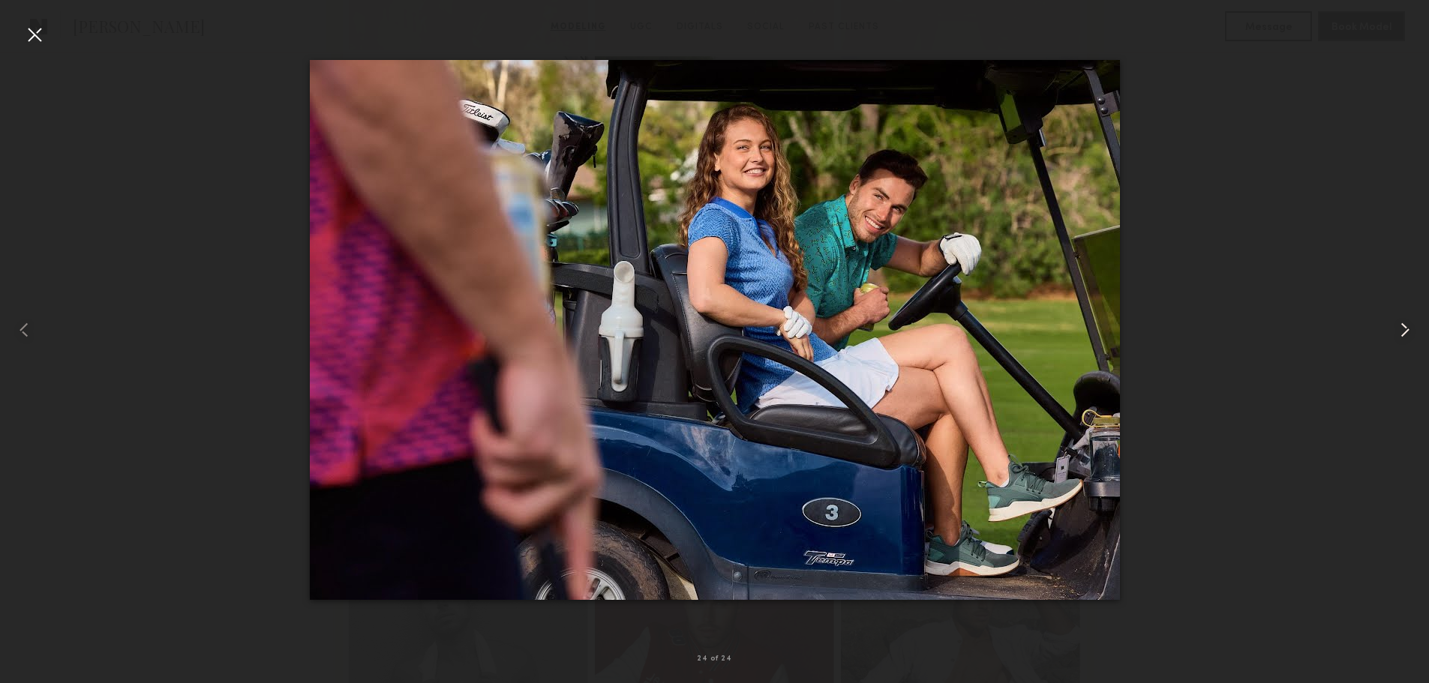
click at [1404, 332] on common-icon at bounding box center [1405, 330] width 24 height 24
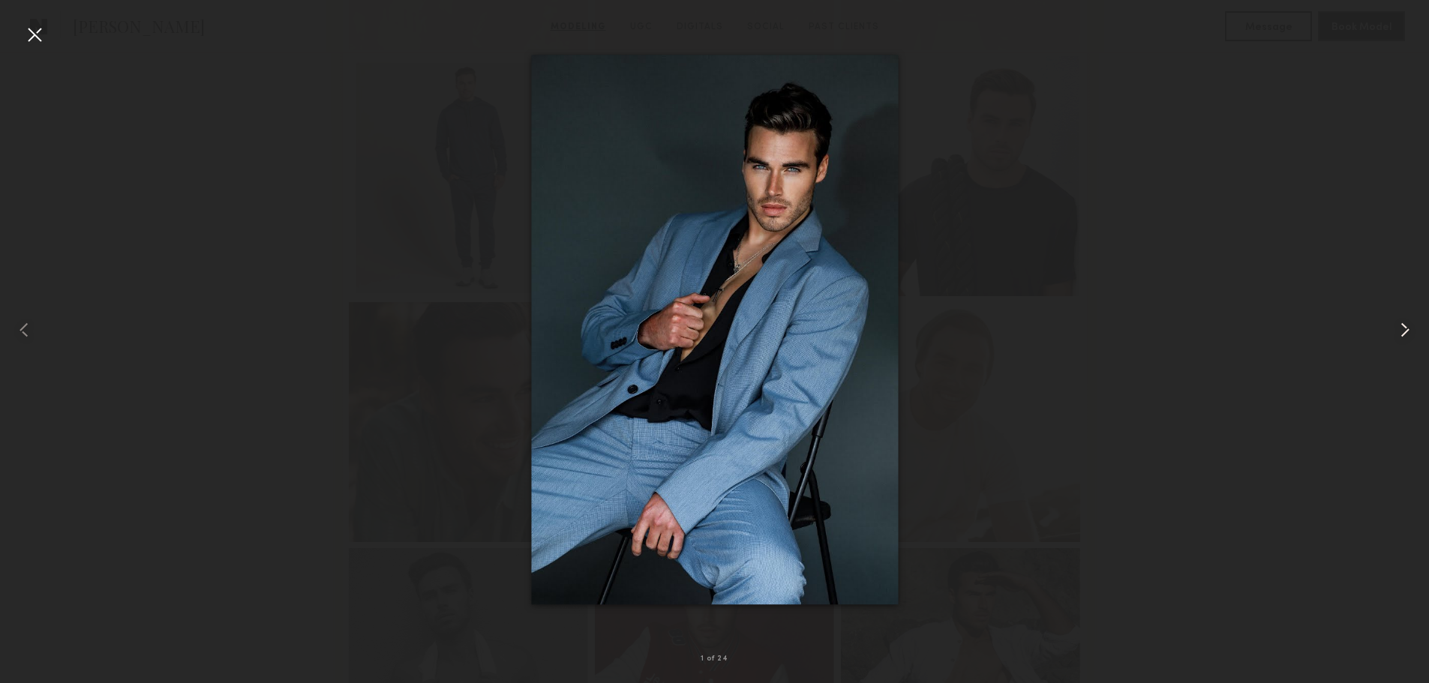
click at [1404, 332] on common-icon at bounding box center [1405, 330] width 24 height 24
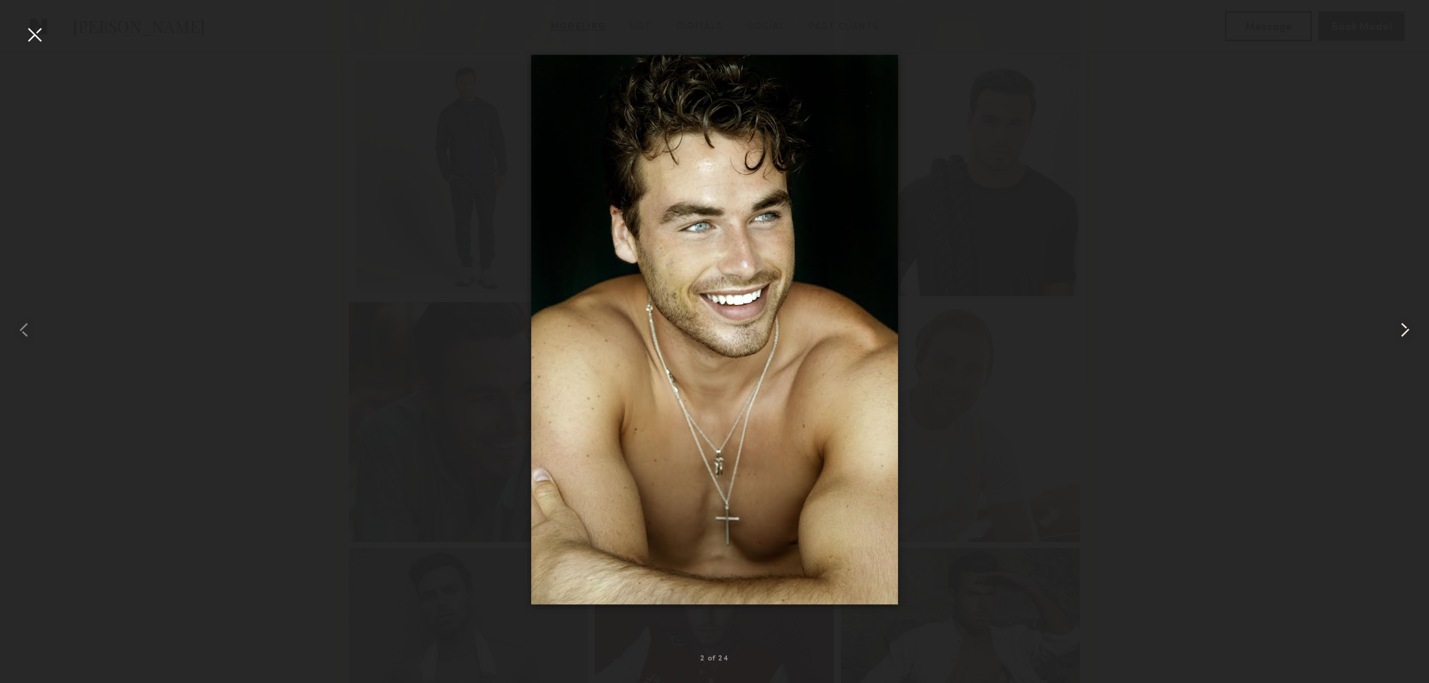
click at [1404, 332] on common-icon at bounding box center [1405, 330] width 24 height 24
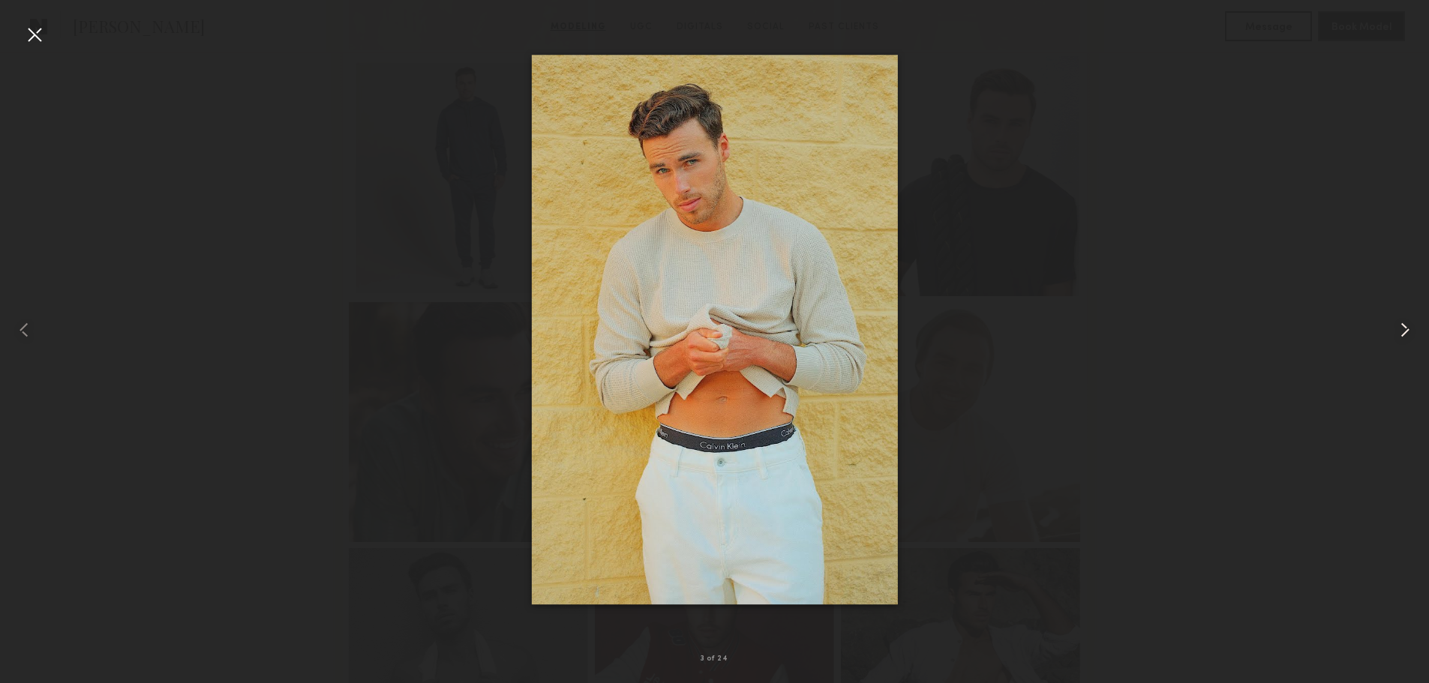
click at [1404, 332] on common-icon at bounding box center [1405, 330] width 24 height 24
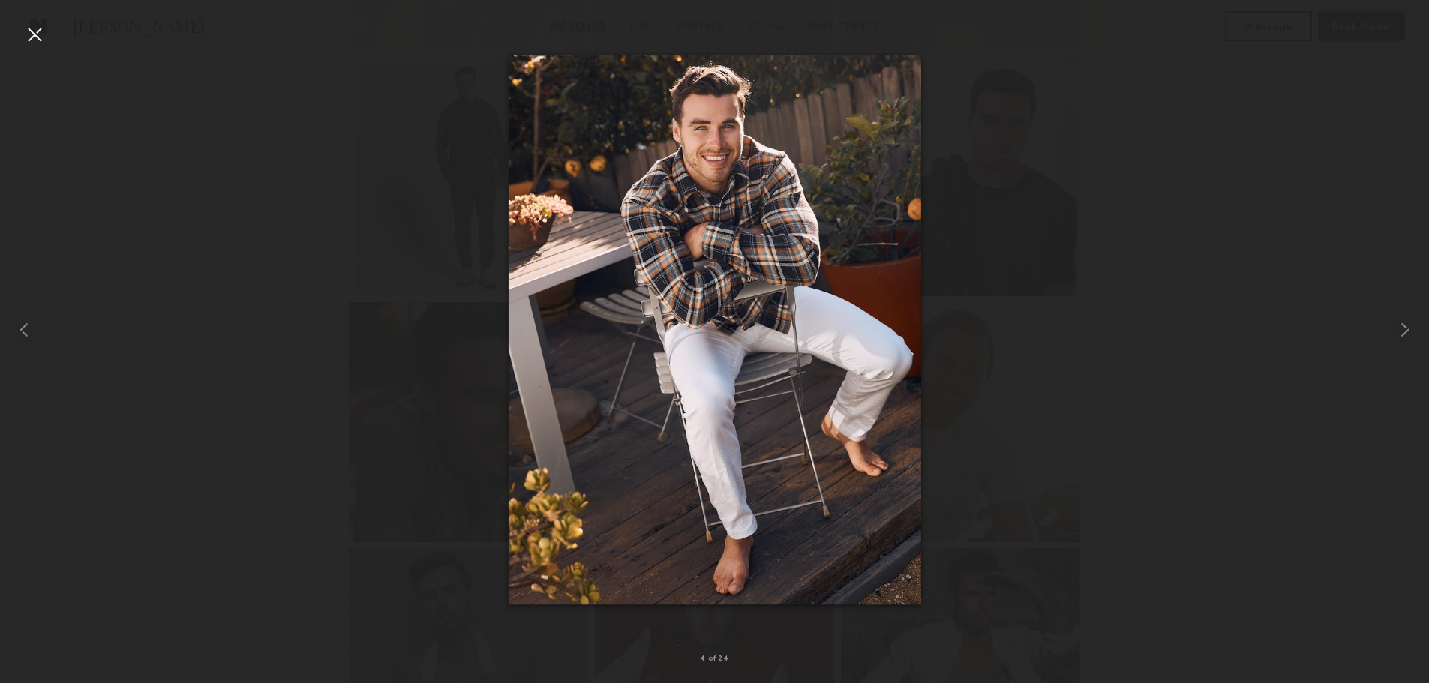
click at [1208, 376] on div at bounding box center [714, 329] width 1429 height 611
click at [44, 33] on div at bounding box center [35, 35] width 24 height 24
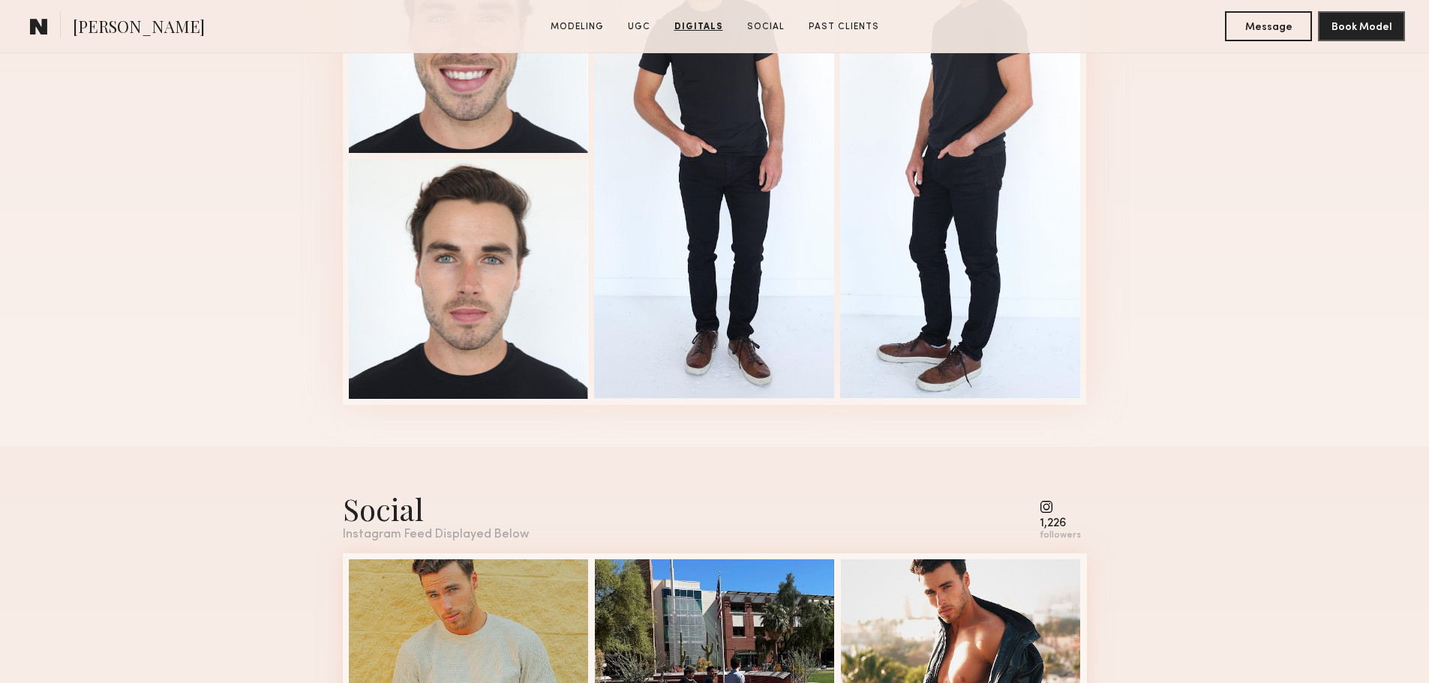
scroll to position [3076, 0]
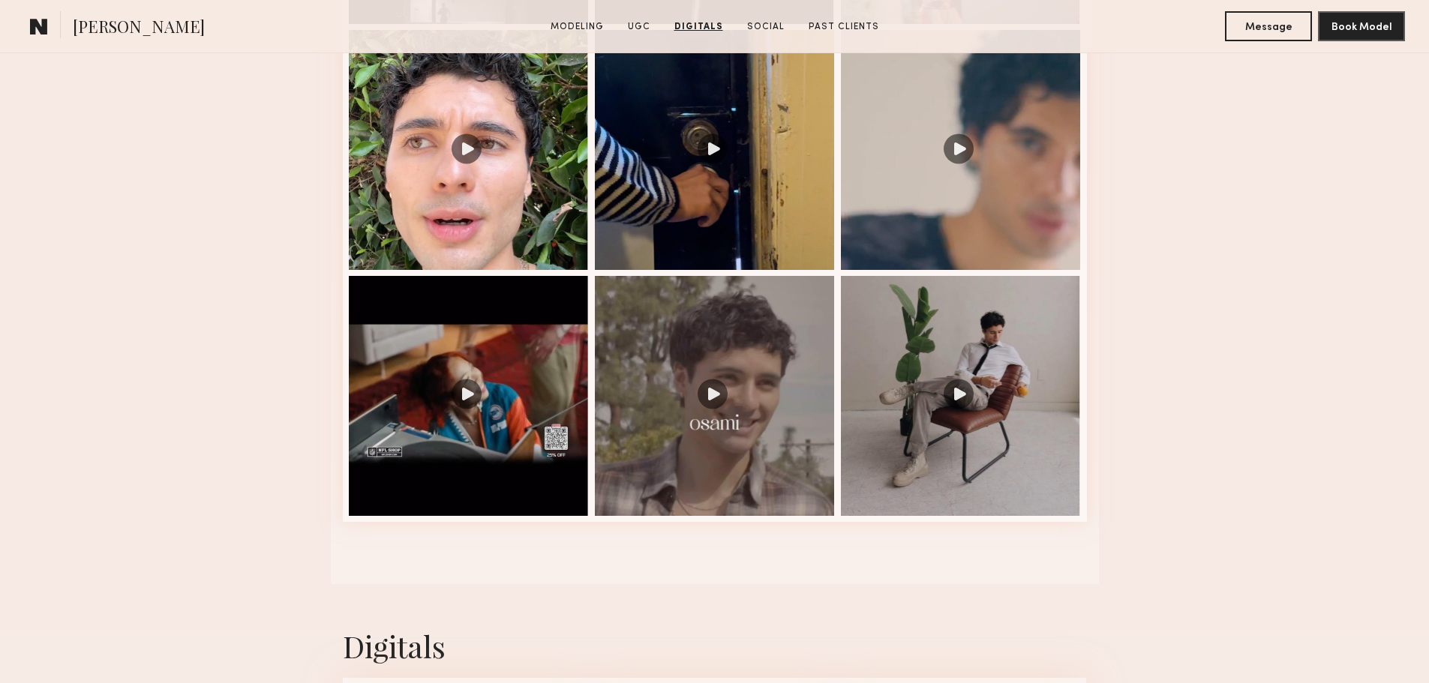
scroll to position [1777, 0]
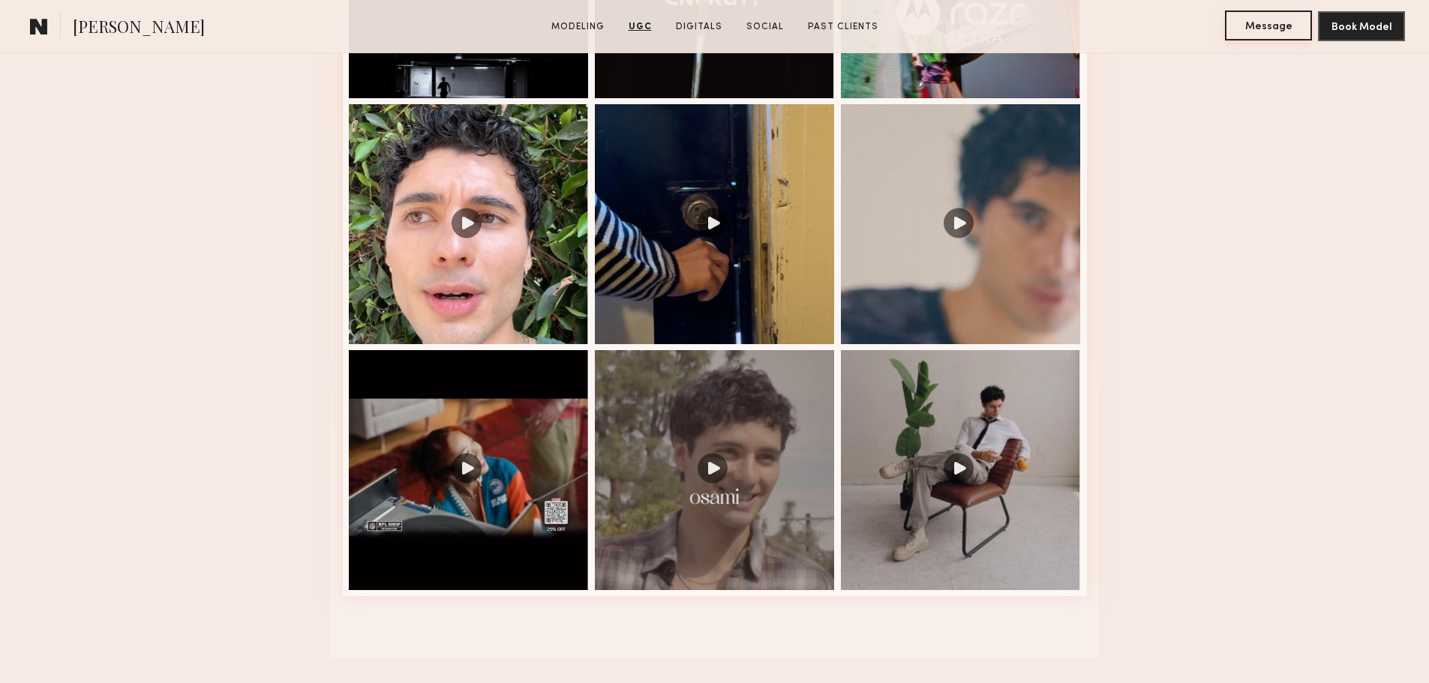
click at [1273, 23] on button "Message" at bounding box center [1268, 26] width 87 height 30
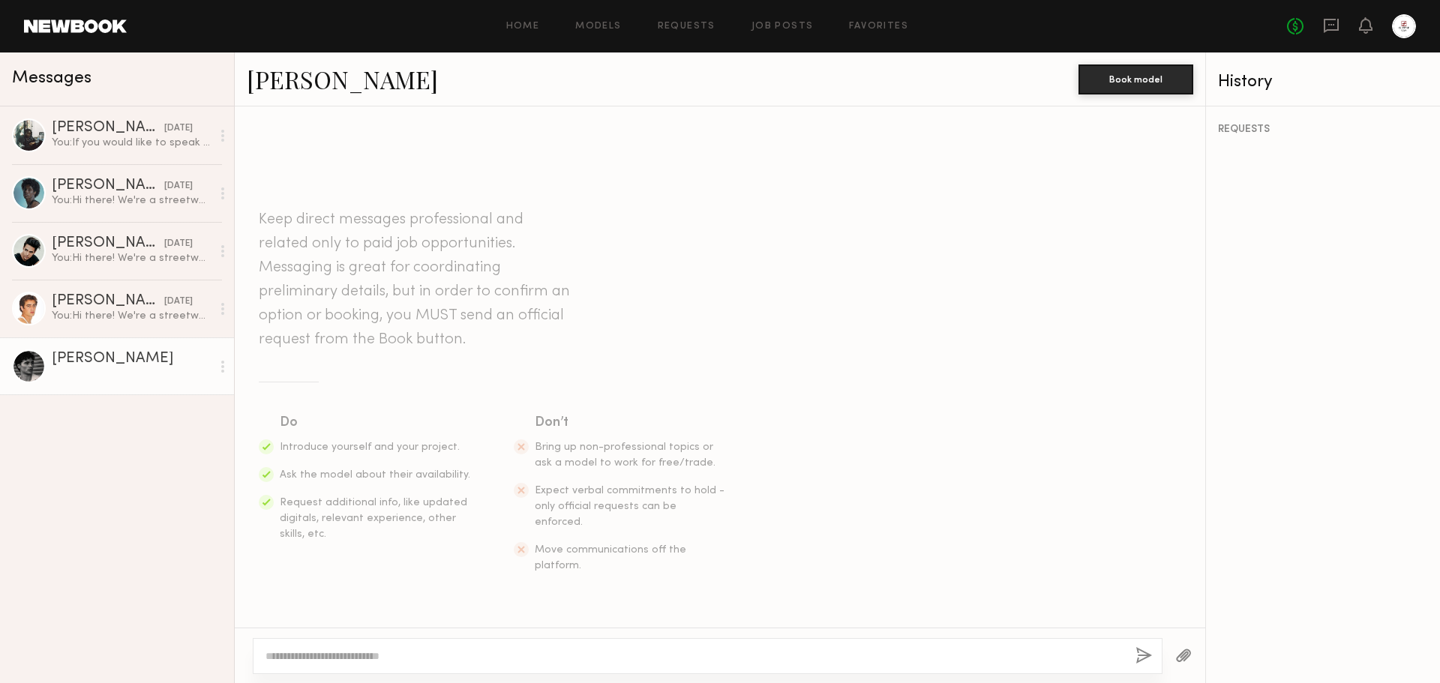
click at [534, 649] on textarea at bounding box center [695, 656] width 858 height 15
type textarea "**********"
